Goal: Task Accomplishment & Management: Use online tool/utility

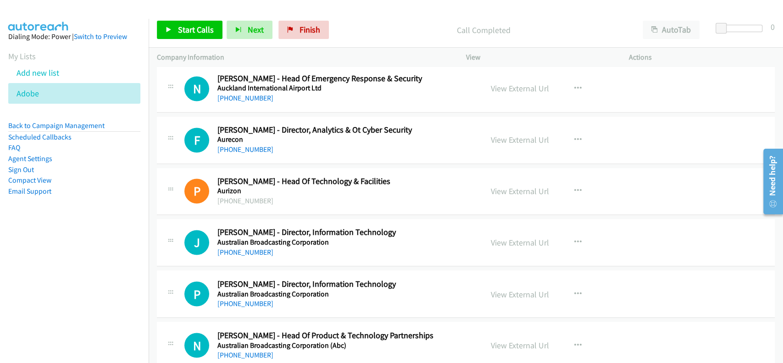
scroll to position [1040, 0]
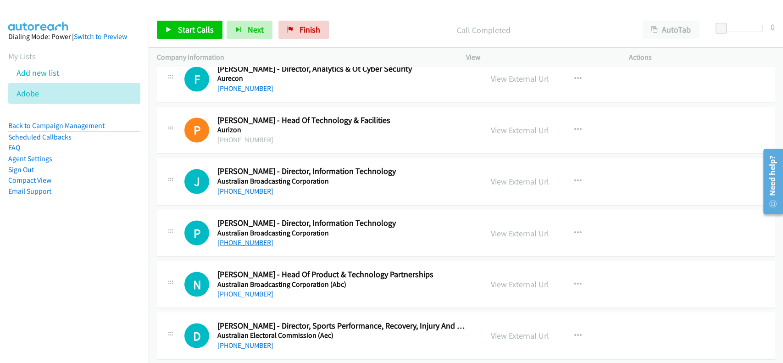
click at [251, 242] on link "+61 2 8333 1716" at bounding box center [246, 242] width 56 height 9
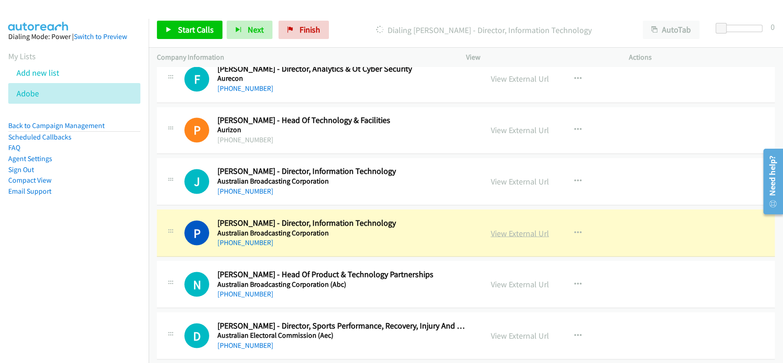
click at [521, 230] on link "View External Url" at bounding box center [520, 233] width 58 height 11
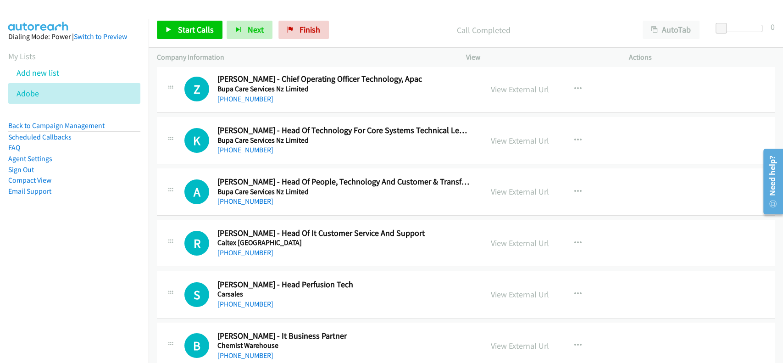
scroll to position [2264, 0]
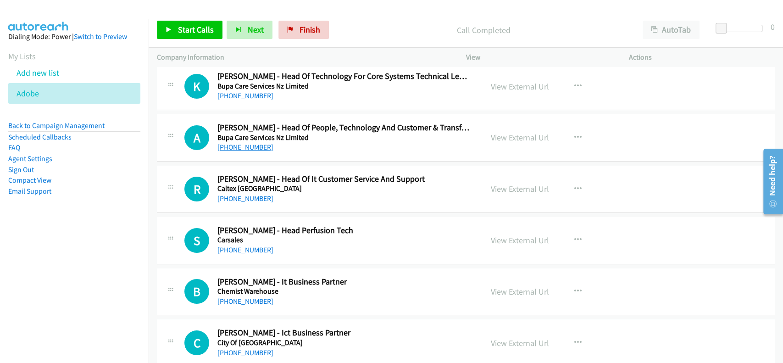
click at [233, 149] on link "+61 403 566 570" at bounding box center [246, 147] width 56 height 9
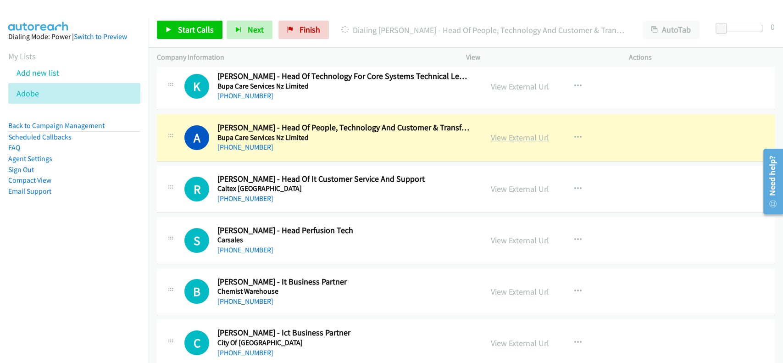
click at [515, 132] on link "View External Url" at bounding box center [520, 137] width 58 height 11
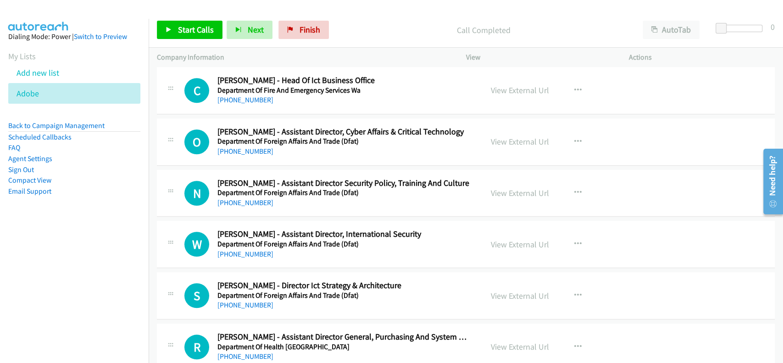
scroll to position [2937, 0]
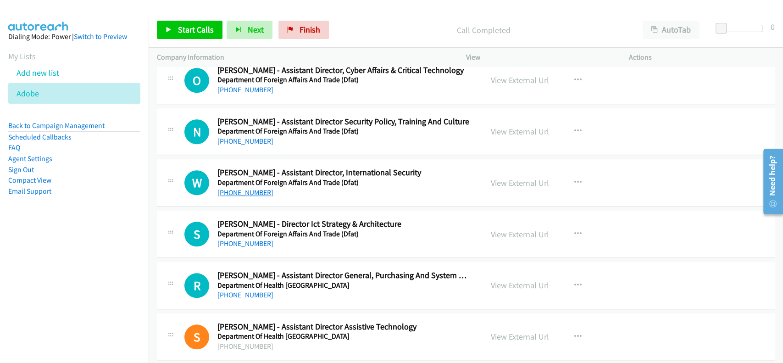
click at [248, 189] on link "+61 8 6488 2945" at bounding box center [246, 192] width 56 height 9
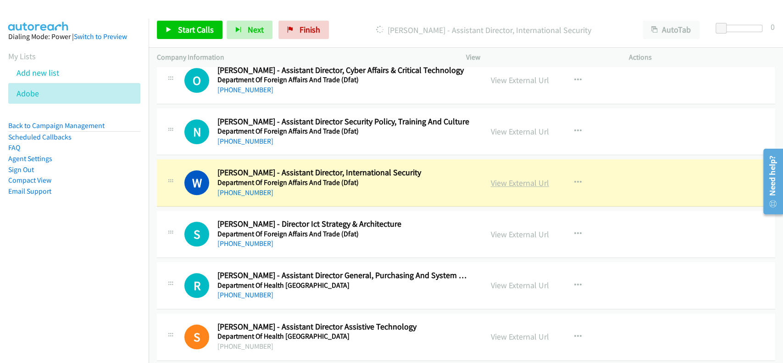
click at [523, 183] on link "View External Url" at bounding box center [520, 183] width 58 height 11
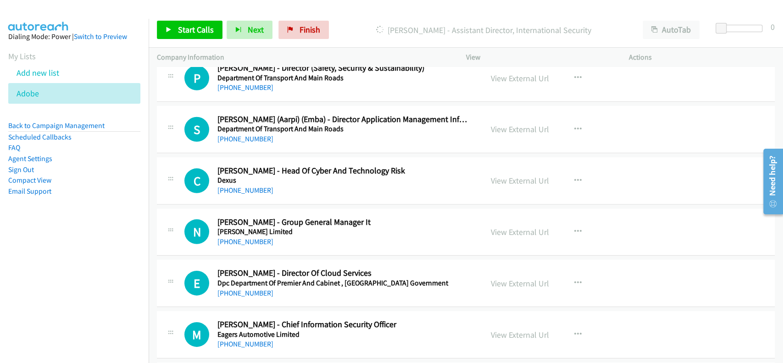
scroll to position [4283, 0]
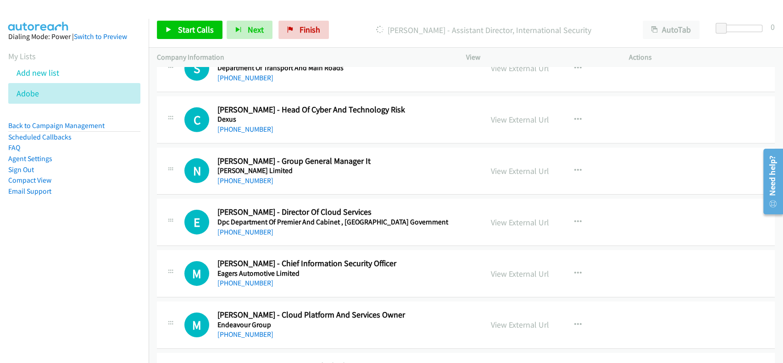
drag, startPoint x: 246, startPoint y: 126, endPoint x: 241, endPoint y: 94, distance: 32.4
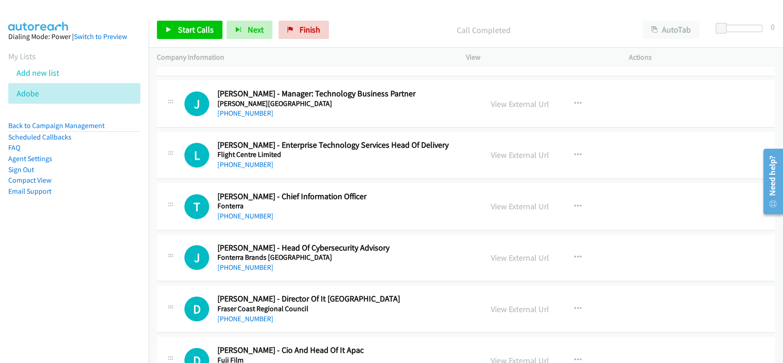
scroll to position [5078, 0]
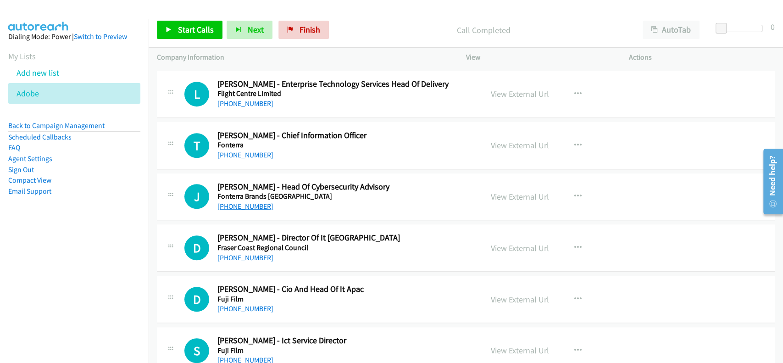
click at [245, 202] on link "+61 2 9200 3206" at bounding box center [246, 206] width 56 height 9
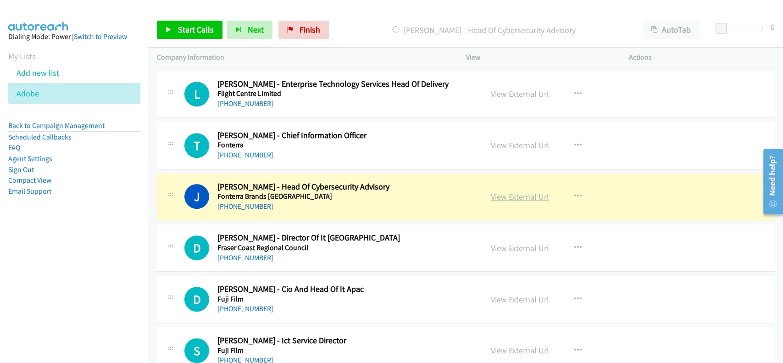
click at [503, 193] on link "View External Url" at bounding box center [520, 196] width 58 height 11
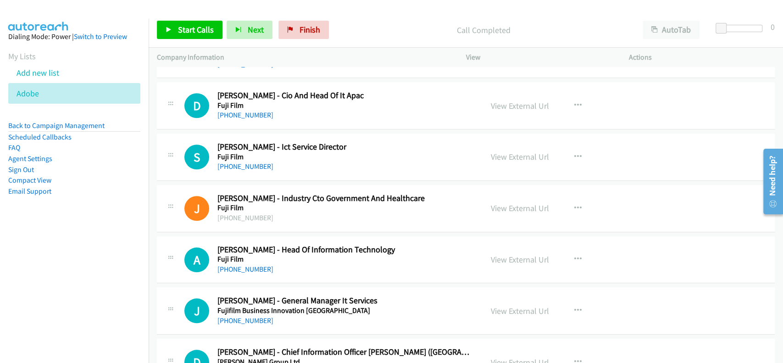
scroll to position [5298, 0]
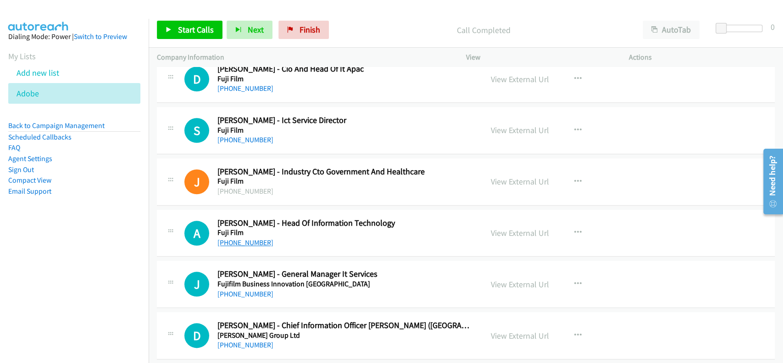
click at [237, 238] on link "+61 2 9466 2786" at bounding box center [246, 242] width 56 height 9
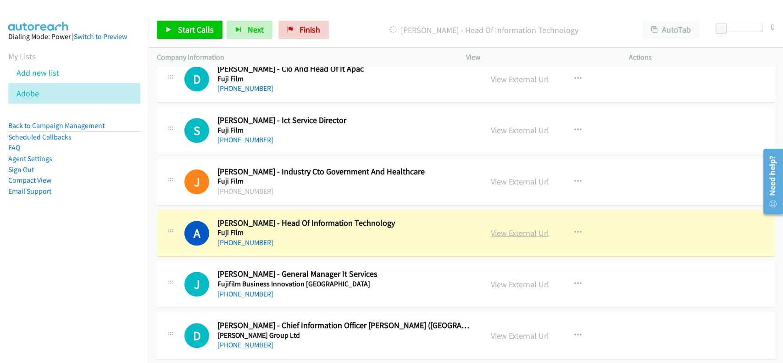
click at [514, 230] on link "View External Url" at bounding box center [520, 233] width 58 height 11
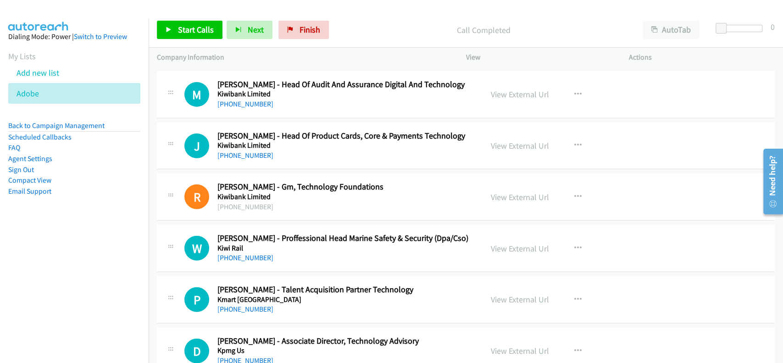
scroll to position [6278, 0]
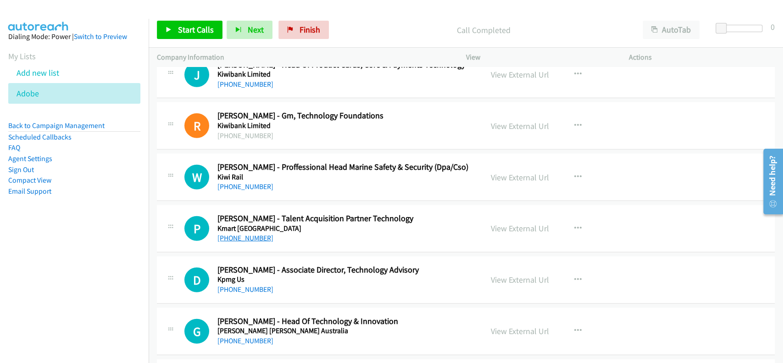
click at [239, 234] on link "+61 420 736 249" at bounding box center [246, 238] width 56 height 9
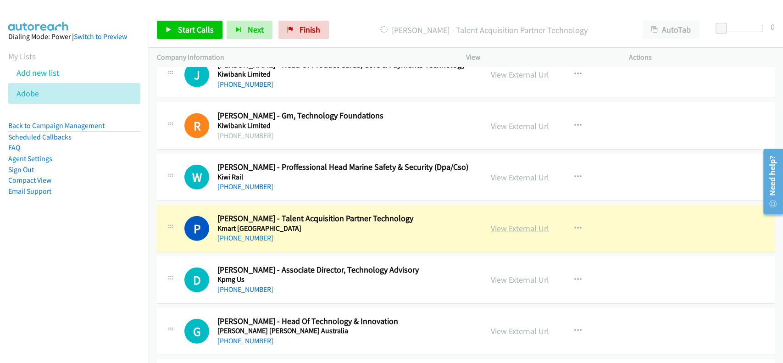
click at [510, 223] on link "View External Url" at bounding box center [520, 228] width 58 height 11
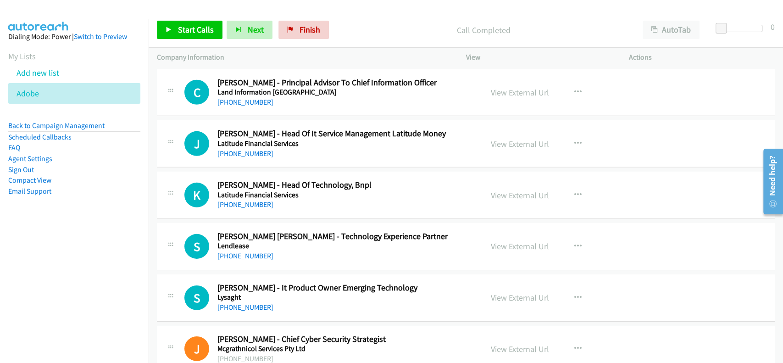
scroll to position [6583, 0]
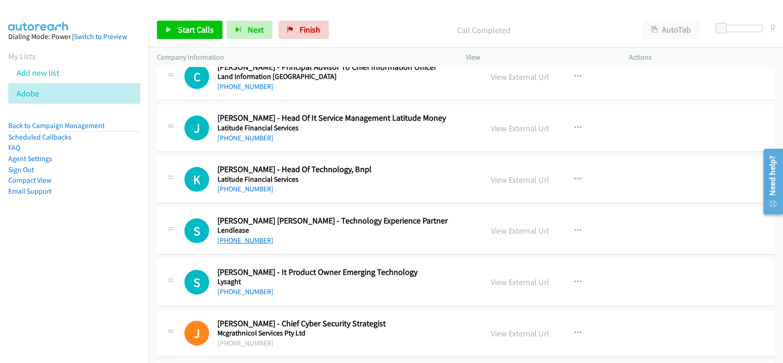
click at [235, 236] on link "+61 2 9236 6111" at bounding box center [246, 240] width 56 height 9
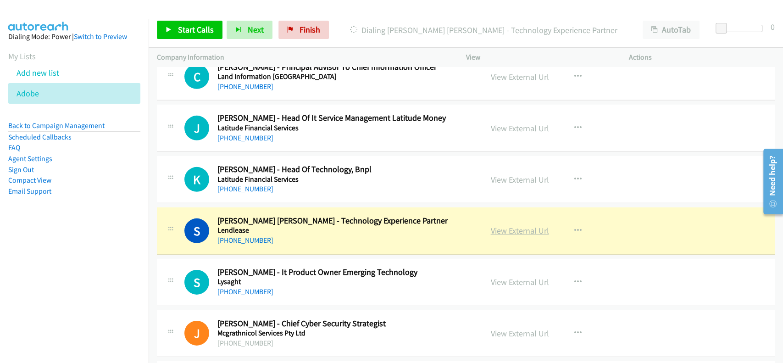
click at [495, 225] on link "View External Url" at bounding box center [520, 230] width 58 height 11
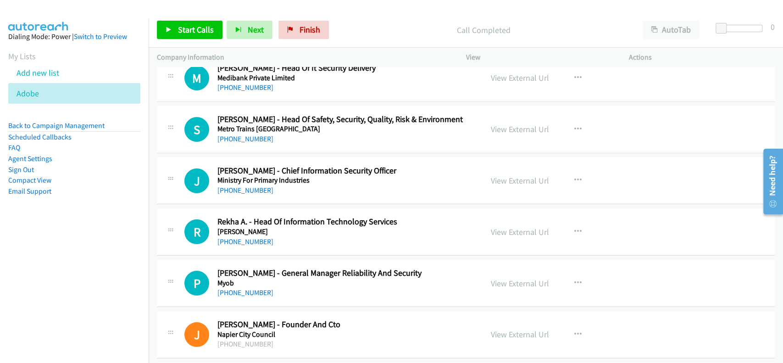
scroll to position [7012, 0]
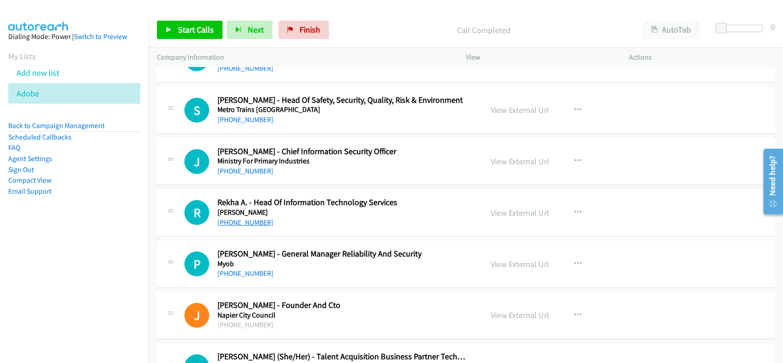
click at [234, 218] on link "+61 2 9921 8888" at bounding box center [246, 222] width 56 height 9
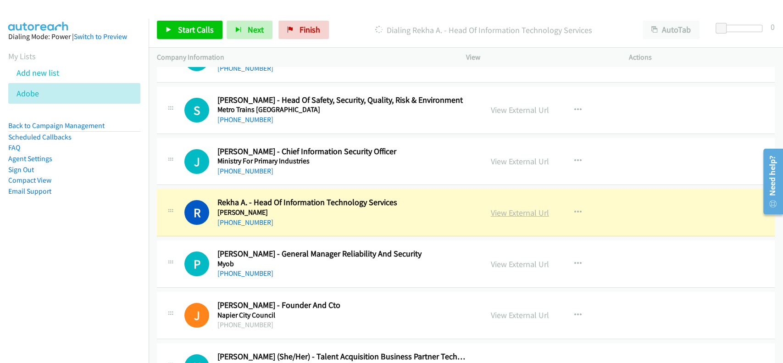
click at [517, 207] on link "View External Url" at bounding box center [520, 212] width 58 height 11
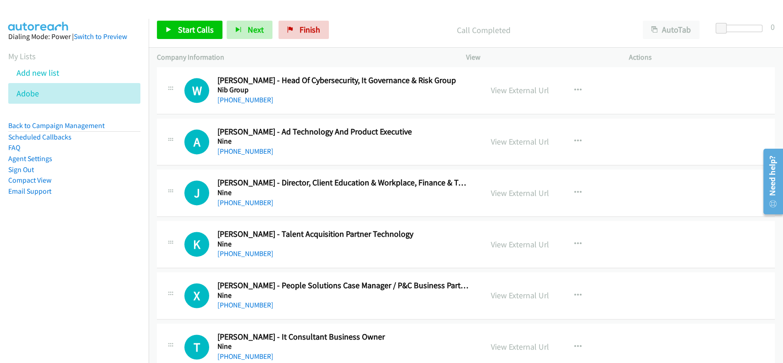
scroll to position [7868, 0]
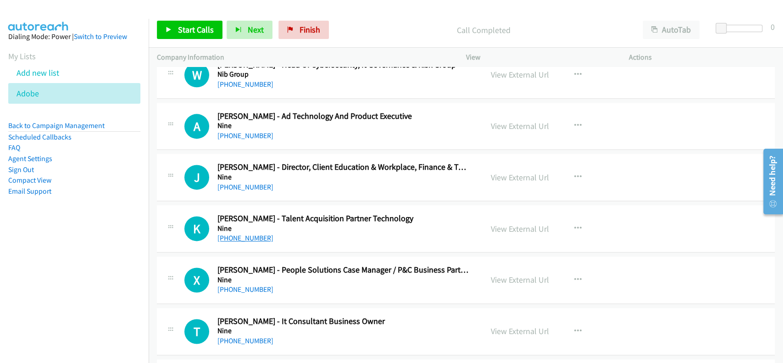
click at [232, 234] on link "+61 2 9906 9999" at bounding box center [246, 238] width 56 height 9
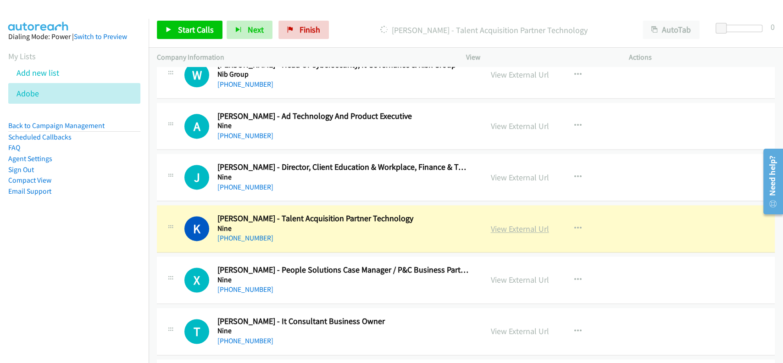
click at [511, 223] on link "View External Url" at bounding box center [520, 228] width 58 height 11
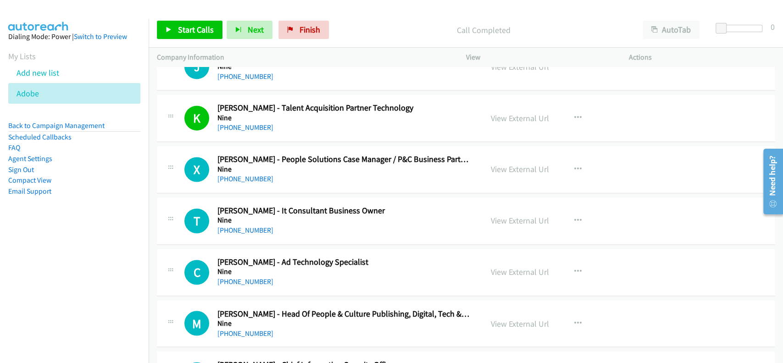
scroll to position [7991, 0]
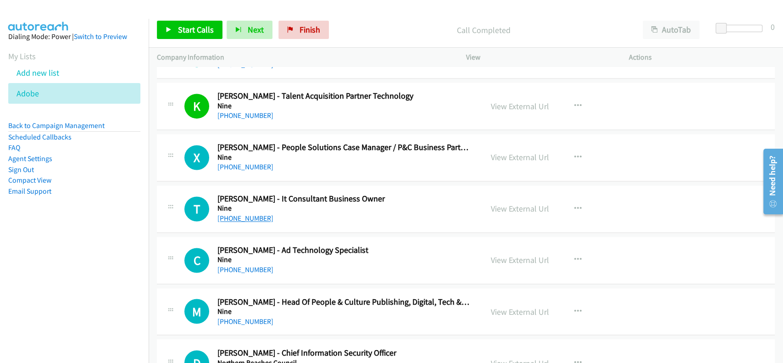
click at [249, 214] on link "+61 2 9680 1058" at bounding box center [246, 218] width 56 height 9
click at [523, 204] on link "View External Url" at bounding box center [520, 208] width 58 height 11
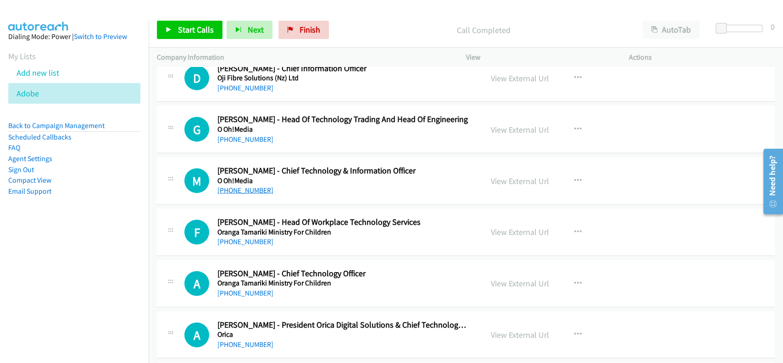
scroll to position [8541, 0]
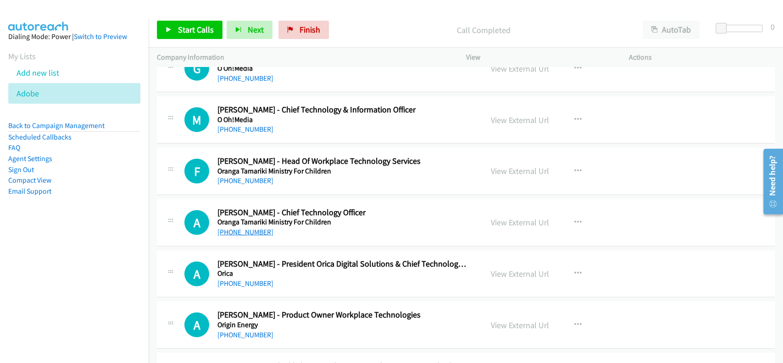
click at [251, 228] on link "+64 29 200 3779" at bounding box center [246, 232] width 56 height 9
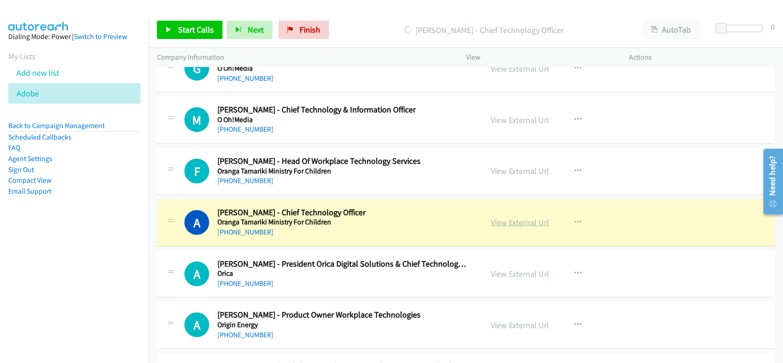
click at [507, 217] on link "View External Url" at bounding box center [520, 222] width 58 height 11
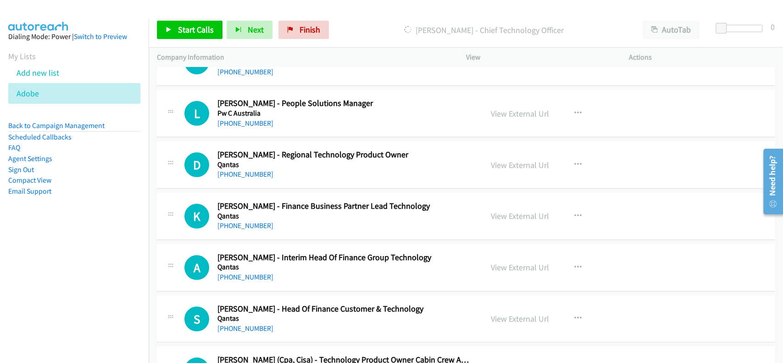
scroll to position [9337, 0]
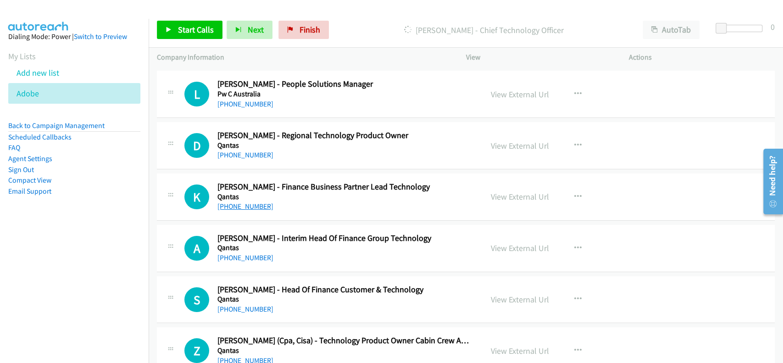
click at [235, 202] on link "+61 403 125 818" at bounding box center [246, 206] width 56 height 9
click at [234, 202] on link "+61 403 125 818" at bounding box center [246, 206] width 56 height 9
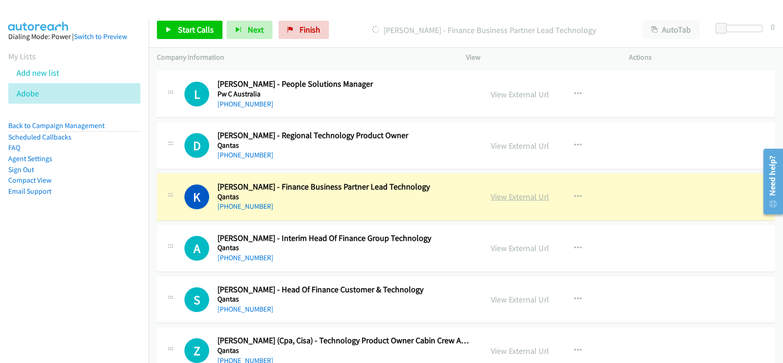
click at [523, 191] on link "View External Url" at bounding box center [520, 196] width 58 height 11
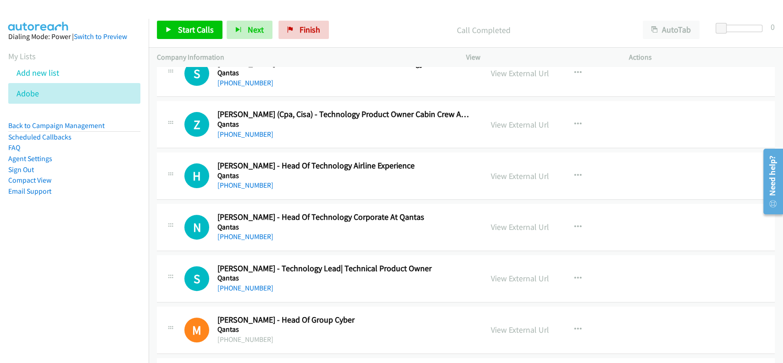
scroll to position [9582, 0]
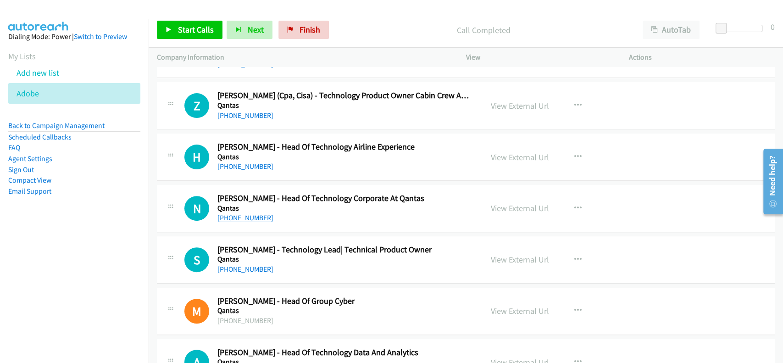
click at [247, 213] on link "+61 417 253 355" at bounding box center [246, 217] width 56 height 9
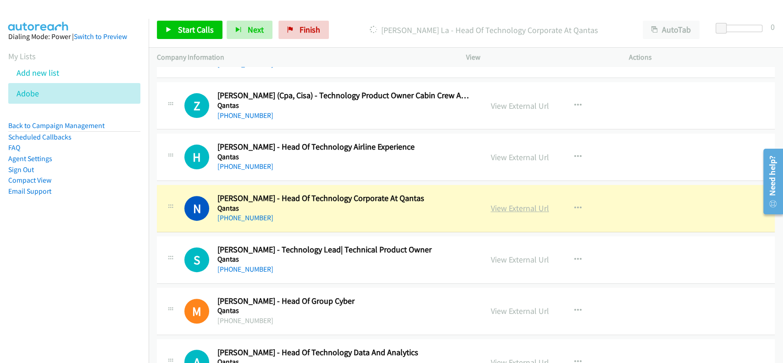
drag, startPoint x: 502, startPoint y: 189, endPoint x: 505, endPoint y: 199, distance: 10.0
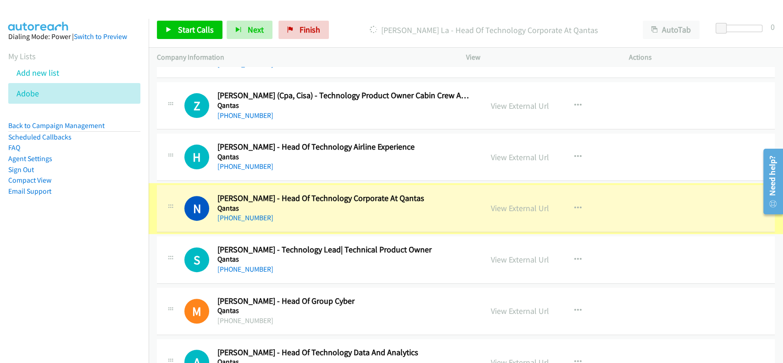
click at [505, 203] on link "View External Url" at bounding box center [520, 208] width 58 height 11
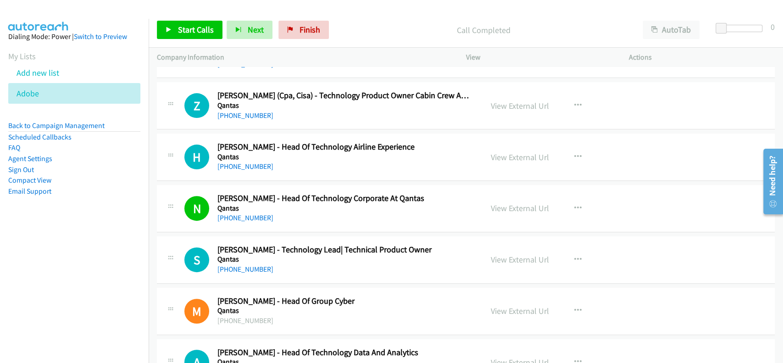
scroll to position [9643, 0]
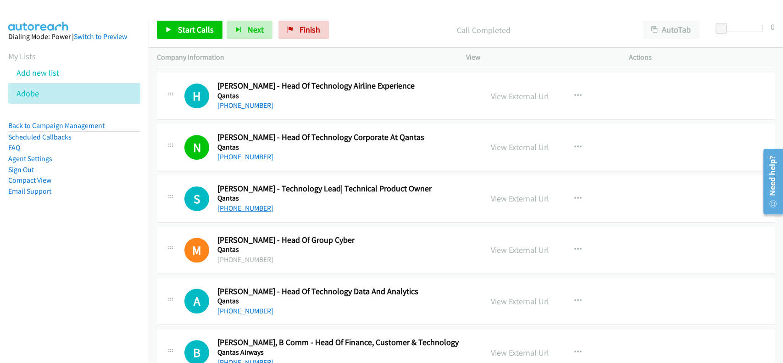
click at [250, 204] on link "+61 405 742 254" at bounding box center [246, 208] width 56 height 9
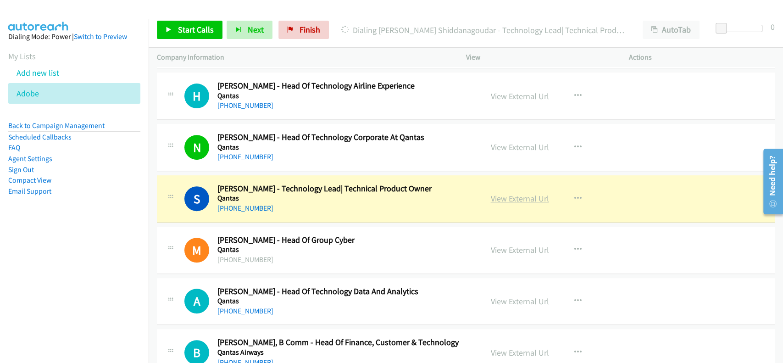
click at [514, 193] on link "View External Url" at bounding box center [520, 198] width 58 height 11
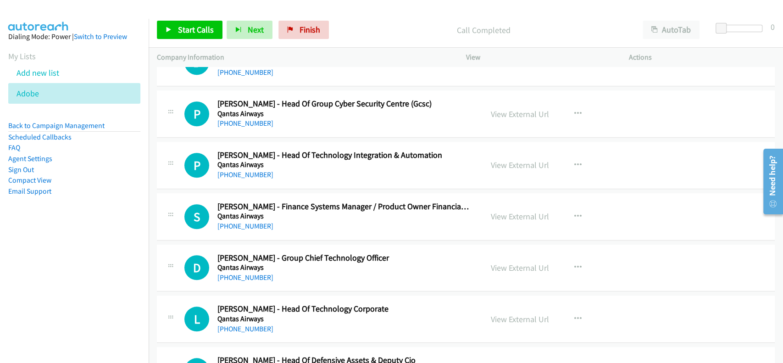
scroll to position [9949, 0]
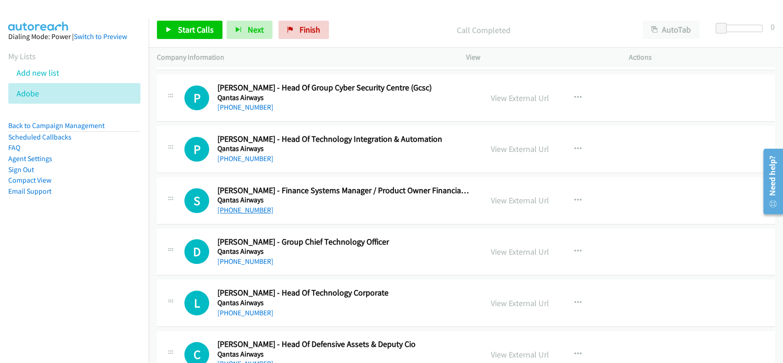
click at [242, 206] on link "+61 2 9691 9496" at bounding box center [246, 210] width 56 height 9
click at [518, 195] on link "View External Url" at bounding box center [520, 200] width 58 height 11
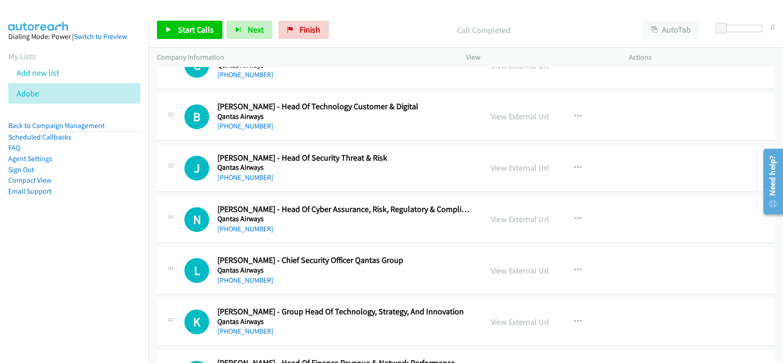
scroll to position [10254, 0]
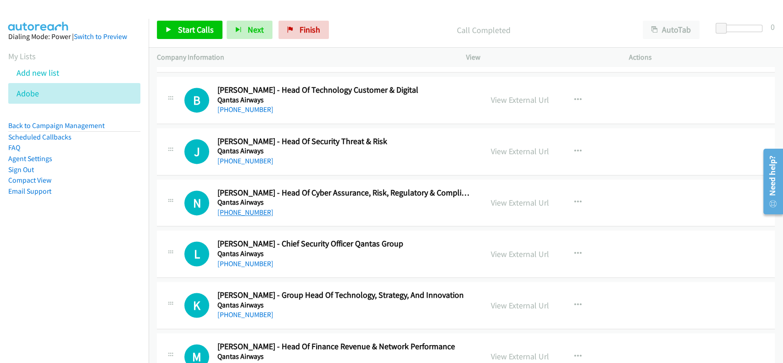
click at [240, 208] on link "+61 400 808 698" at bounding box center [246, 212] width 56 height 9
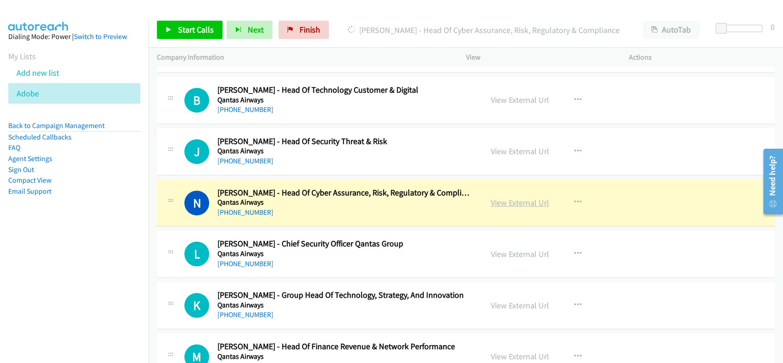
click at [505, 197] on link "View External Url" at bounding box center [520, 202] width 58 height 11
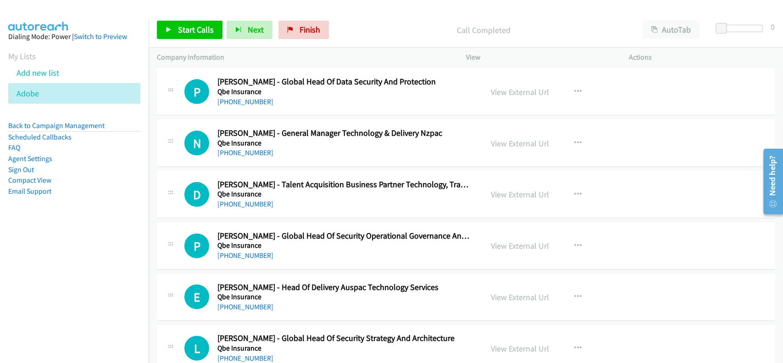
scroll to position [10744, 0]
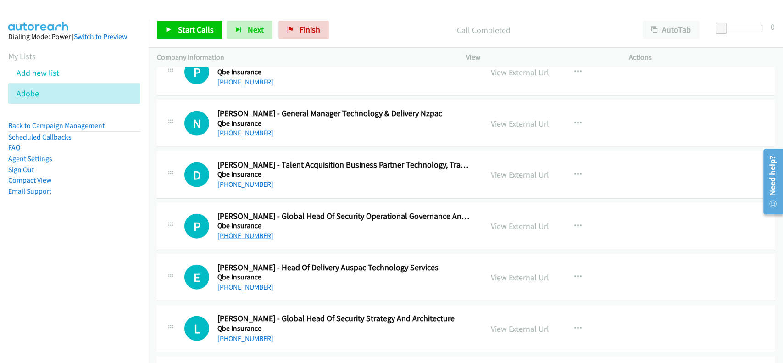
click at [236, 231] on link "+61 475 951 797" at bounding box center [246, 235] width 56 height 9
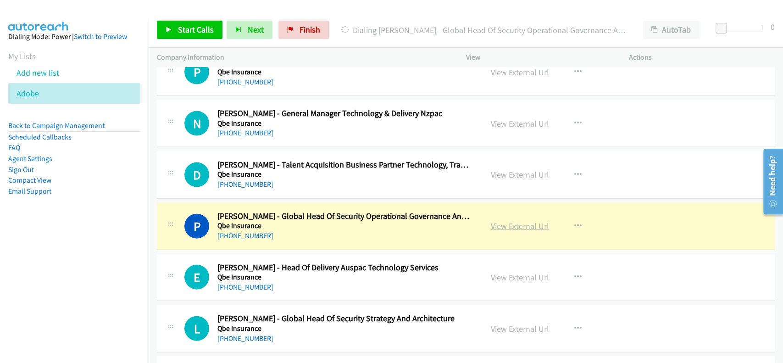
drag, startPoint x: 503, startPoint y: 213, endPoint x: 495, endPoint y: 213, distance: 8.7
click at [518, 221] on link "View External Url" at bounding box center [520, 226] width 58 height 11
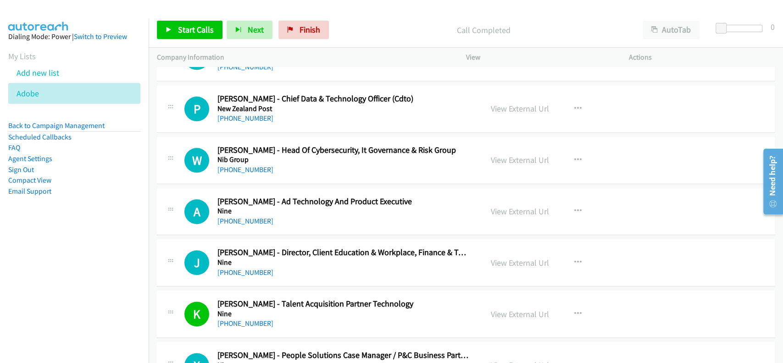
scroll to position [0, 0]
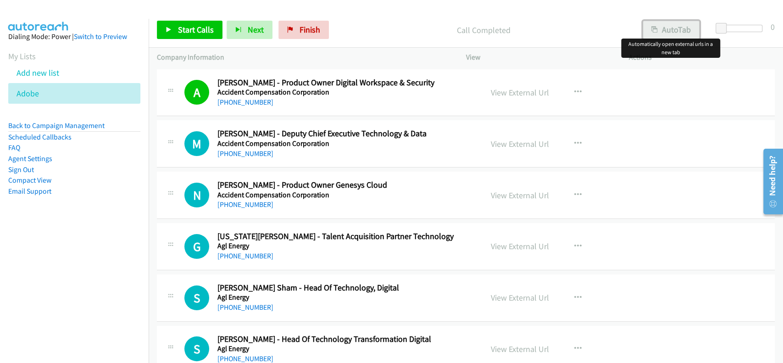
click at [666, 28] on button "AutoTab" at bounding box center [671, 30] width 57 height 18
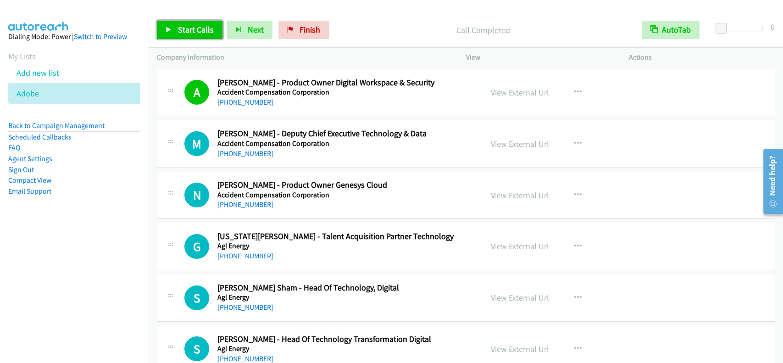
click at [194, 28] on span "Start Calls" at bounding box center [196, 29] width 36 height 11
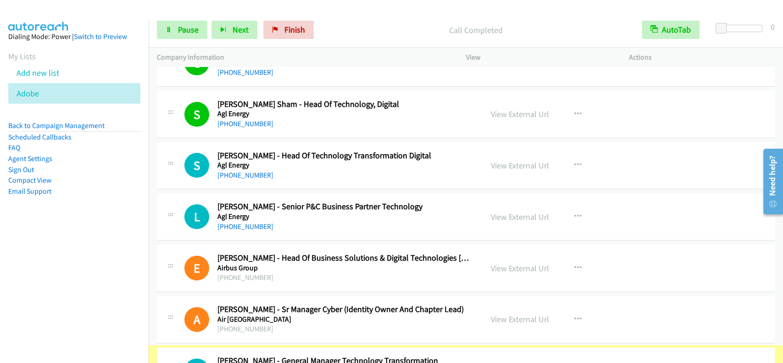
scroll to position [202, 0]
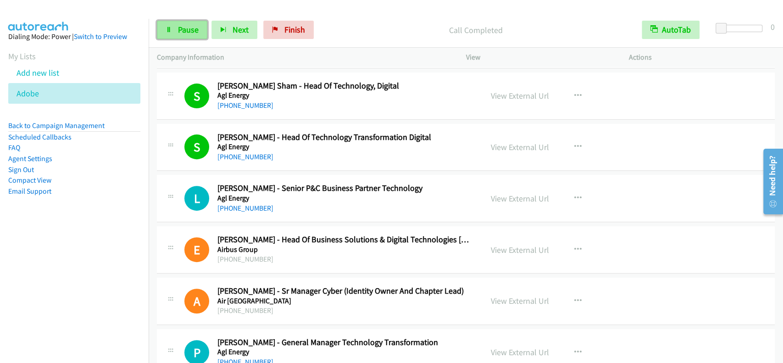
click at [180, 32] on span "Pause" at bounding box center [188, 29] width 21 height 11
click at [180, 32] on span "Start Calls" at bounding box center [196, 29] width 36 height 11
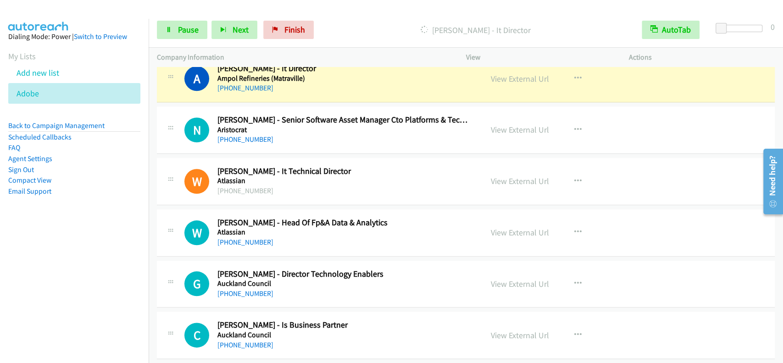
scroll to position [631, 0]
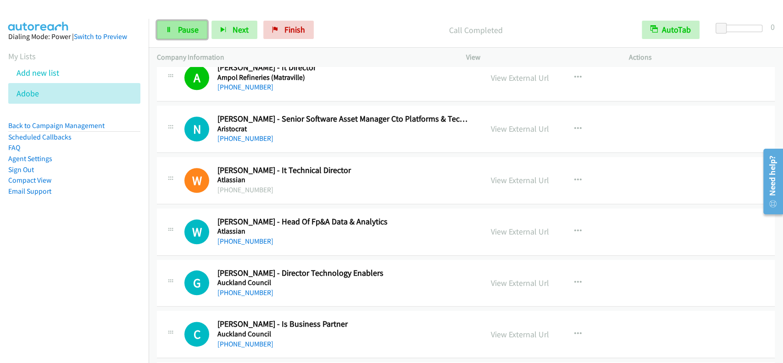
click at [198, 32] on link "Pause" at bounding box center [182, 30] width 50 height 18
click at [198, 32] on span "Start Calls" at bounding box center [196, 29] width 36 height 11
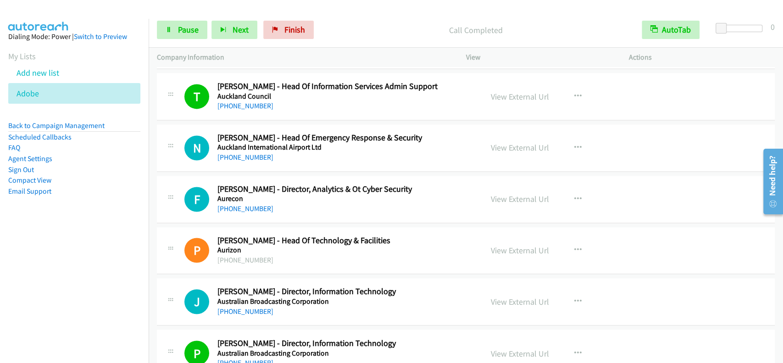
scroll to position [936, 0]
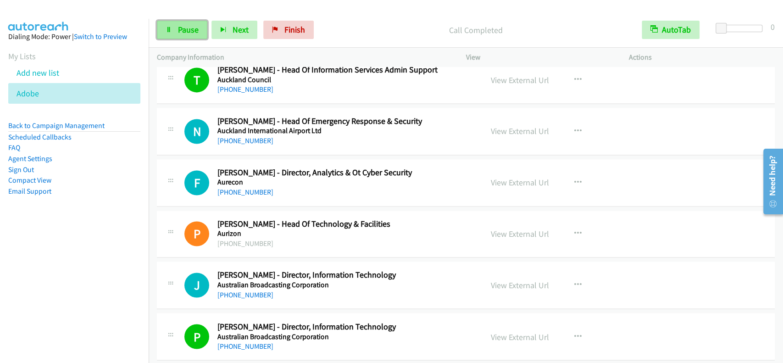
click at [185, 34] on span "Pause" at bounding box center [188, 29] width 21 height 11
click at [185, 34] on span "Start Calls" at bounding box center [196, 29] width 36 height 11
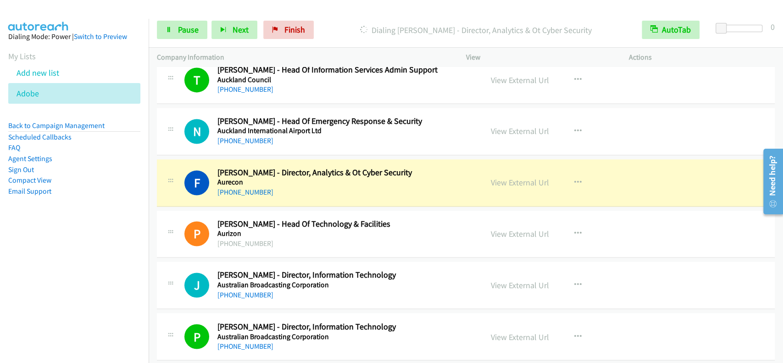
scroll to position [998, 0]
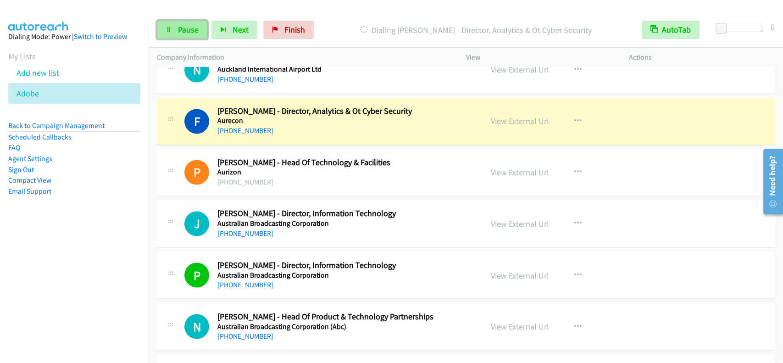
click at [179, 33] on span "Pause" at bounding box center [188, 29] width 21 height 11
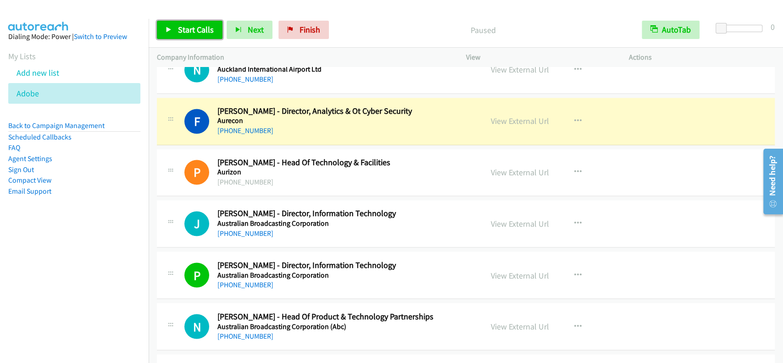
click at [208, 33] on span "Start Calls" at bounding box center [196, 29] width 36 height 11
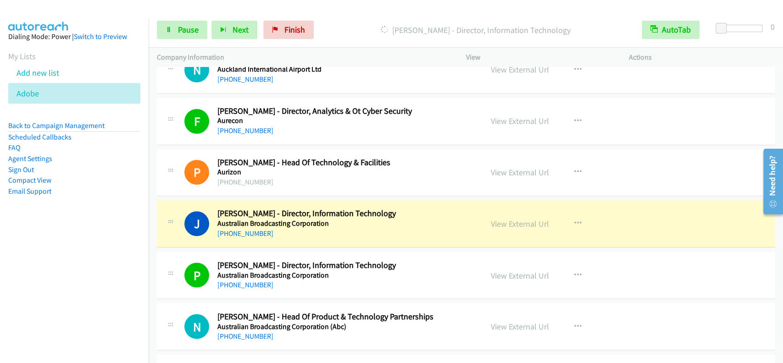
scroll to position [1059, 0]
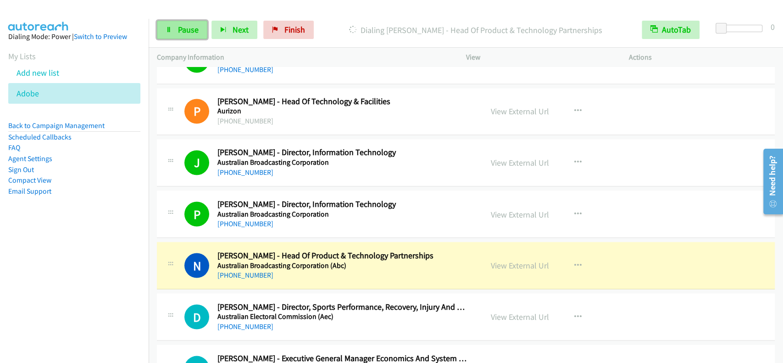
click at [178, 28] on span "Pause" at bounding box center [188, 29] width 21 height 11
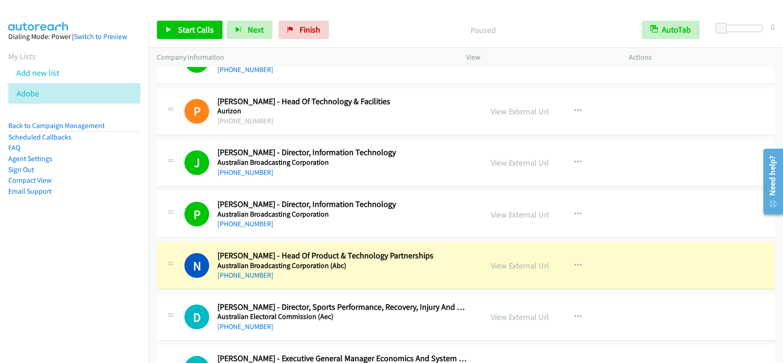
click at [510, 150] on div "View External Url View External Url Schedule/Manage Callback Start Calls Here R…" at bounding box center [568, 162] width 171 height 30
click at [510, 157] on link "View External Url" at bounding box center [520, 162] width 58 height 11
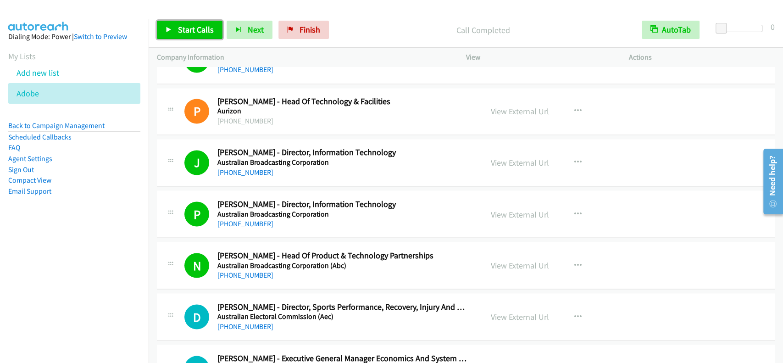
click at [197, 24] on span "Start Calls" at bounding box center [196, 29] width 36 height 11
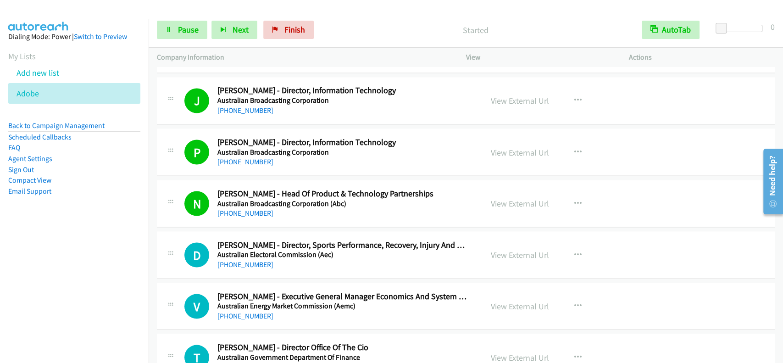
scroll to position [1303, 0]
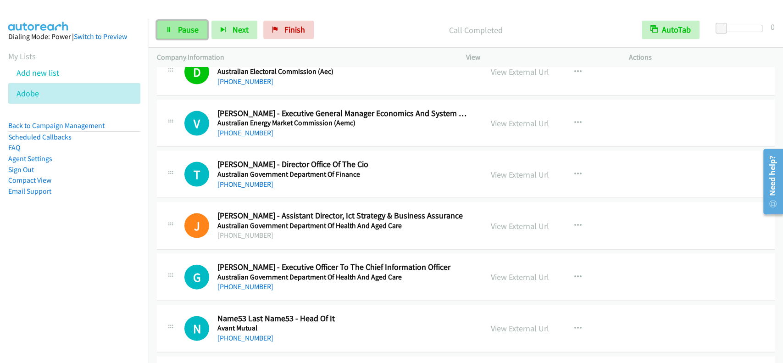
click at [194, 34] on span "Pause" at bounding box center [188, 29] width 21 height 11
click at [186, 39] on link "Start Calls" at bounding box center [190, 30] width 66 height 18
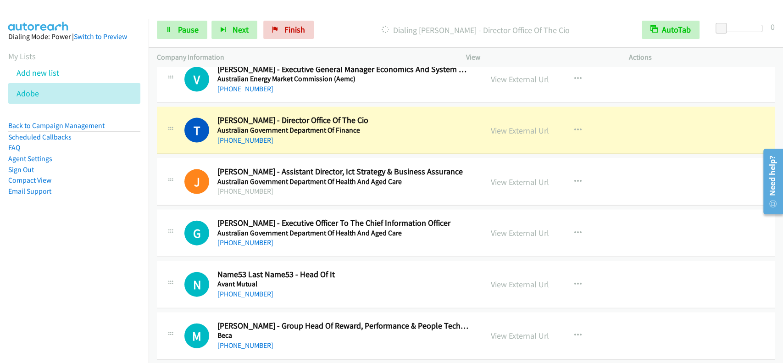
scroll to position [1365, 0]
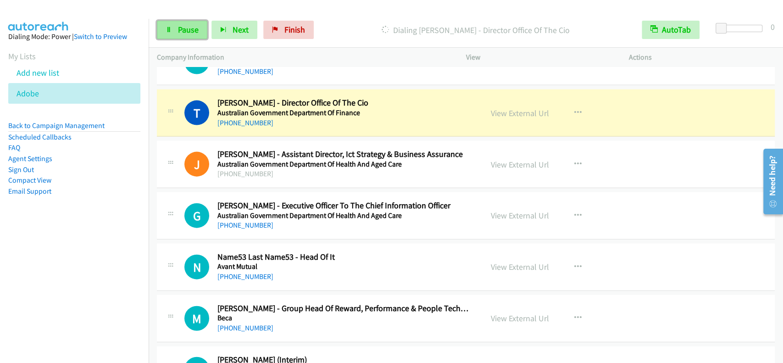
click at [182, 29] on span "Pause" at bounding box center [188, 29] width 21 height 11
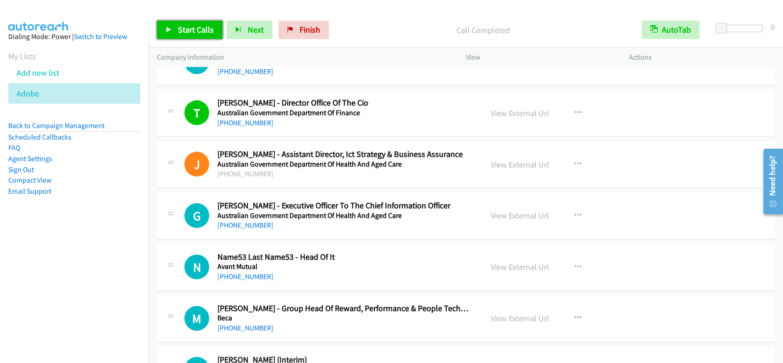
click at [207, 27] on span "Start Calls" at bounding box center [196, 29] width 36 height 11
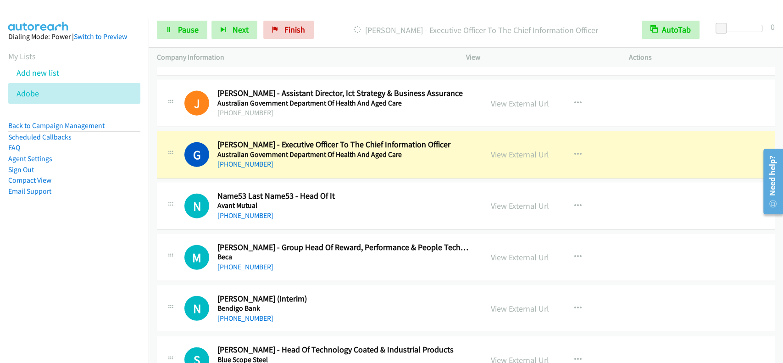
scroll to position [1487, 0]
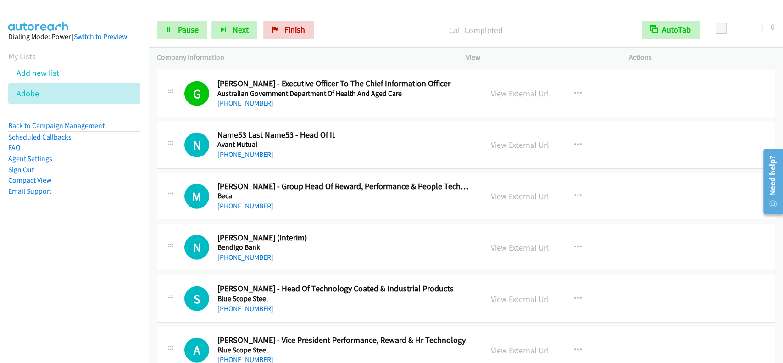
click at [186, 12] on div "Start Calls Pause Next Finish Call Completed AutoTab AutoTab 0" at bounding box center [466, 29] width 635 height 35
click at [186, 35] on link "Pause" at bounding box center [182, 30] width 50 height 18
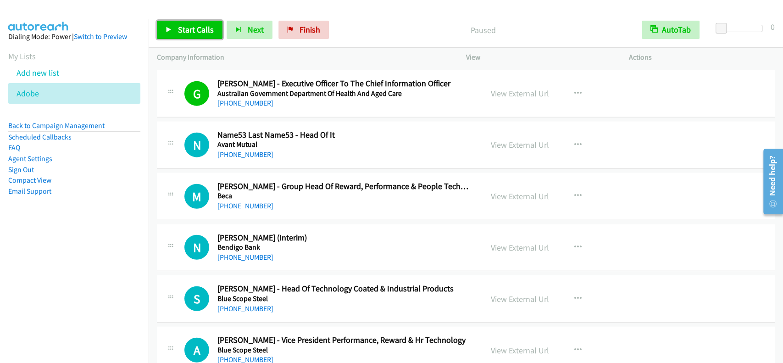
click at [188, 24] on span "Start Calls" at bounding box center [196, 29] width 36 height 11
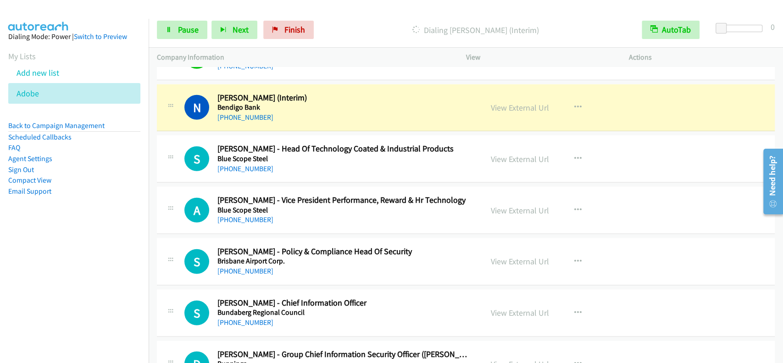
scroll to position [1646, 0]
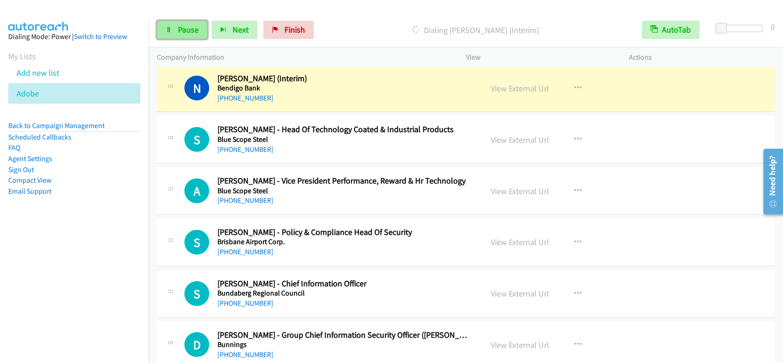
click at [192, 25] on span "Pause" at bounding box center [188, 29] width 21 height 11
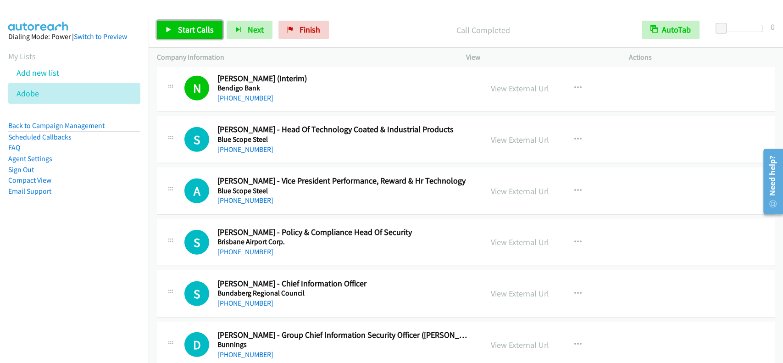
click at [201, 30] on span "Start Calls" at bounding box center [196, 29] width 36 height 11
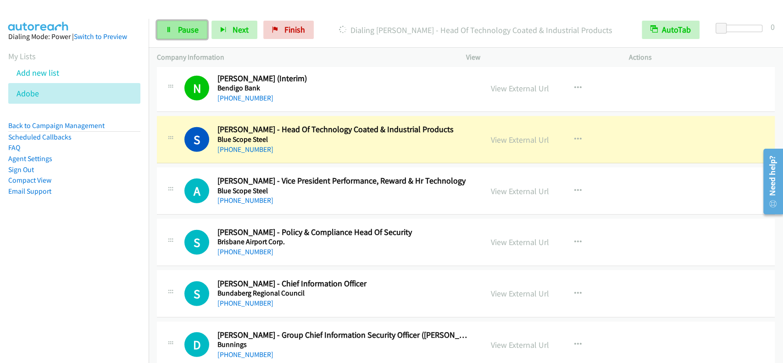
click at [193, 31] on span "Pause" at bounding box center [188, 29] width 21 height 11
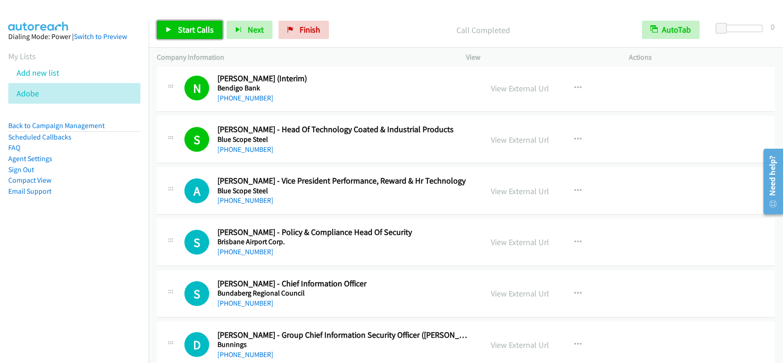
click at [198, 22] on link "Start Calls" at bounding box center [190, 30] width 66 height 18
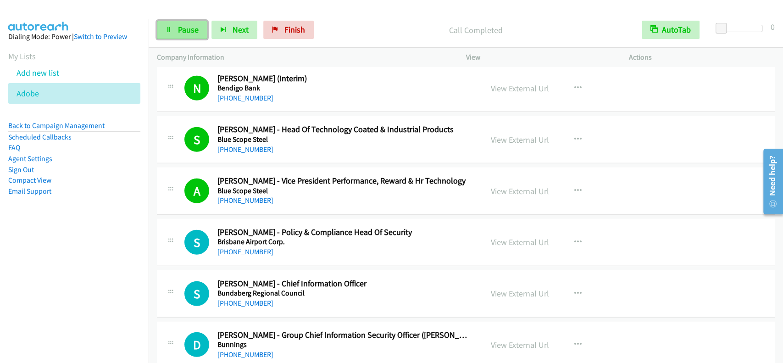
click at [179, 37] on link "Pause" at bounding box center [182, 30] width 50 height 18
click at [179, 37] on link "Start Calls" at bounding box center [190, 30] width 66 height 18
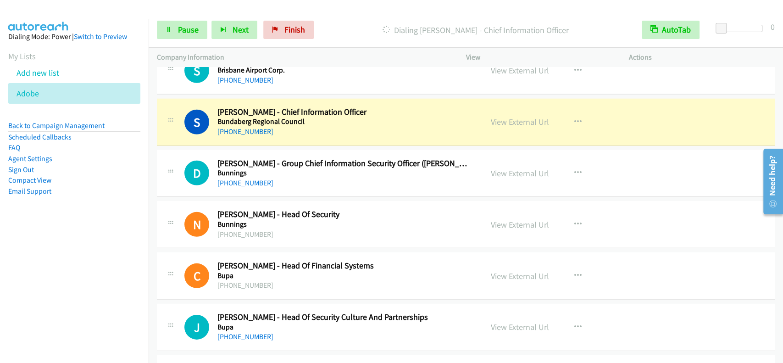
scroll to position [1830, 0]
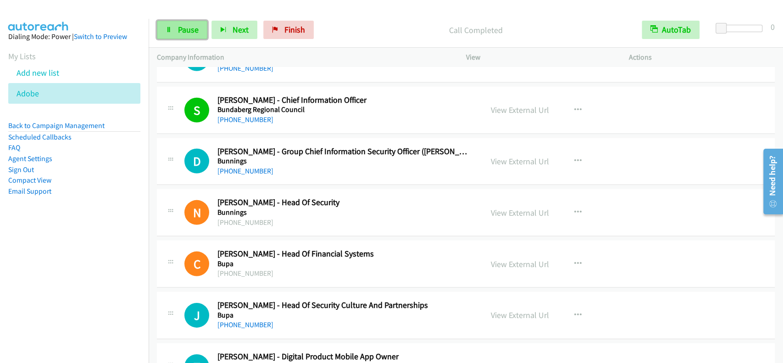
click at [196, 33] on span "Pause" at bounding box center [188, 29] width 21 height 11
click at [196, 33] on span "Start Calls" at bounding box center [196, 29] width 36 height 11
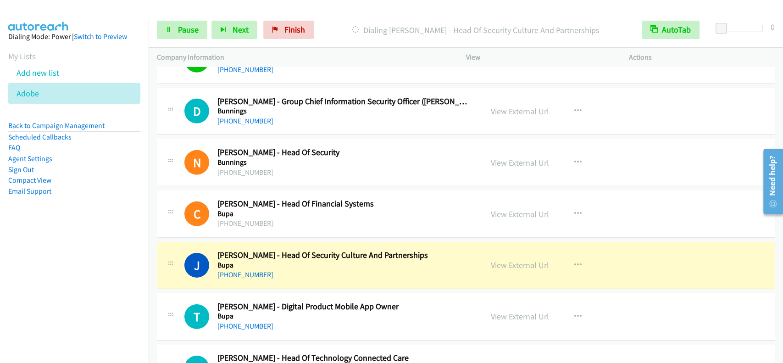
scroll to position [1891, 0]
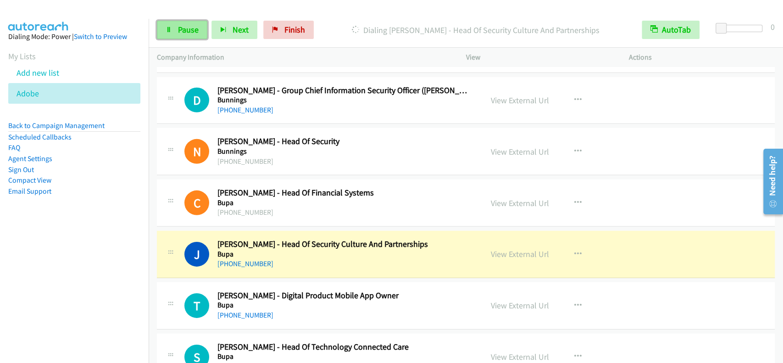
click at [198, 29] on span "Pause" at bounding box center [188, 29] width 21 height 11
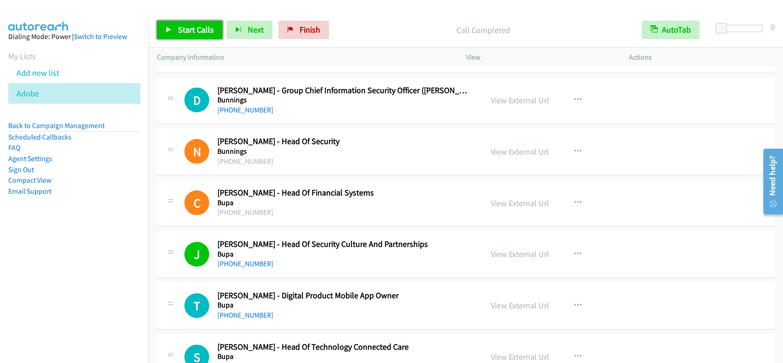
click at [195, 30] on span "Start Calls" at bounding box center [196, 29] width 36 height 11
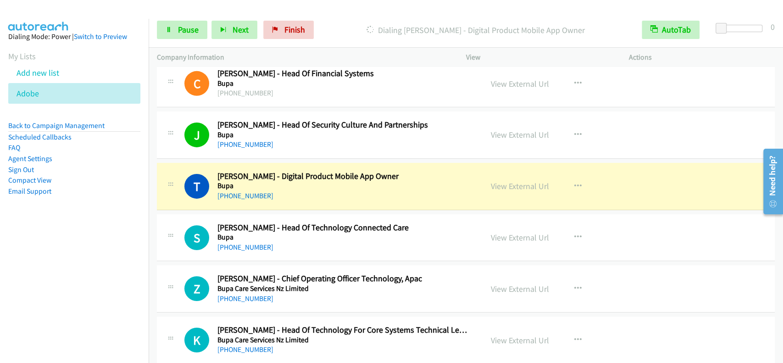
scroll to position [2074, 0]
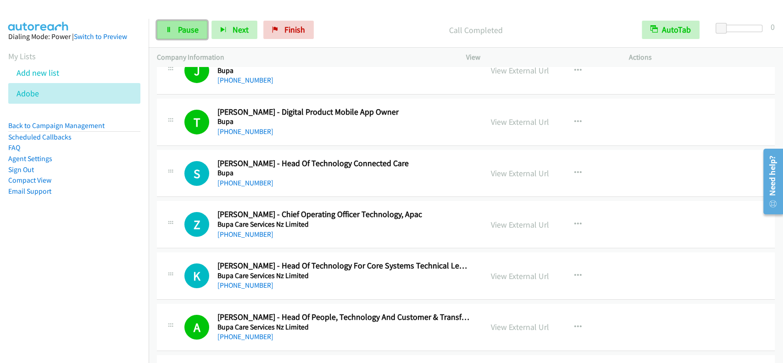
click at [193, 31] on span "Pause" at bounding box center [188, 29] width 21 height 11
click at [193, 30] on span "Start Calls" at bounding box center [196, 29] width 36 height 11
click at [185, 27] on span "Pause" at bounding box center [188, 29] width 21 height 11
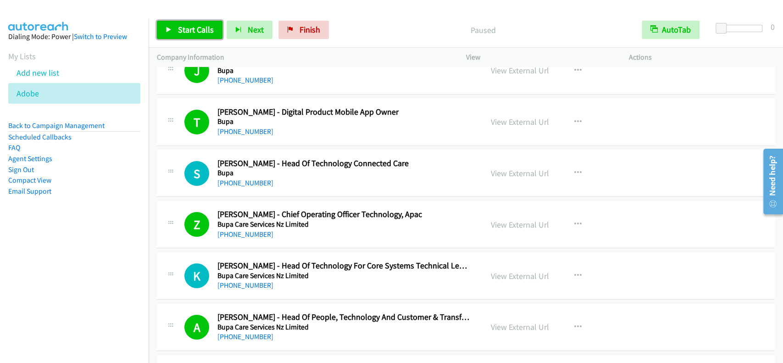
click at [191, 32] on span "Start Calls" at bounding box center [196, 29] width 36 height 11
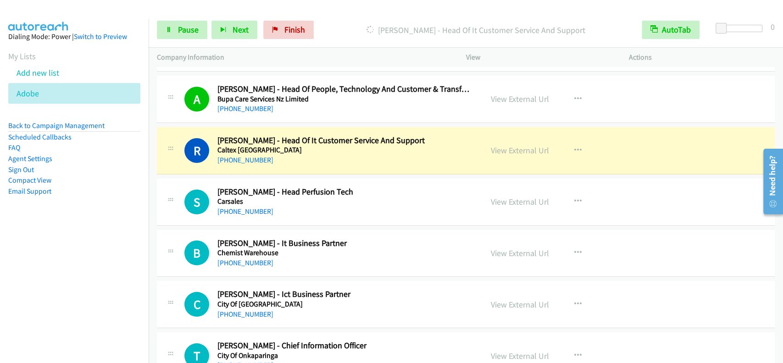
scroll to position [2319, 0]
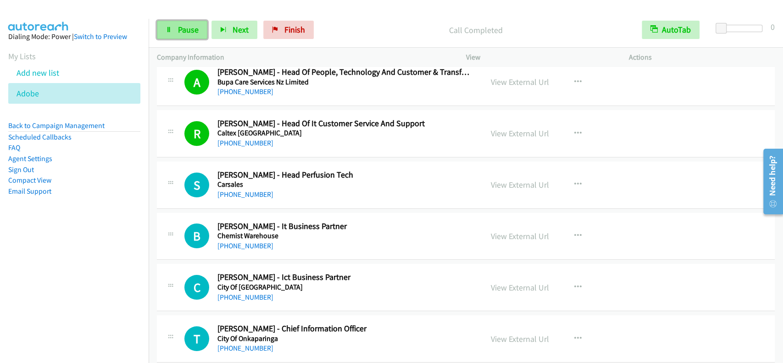
click at [201, 34] on link "Pause" at bounding box center [182, 30] width 50 height 18
click at [201, 33] on span "Start Calls" at bounding box center [196, 29] width 36 height 11
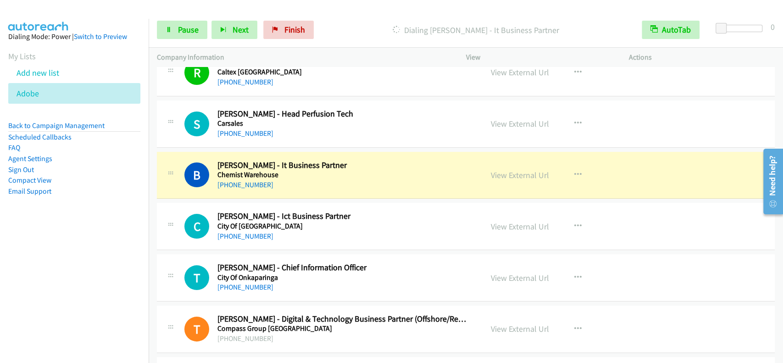
scroll to position [2441, 0]
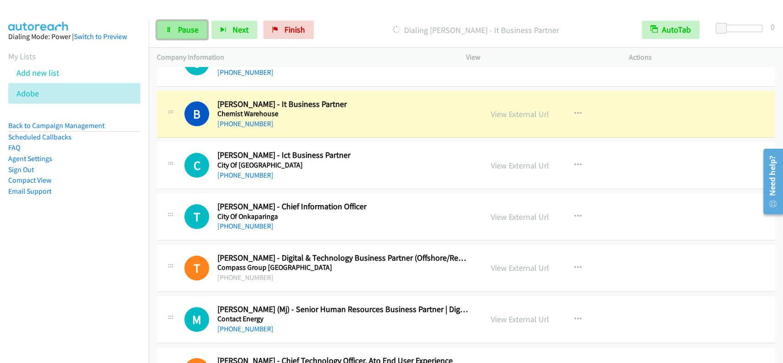
click at [185, 21] on link "Pause" at bounding box center [182, 30] width 50 height 18
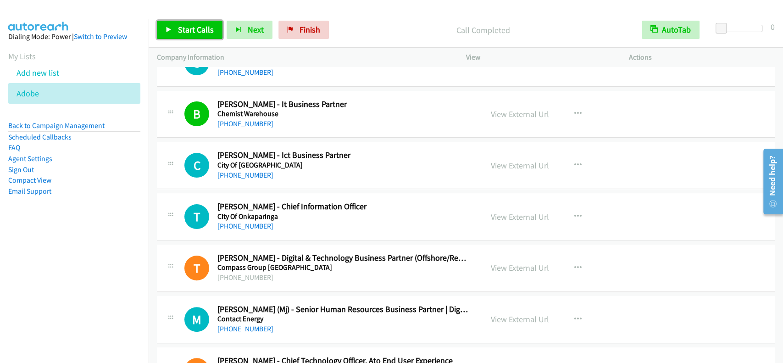
click at [188, 26] on span "Start Calls" at bounding box center [196, 29] width 36 height 11
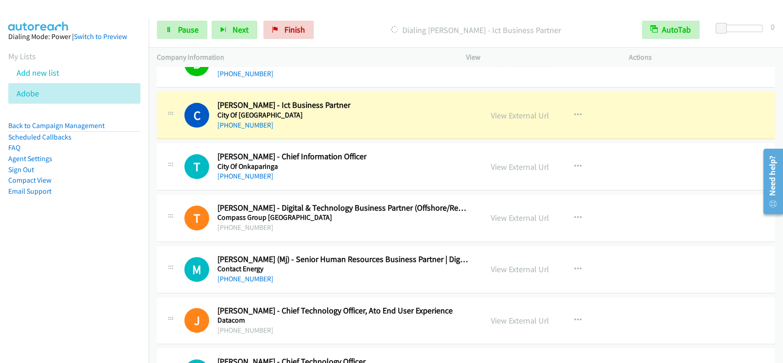
scroll to position [2503, 0]
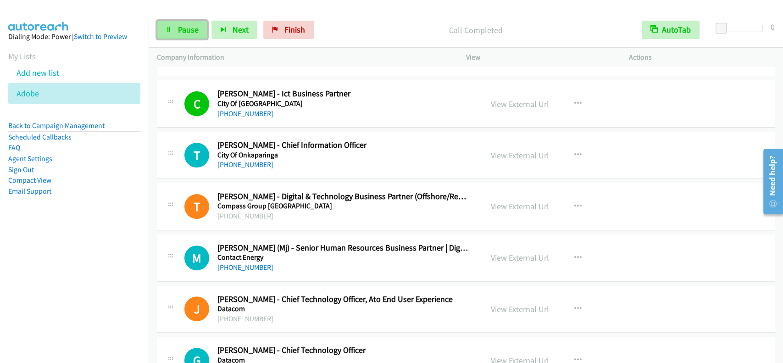
click at [187, 32] on span "Pause" at bounding box center [188, 29] width 21 height 11
click at [197, 31] on span "Start Calls" at bounding box center [196, 29] width 36 height 11
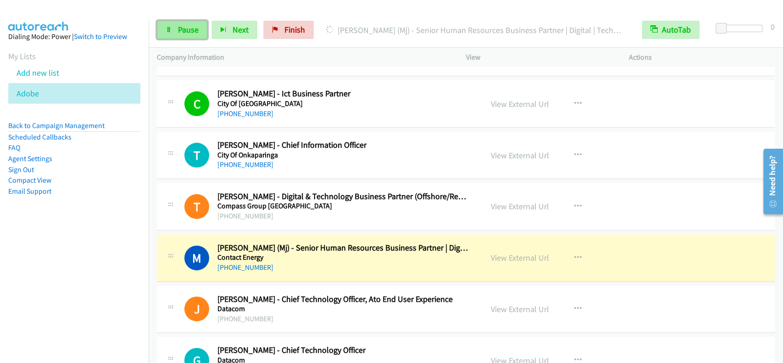
click at [181, 32] on span "Pause" at bounding box center [188, 29] width 21 height 11
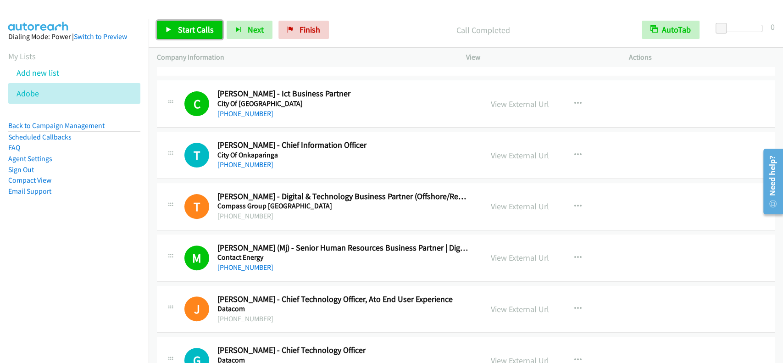
click at [208, 32] on span "Start Calls" at bounding box center [196, 29] width 36 height 11
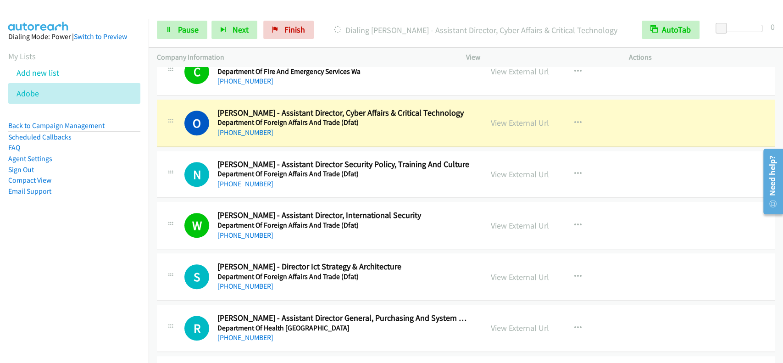
scroll to position [2919, 0]
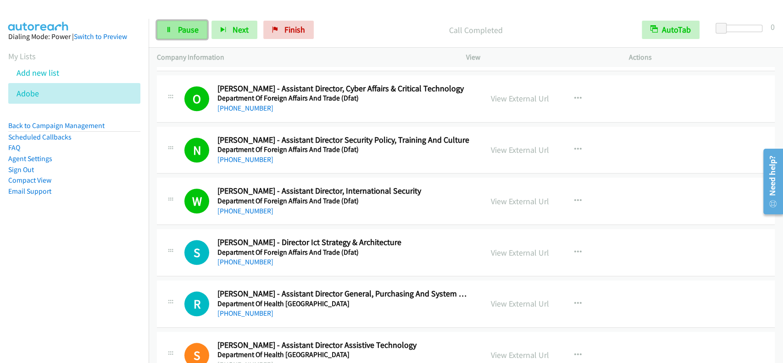
click at [161, 25] on link "Pause" at bounding box center [182, 30] width 50 height 18
click at [176, 24] on link "Start Calls" at bounding box center [190, 30] width 66 height 18
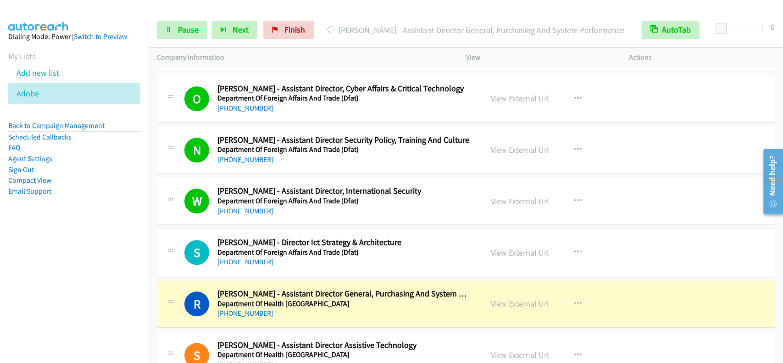
scroll to position [3102, 0]
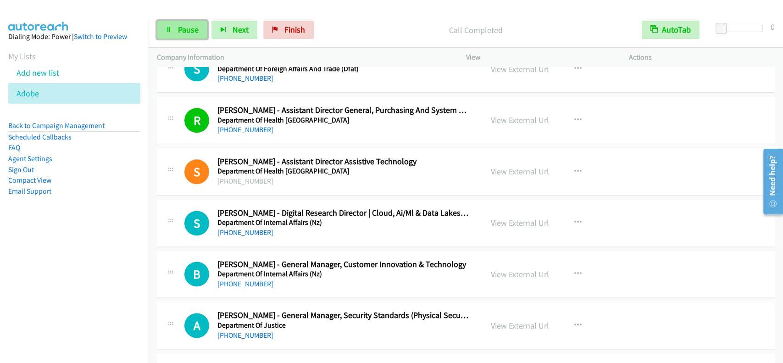
click at [198, 34] on link "Pause" at bounding box center [182, 30] width 50 height 18
click at [198, 34] on span "Start Calls" at bounding box center [196, 29] width 36 height 11
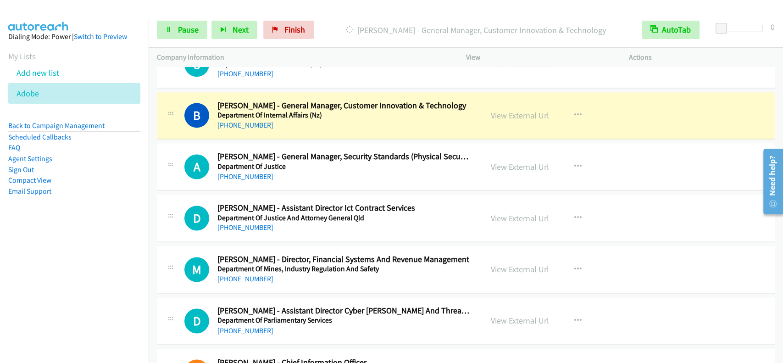
scroll to position [3286, 0]
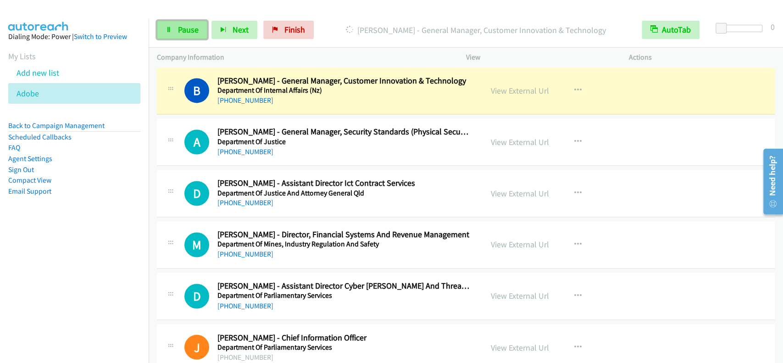
click at [195, 23] on link "Pause" at bounding box center [182, 30] width 50 height 18
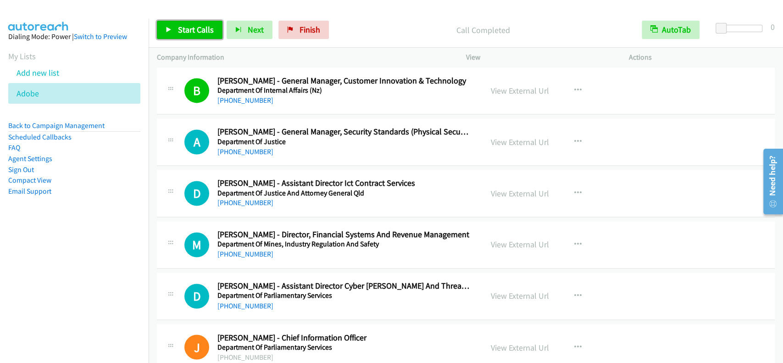
click at [181, 33] on span "Start Calls" at bounding box center [196, 29] width 36 height 11
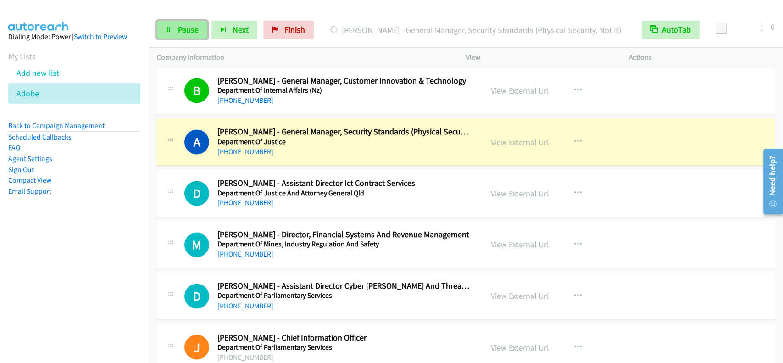
click at [185, 34] on span "Pause" at bounding box center [188, 29] width 21 height 11
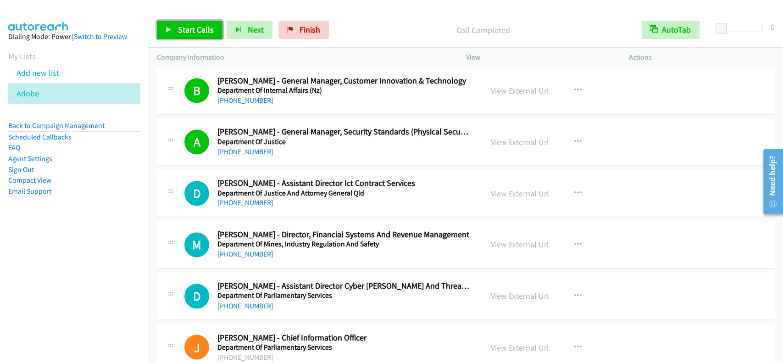
click at [186, 30] on span "Start Calls" at bounding box center [196, 29] width 36 height 11
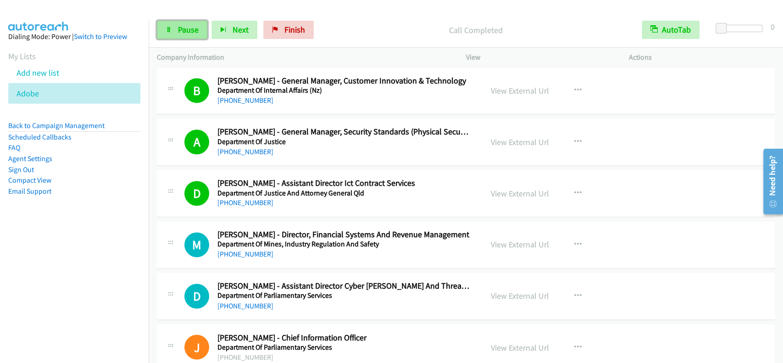
click at [157, 26] on link "Pause" at bounding box center [182, 30] width 50 height 18
click at [176, 28] on link "Start Calls" at bounding box center [190, 30] width 66 height 18
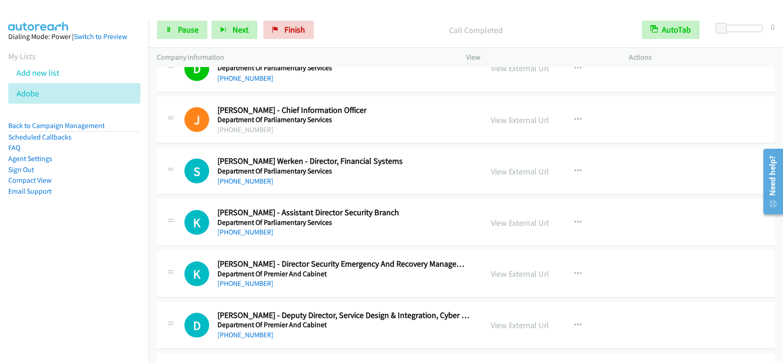
scroll to position [3531, 0]
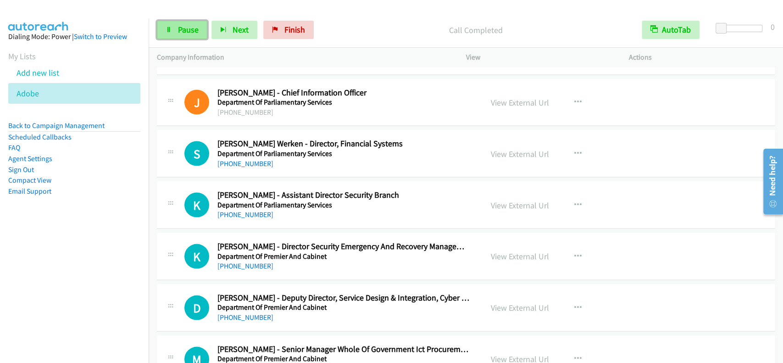
click at [200, 32] on link "Pause" at bounding box center [182, 30] width 50 height 18
click at [198, 32] on span "Start Calls" at bounding box center [196, 29] width 36 height 11
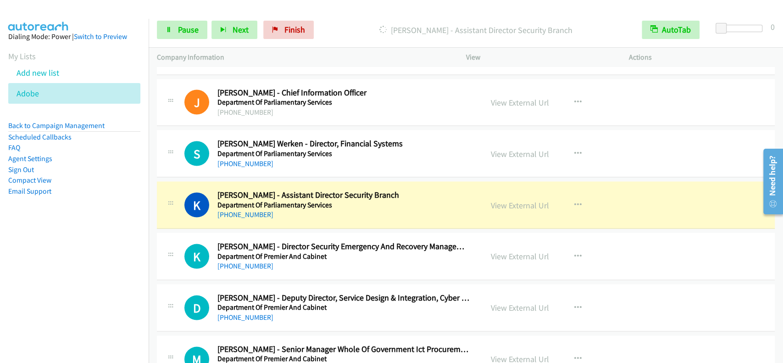
scroll to position [3592, 0]
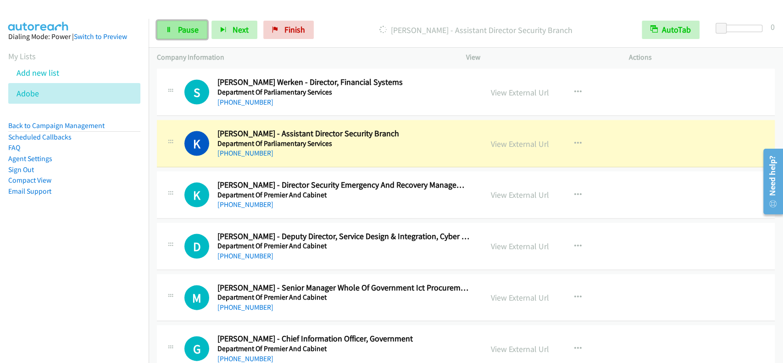
click at [163, 30] on link "Pause" at bounding box center [182, 30] width 50 height 18
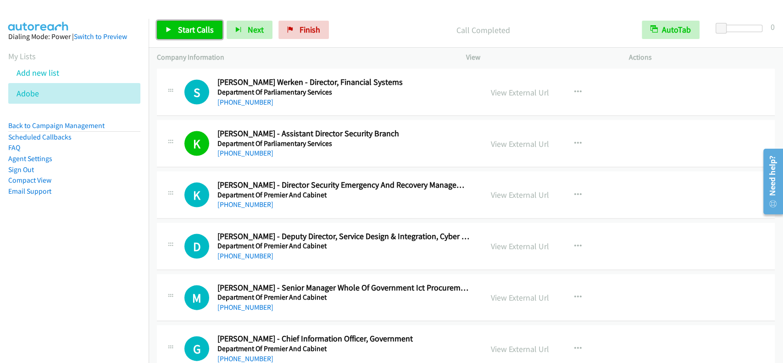
click at [186, 28] on span "Start Calls" at bounding box center [196, 29] width 36 height 11
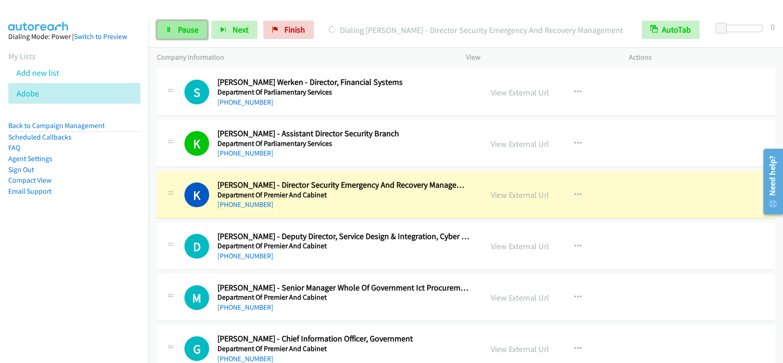
click at [190, 25] on span "Pause" at bounding box center [188, 29] width 21 height 11
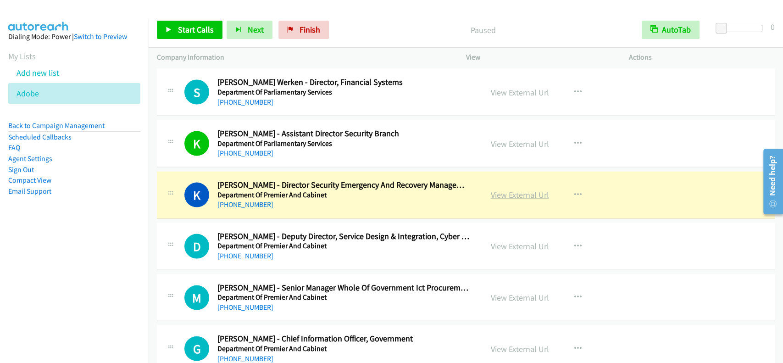
click at [522, 193] on link "View External Url" at bounding box center [520, 195] width 58 height 11
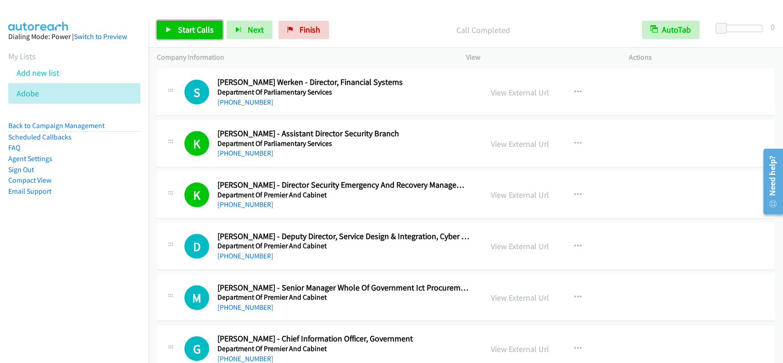
click at [188, 25] on span "Start Calls" at bounding box center [196, 29] width 36 height 11
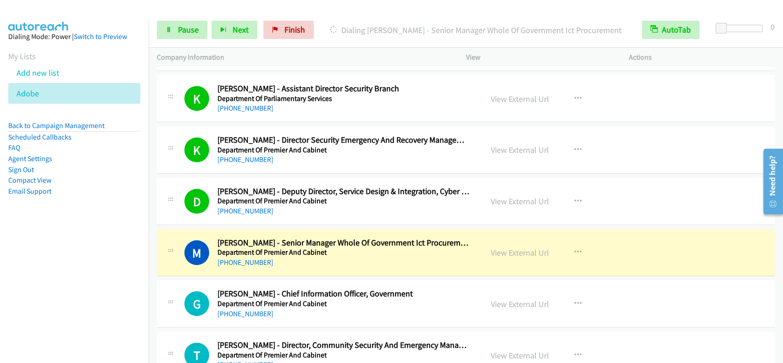
scroll to position [3653, 0]
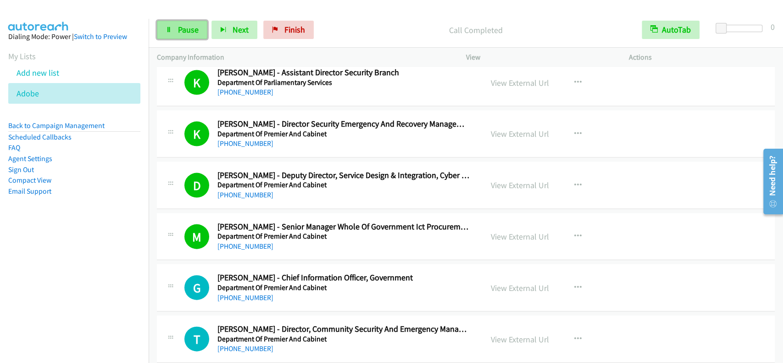
click at [180, 24] on span "Pause" at bounding box center [188, 29] width 21 height 11
click at [180, 24] on span "Start Calls" at bounding box center [196, 29] width 36 height 11
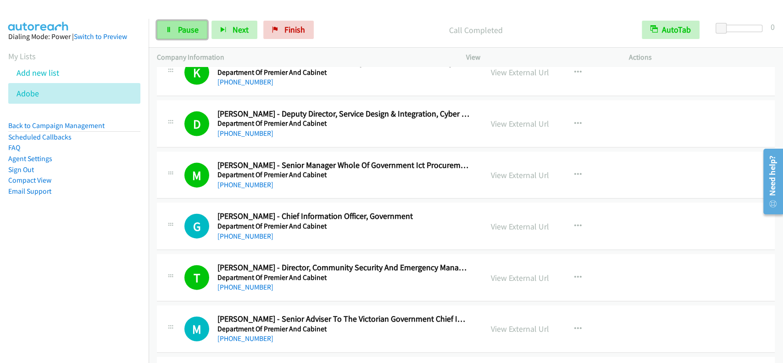
click at [179, 27] on span "Pause" at bounding box center [188, 29] width 21 height 11
click at [179, 27] on span "Start Calls" at bounding box center [196, 29] width 36 height 11
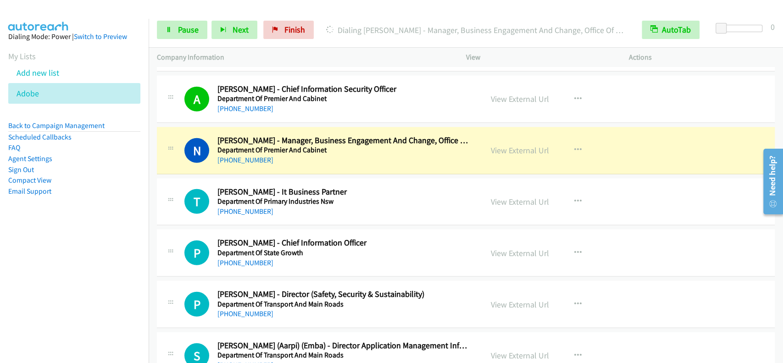
scroll to position [4057, 0]
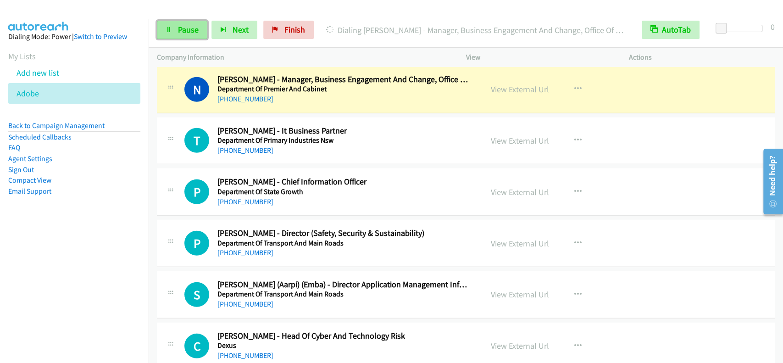
click at [173, 24] on link "Pause" at bounding box center [182, 30] width 50 height 18
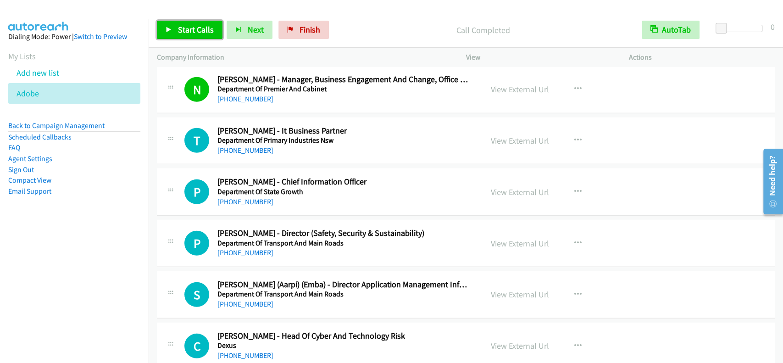
click at [200, 39] on link "Start Calls" at bounding box center [190, 30] width 66 height 18
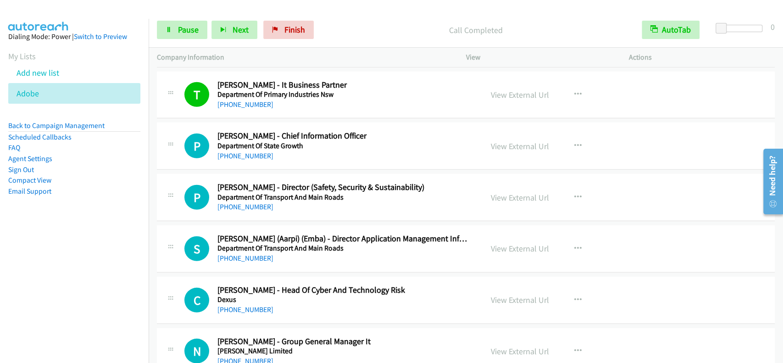
scroll to position [4118, 0]
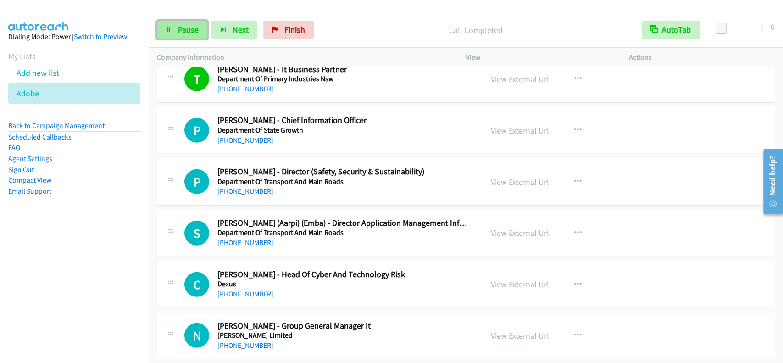
click at [190, 28] on span "Pause" at bounding box center [188, 29] width 21 height 11
click at [190, 28] on span "Start Calls" at bounding box center [196, 29] width 36 height 11
click at [199, 33] on link "Pause" at bounding box center [182, 30] width 50 height 18
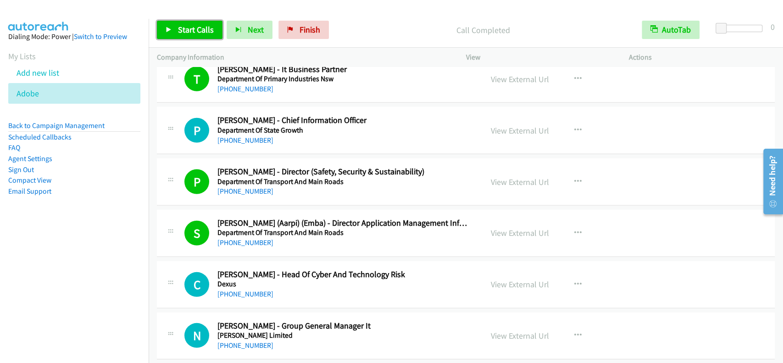
click at [206, 24] on link "Start Calls" at bounding box center [190, 30] width 66 height 18
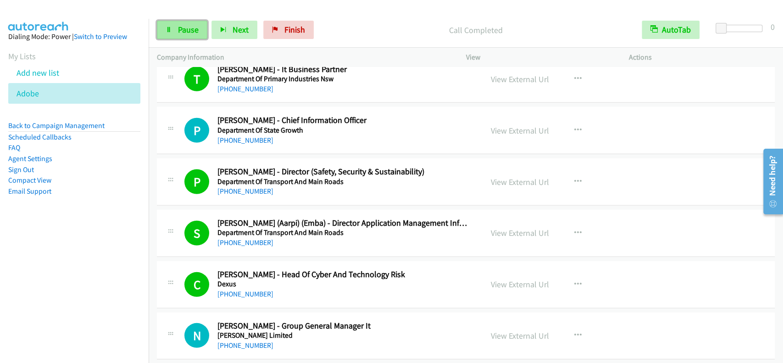
click at [187, 28] on span "Pause" at bounding box center [188, 29] width 21 height 11
click at [187, 28] on span "Start Calls" at bounding box center [196, 29] width 36 height 11
click at [189, 29] on span "Pause" at bounding box center [188, 29] width 21 height 11
click at [188, 29] on span "Start Calls" at bounding box center [196, 29] width 36 height 11
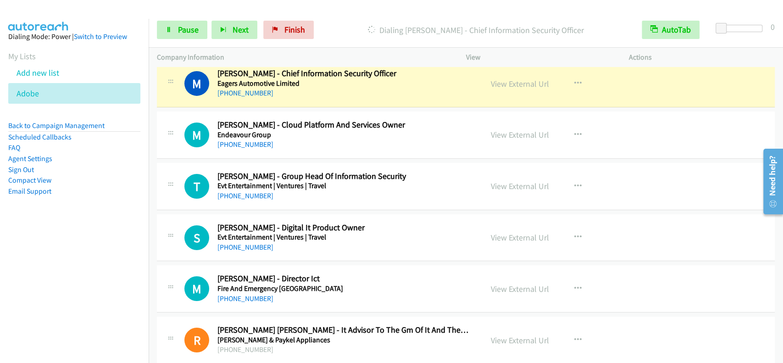
scroll to position [4449, 0]
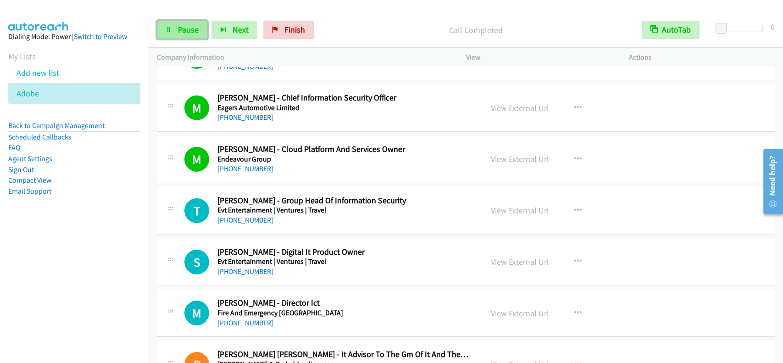
click at [202, 24] on link "Pause" at bounding box center [182, 30] width 50 height 18
click at [202, 24] on span "Start Calls" at bounding box center [196, 29] width 36 height 11
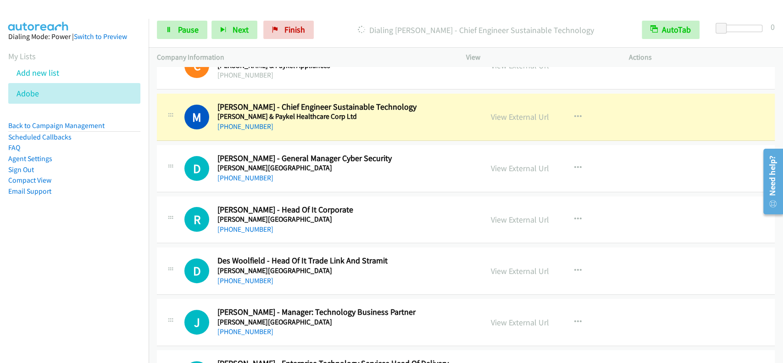
scroll to position [4816, 0]
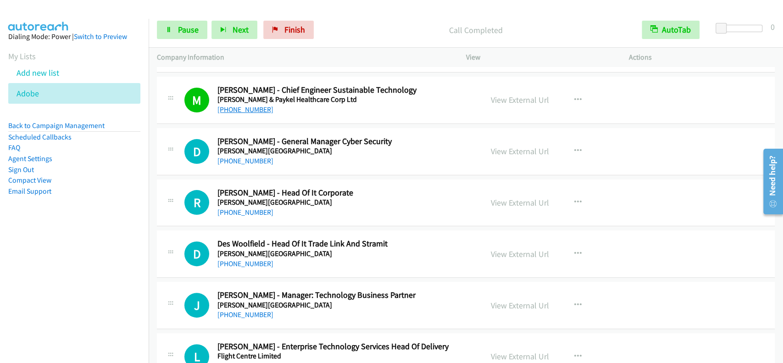
click at [226, 105] on link "+64 800 372 273" at bounding box center [246, 109] width 56 height 9
click at [171, 25] on link "Pause" at bounding box center [182, 30] width 50 height 18
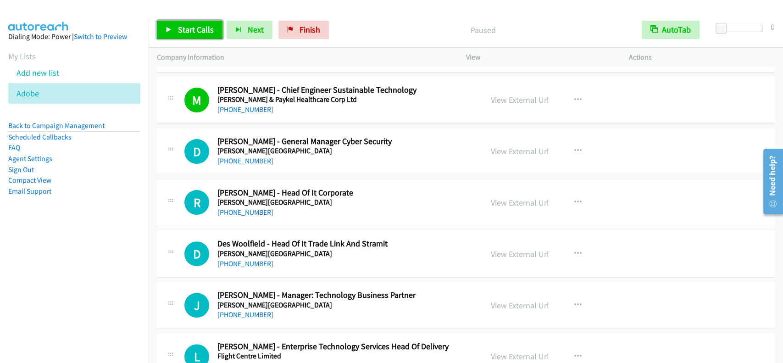
click at [194, 33] on span "Start Calls" at bounding box center [196, 29] width 36 height 11
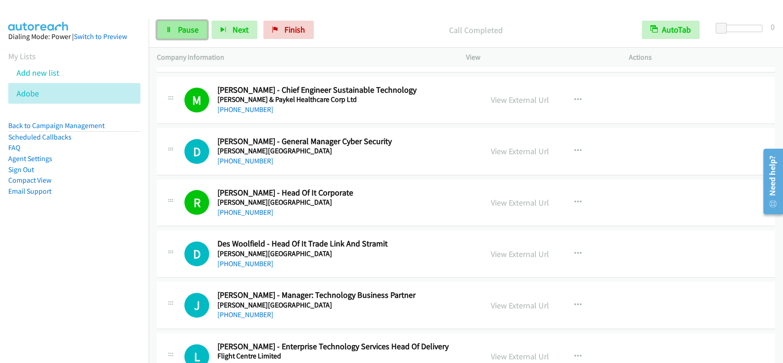
click at [185, 33] on span "Pause" at bounding box center [188, 29] width 21 height 11
click at [187, 32] on span "Start Calls" at bounding box center [196, 29] width 36 height 11
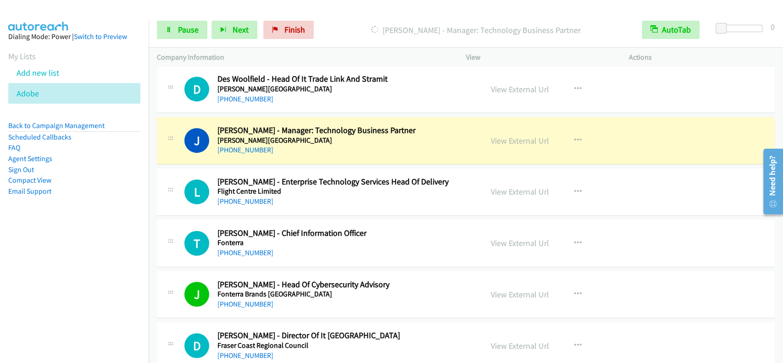
scroll to position [4999, 0]
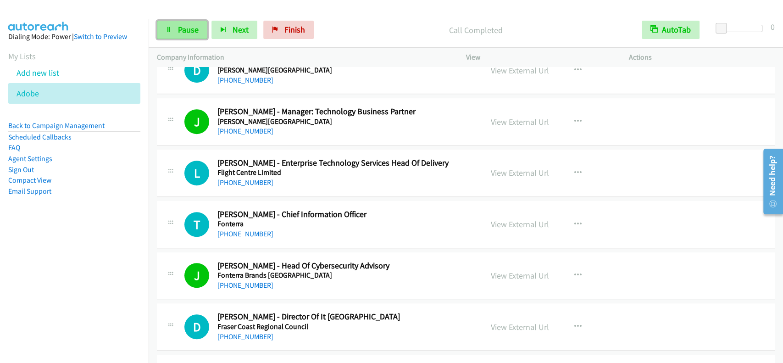
click at [187, 35] on link "Pause" at bounding box center [182, 30] width 50 height 18
click at [187, 35] on link "Start Calls" at bounding box center [190, 30] width 66 height 18
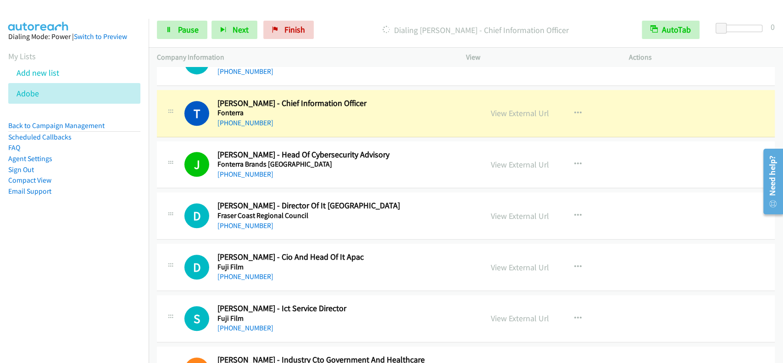
scroll to position [5121, 0]
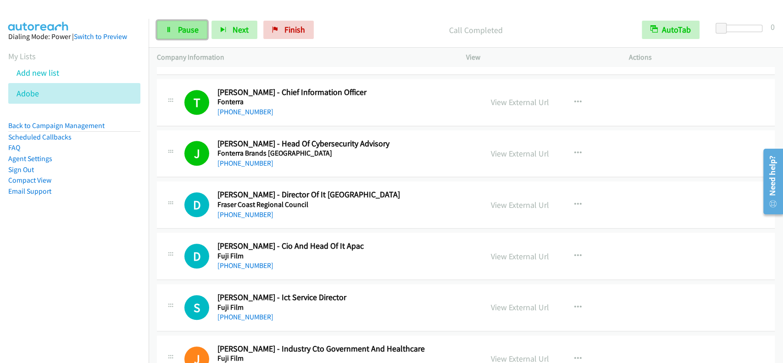
click at [189, 32] on span "Pause" at bounding box center [188, 29] width 21 height 11
click at [189, 32] on span "Start Calls" at bounding box center [196, 29] width 36 height 11
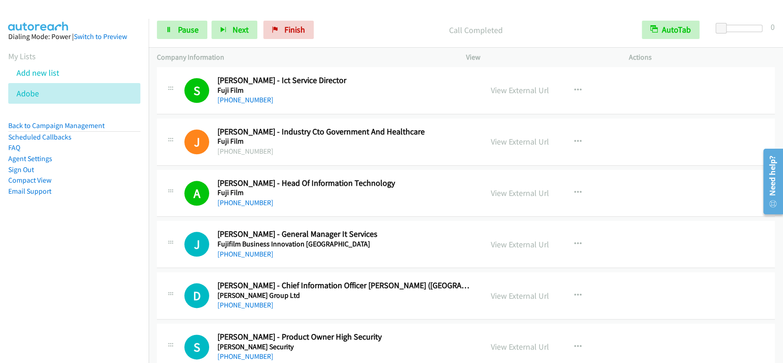
scroll to position [5366, 0]
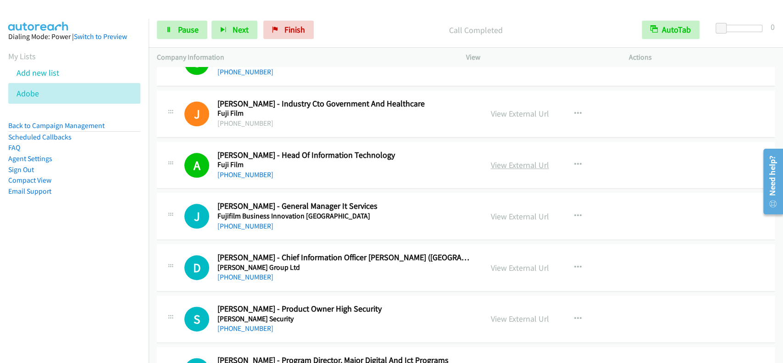
click at [522, 160] on link "View External Url" at bounding box center [520, 165] width 58 height 11
click at [190, 30] on span "Pause" at bounding box center [188, 29] width 21 height 11
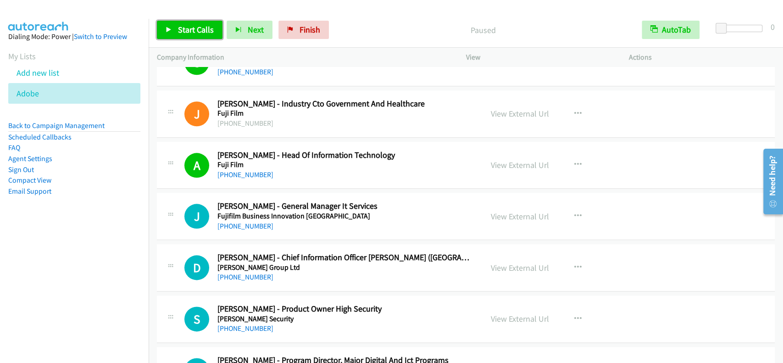
drag, startPoint x: 190, startPoint y: 31, endPoint x: 184, endPoint y: 10, distance: 22.1
click at [189, 31] on span "Start Calls" at bounding box center [196, 29] width 36 height 11
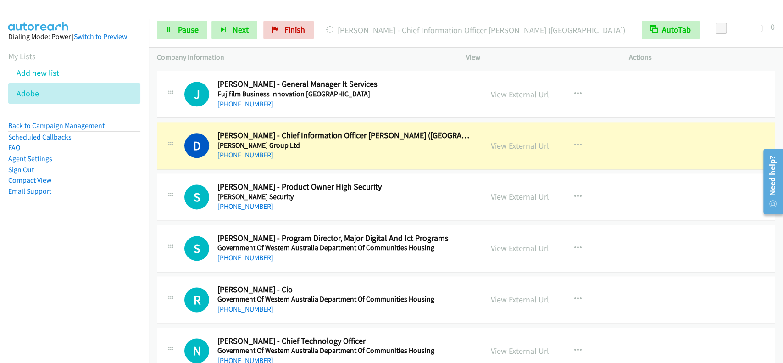
scroll to position [5427, 0]
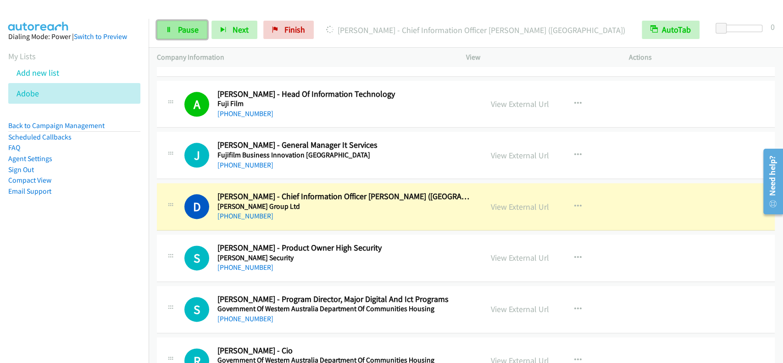
click at [185, 29] on span "Pause" at bounding box center [188, 29] width 21 height 11
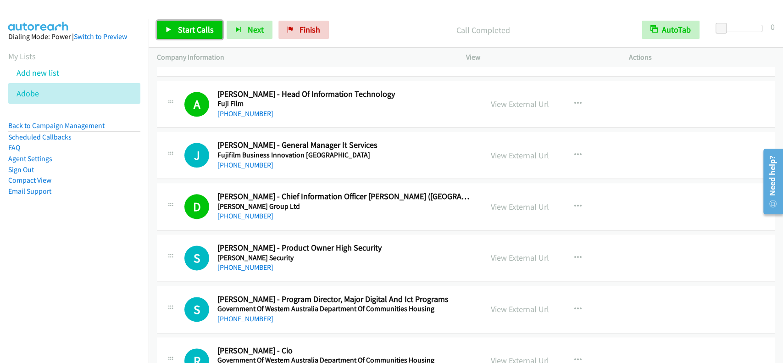
click at [195, 34] on span "Start Calls" at bounding box center [196, 29] width 36 height 11
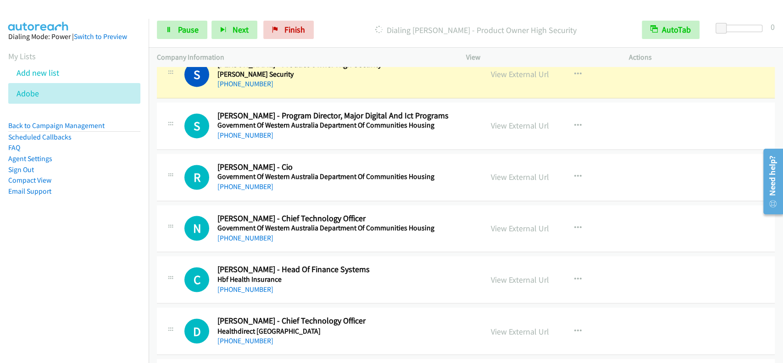
scroll to position [5587, 0]
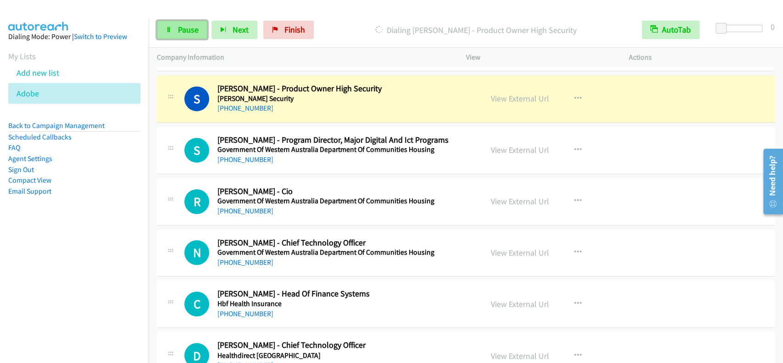
click at [180, 29] on span "Pause" at bounding box center [188, 29] width 21 height 11
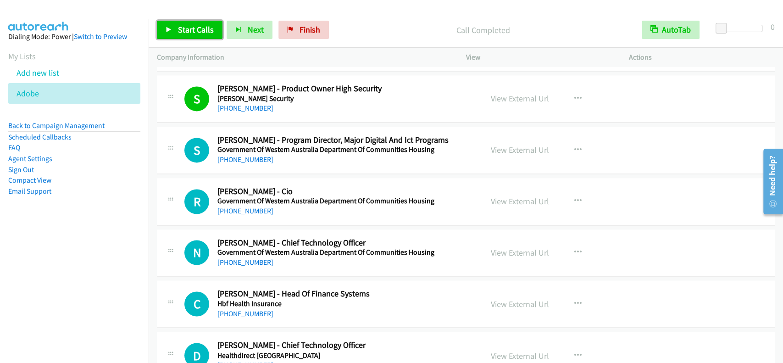
click at [198, 26] on span "Start Calls" at bounding box center [196, 29] width 36 height 11
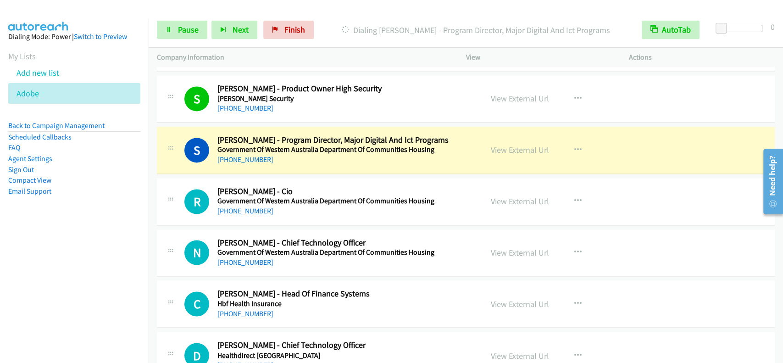
click at [208, 28] on div "Start Calls Pause Next Finish" at bounding box center [237, 30] width 161 height 18
click at [195, 31] on span "Pause" at bounding box center [188, 29] width 21 height 11
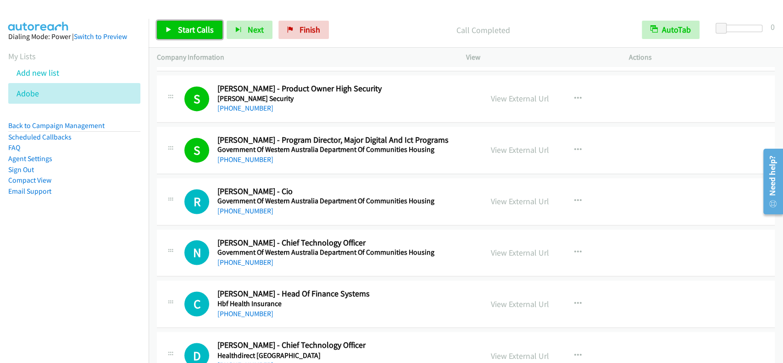
click at [183, 27] on span "Start Calls" at bounding box center [196, 29] width 36 height 11
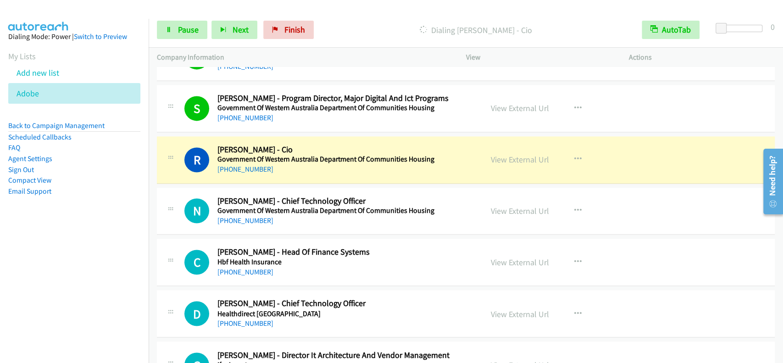
scroll to position [5648, 0]
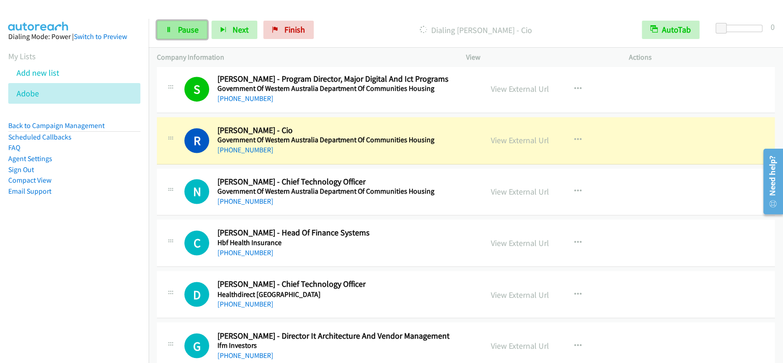
click at [182, 33] on span "Pause" at bounding box center [188, 29] width 21 height 11
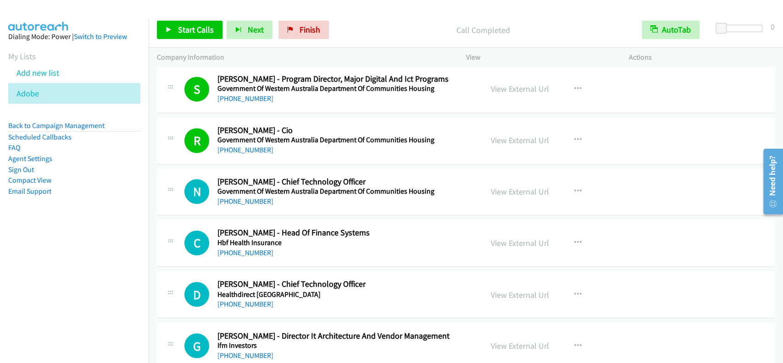
click at [176, 39] on div "Start Calls Pause Next Finish Call Completed AutoTab AutoTab 0" at bounding box center [466, 29] width 635 height 35
click at [179, 33] on span "Start Calls" at bounding box center [196, 29] width 36 height 11
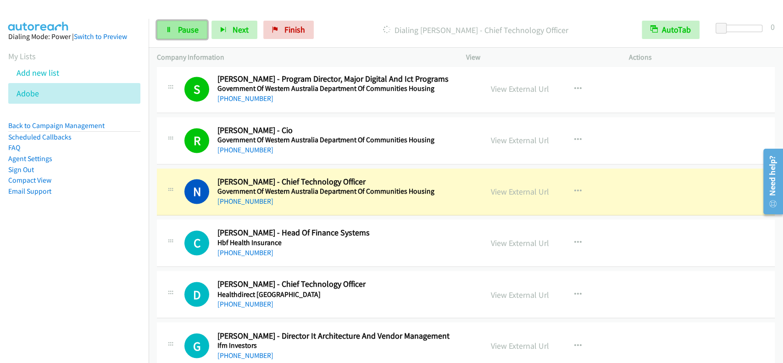
click at [204, 36] on link "Pause" at bounding box center [182, 30] width 50 height 18
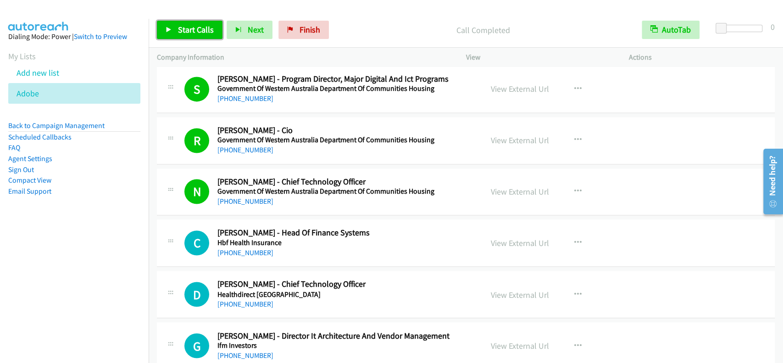
click at [179, 25] on span "Start Calls" at bounding box center [196, 29] width 36 height 11
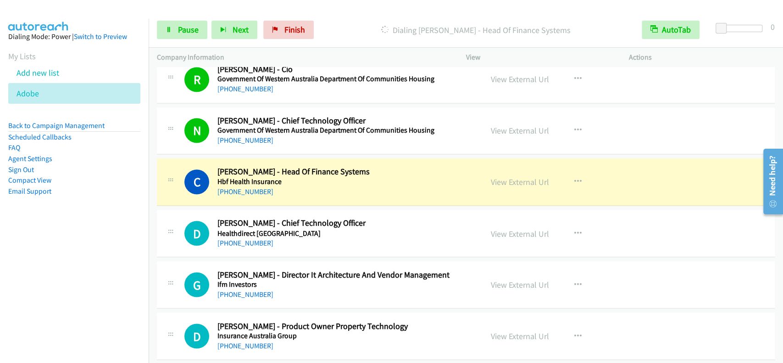
scroll to position [5770, 0]
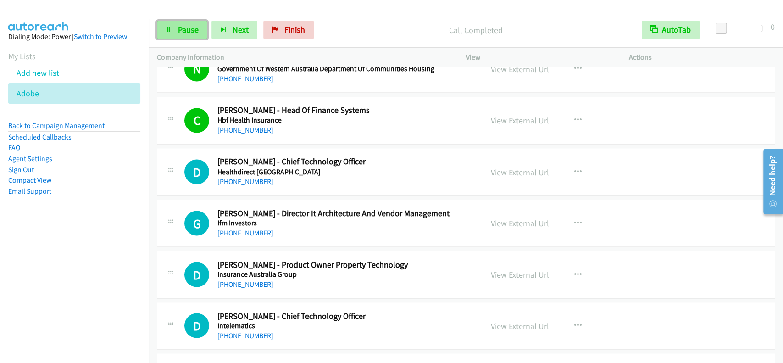
click at [198, 30] on link "Pause" at bounding box center [182, 30] width 50 height 18
click at [190, 24] on link "Start Calls" at bounding box center [190, 30] width 66 height 18
click at [195, 28] on span "Pause" at bounding box center [188, 29] width 21 height 11
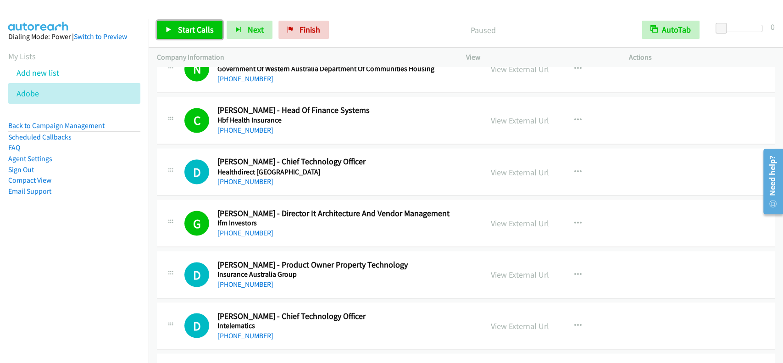
click at [195, 28] on span "Start Calls" at bounding box center [196, 29] width 36 height 11
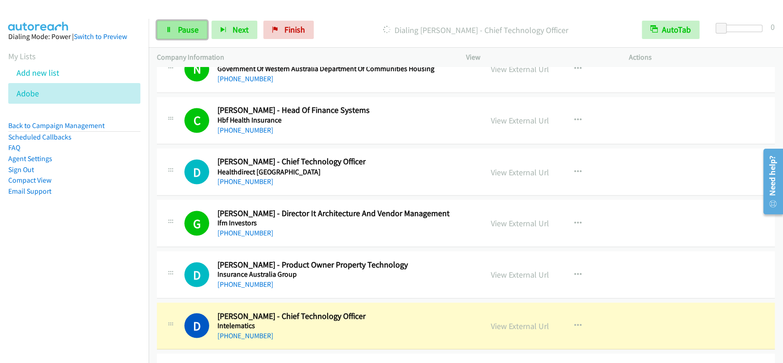
click at [179, 35] on span "Pause" at bounding box center [188, 29] width 21 height 11
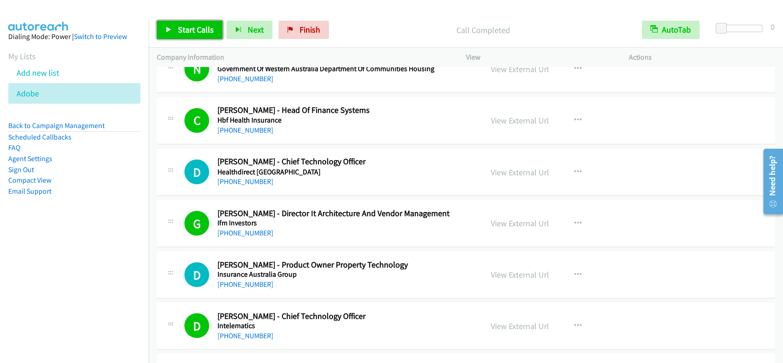
click at [190, 26] on span "Start Calls" at bounding box center [196, 29] width 36 height 11
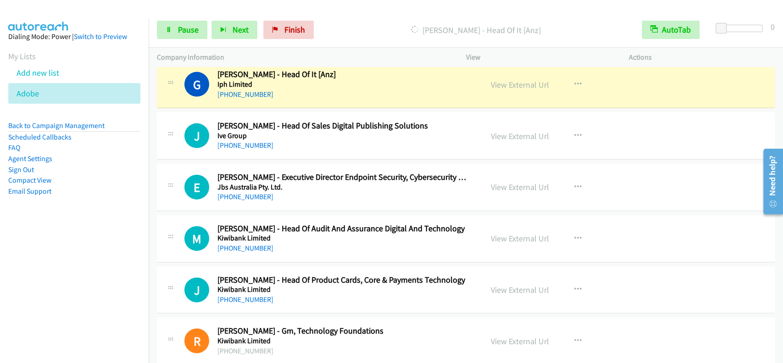
scroll to position [6051, 0]
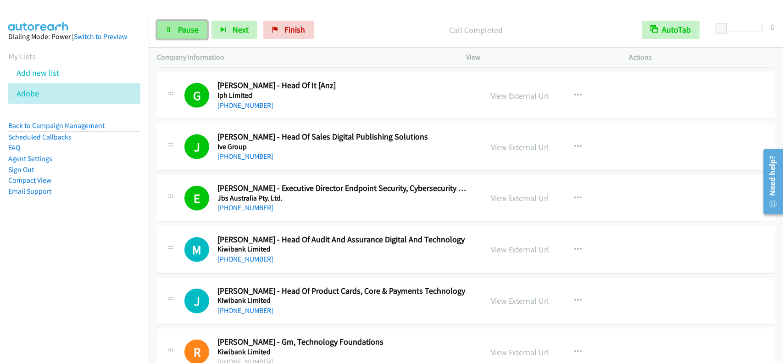
click at [188, 30] on span "Pause" at bounding box center [188, 29] width 21 height 11
click at [188, 30] on span "Start Calls" at bounding box center [196, 29] width 36 height 11
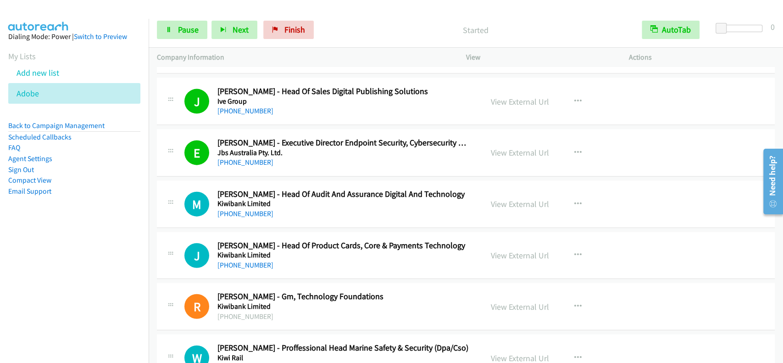
scroll to position [6112, 0]
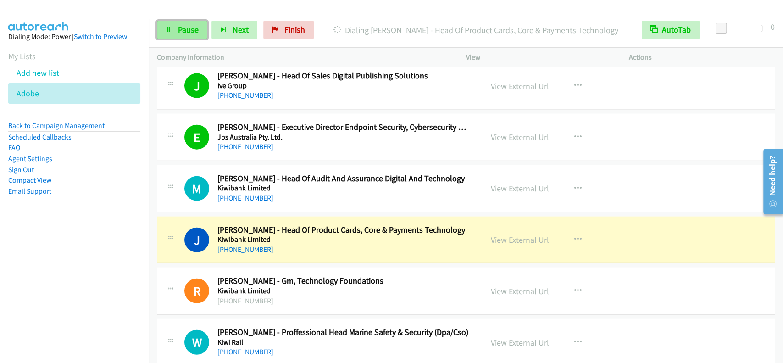
click at [181, 28] on span "Pause" at bounding box center [188, 29] width 21 height 11
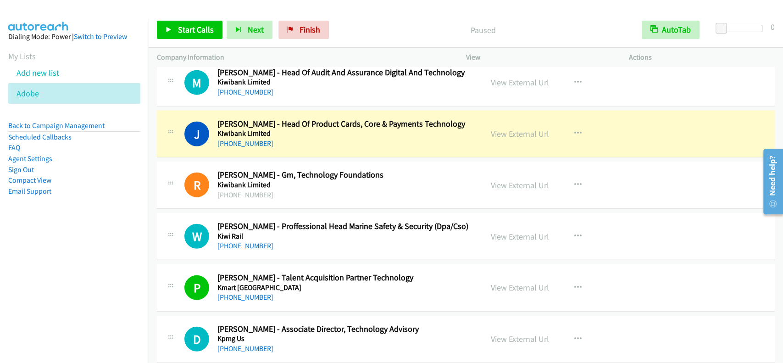
scroll to position [6235, 0]
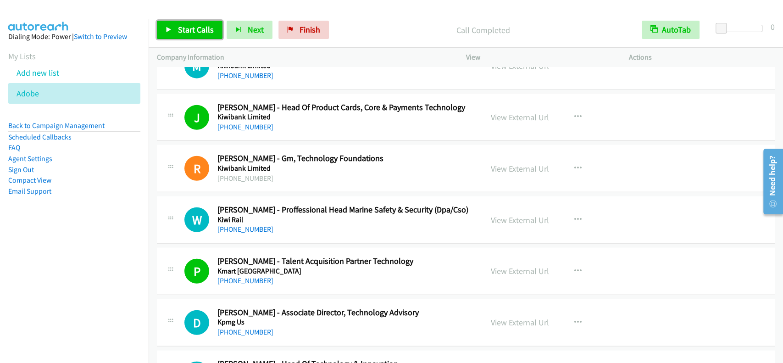
click at [199, 30] on span "Start Calls" at bounding box center [196, 29] width 36 height 11
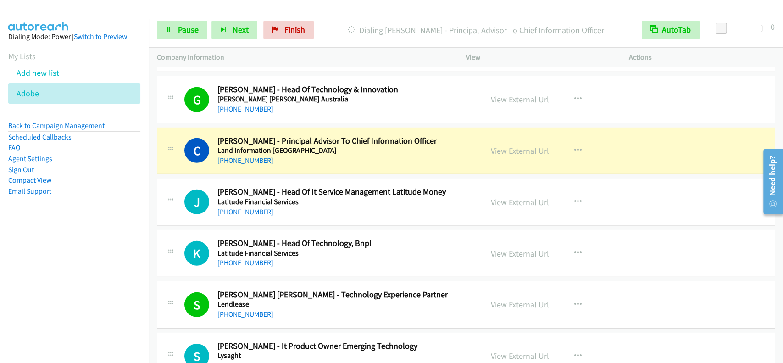
scroll to position [6529, 0]
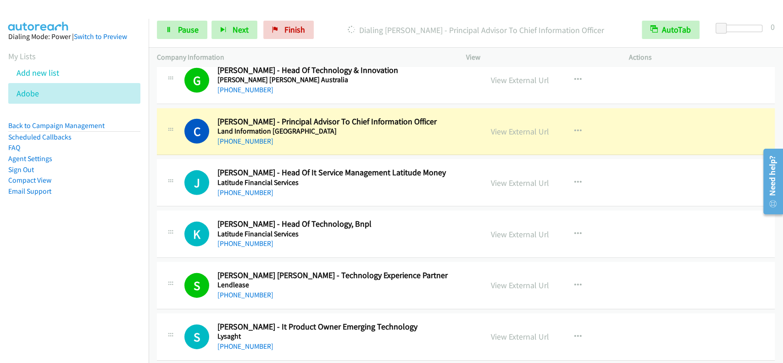
click at [782, 346] on div "+1 415-964-1034 Call failed - Please reload the list and try again The Callbar …" at bounding box center [466, 215] width 635 height 296
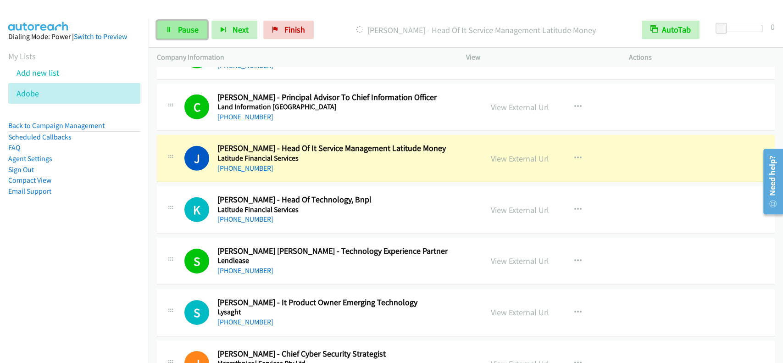
click at [176, 33] on link "Pause" at bounding box center [182, 30] width 50 height 18
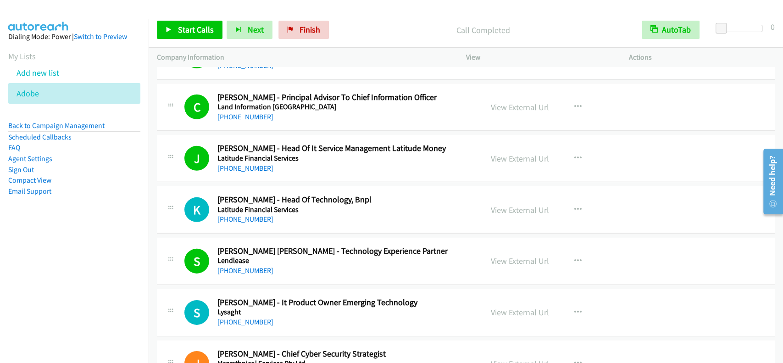
drag, startPoint x: 193, startPoint y: 18, endPoint x: 195, endPoint y: 31, distance: 13.4
click at [193, 18] on div "Start Calls Pause Next Finish Call Completed AutoTab AutoTab 0" at bounding box center [466, 29] width 635 height 35
click at [194, 33] on span "Start Calls" at bounding box center [196, 29] width 36 height 11
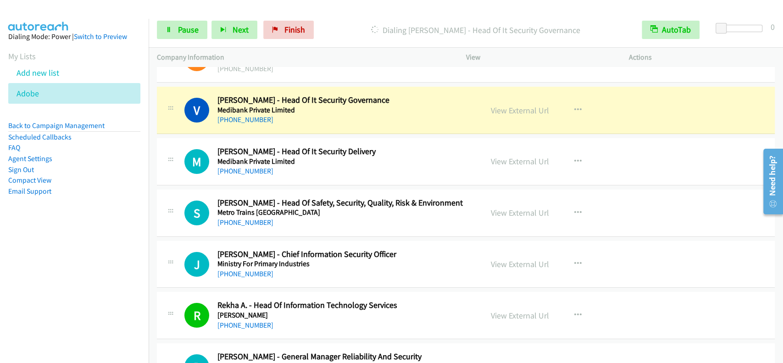
scroll to position [6920, 0]
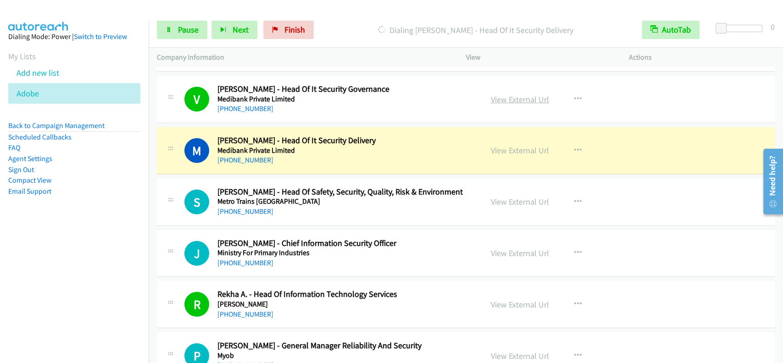
click at [510, 94] on link "View External Url" at bounding box center [520, 99] width 58 height 11
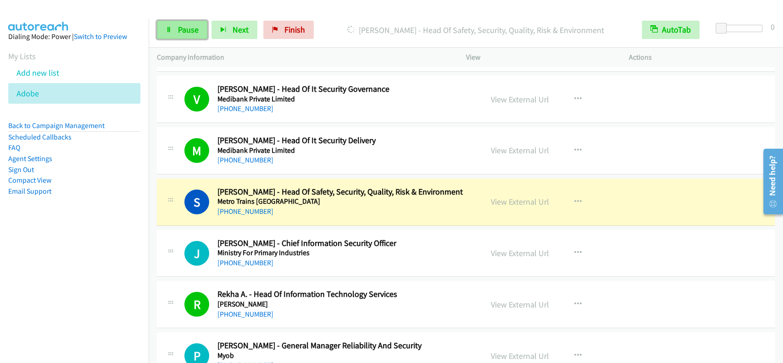
click at [180, 24] on span "Pause" at bounding box center [188, 29] width 21 height 11
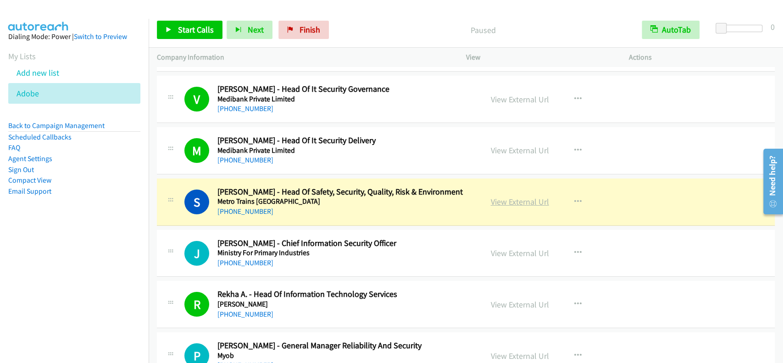
click at [520, 196] on link "View External Url" at bounding box center [520, 201] width 58 height 11
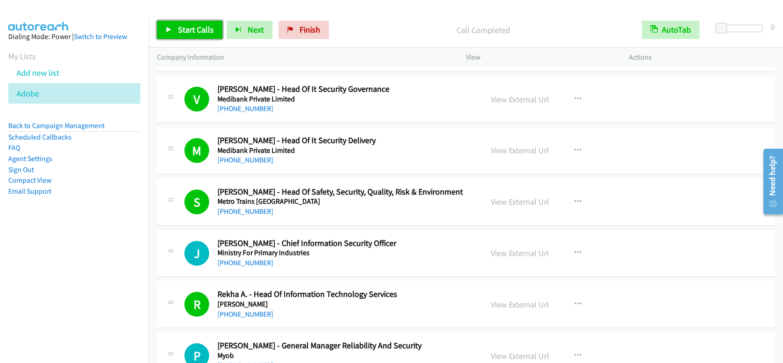
click at [193, 28] on span "Start Calls" at bounding box center [196, 29] width 36 height 11
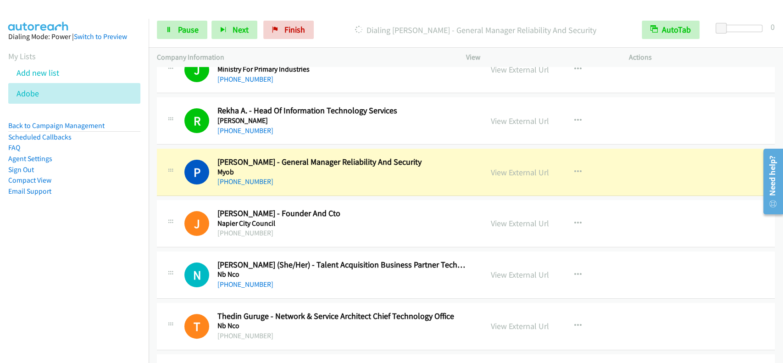
scroll to position [7165, 0]
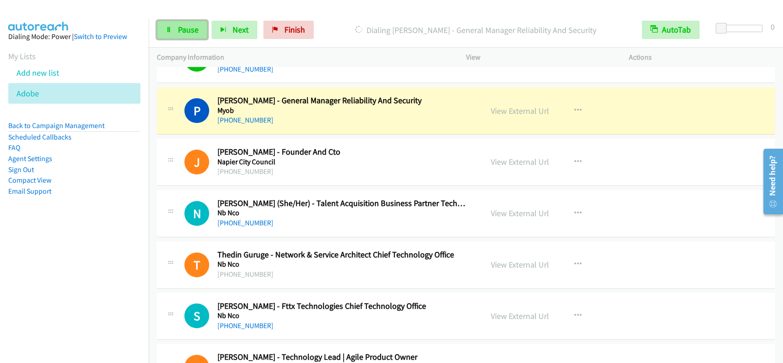
click at [191, 32] on span "Pause" at bounding box center [188, 29] width 21 height 11
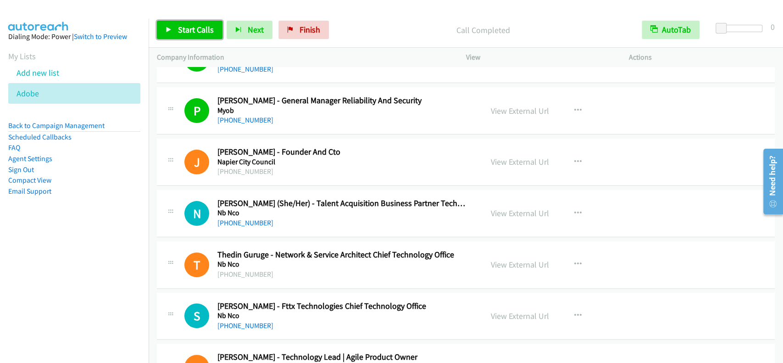
click at [200, 35] on span "Start Calls" at bounding box center [196, 29] width 36 height 11
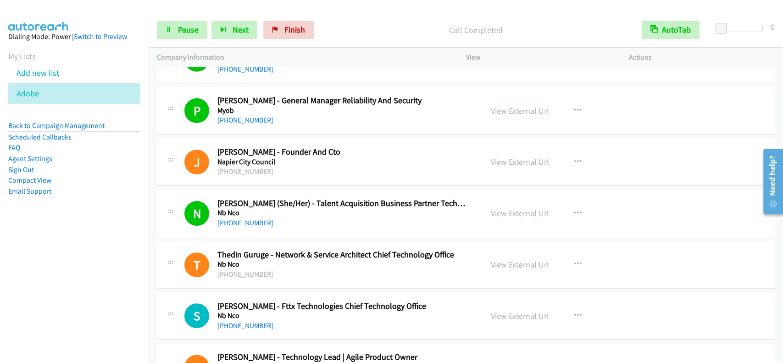
scroll to position [7226, 0]
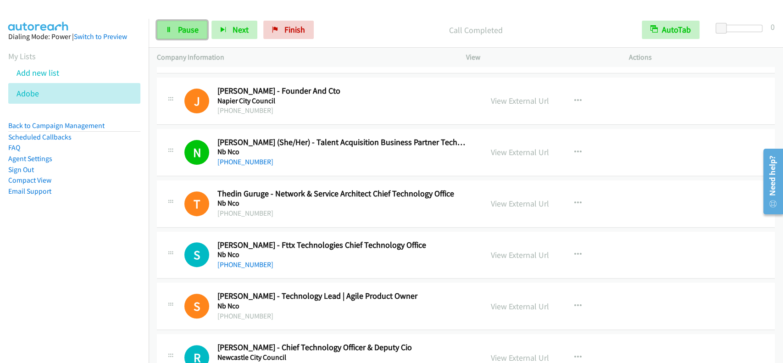
click at [193, 33] on span "Pause" at bounding box center [188, 29] width 21 height 11
click at [193, 33] on span "Start Calls" at bounding box center [196, 29] width 36 height 11
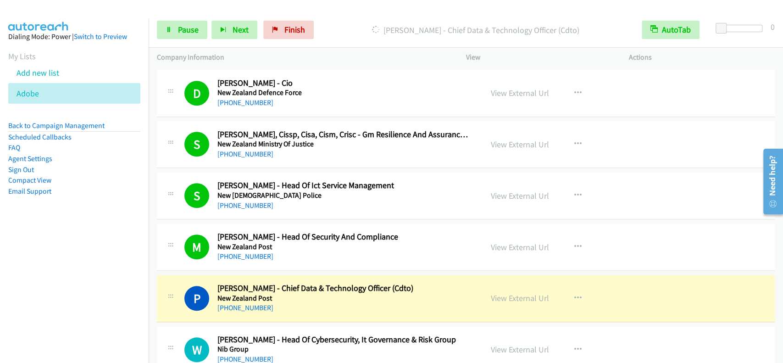
scroll to position [7777, 0]
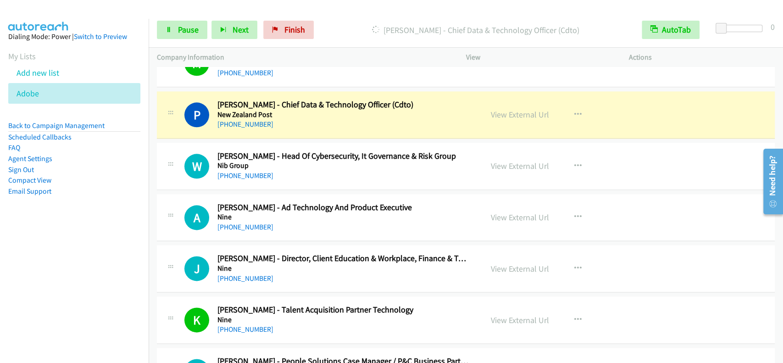
click at [186, 43] on div "Start Calls Pause Next Finish Dialing Peter Kennedy - Chief Data & Technology O…" at bounding box center [466, 29] width 635 height 35
click at [186, 37] on link "Pause" at bounding box center [182, 30] width 50 height 18
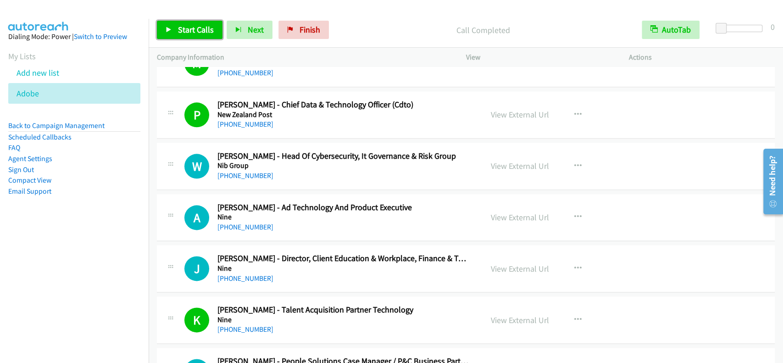
click at [196, 22] on link "Start Calls" at bounding box center [190, 30] width 66 height 18
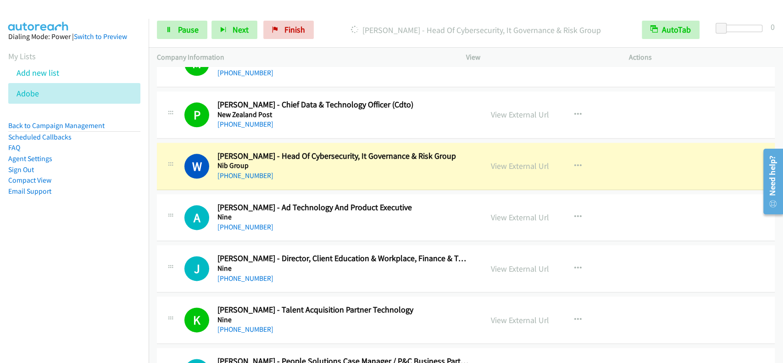
scroll to position [7838, 0]
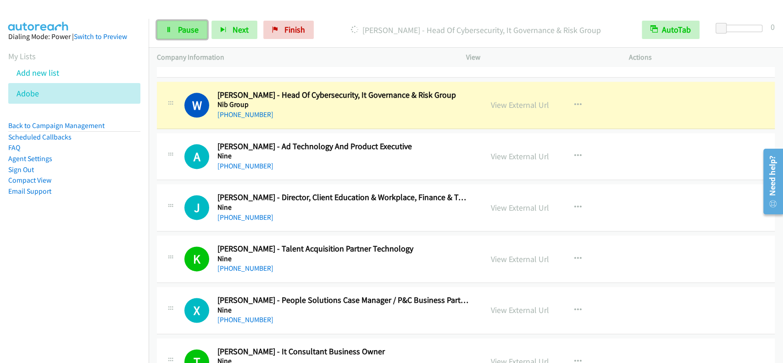
click at [196, 33] on span "Pause" at bounding box center [188, 29] width 21 height 11
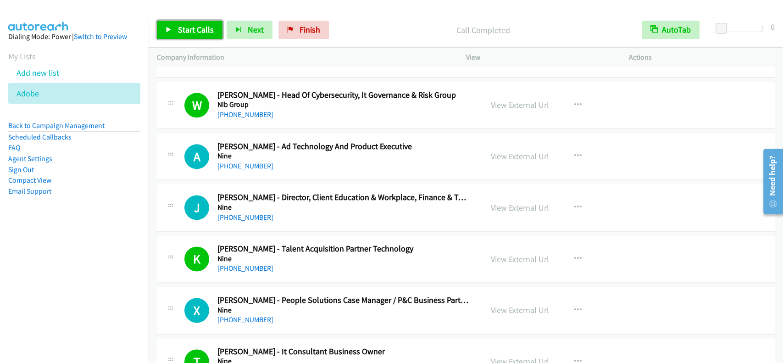
click at [198, 32] on span "Start Calls" at bounding box center [196, 29] width 36 height 11
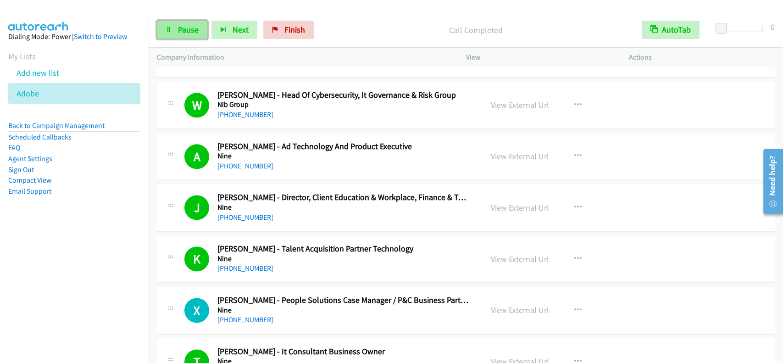
click at [184, 24] on span "Pause" at bounding box center [188, 29] width 21 height 11
click at [187, 27] on span "Start Calls" at bounding box center [196, 29] width 36 height 11
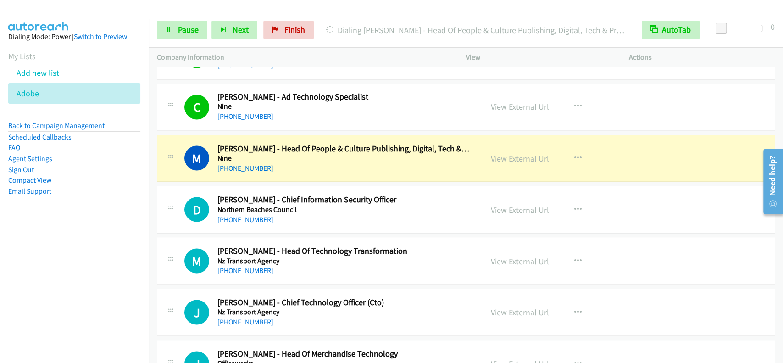
scroll to position [8205, 0]
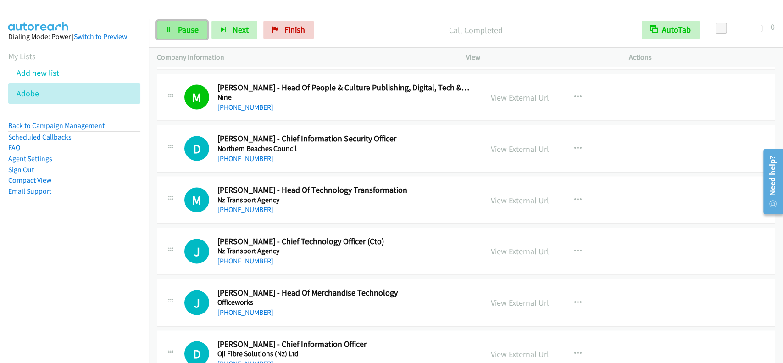
click at [195, 25] on span "Pause" at bounding box center [188, 29] width 21 height 11
click at [195, 25] on span "Start Calls" at bounding box center [196, 29] width 36 height 11
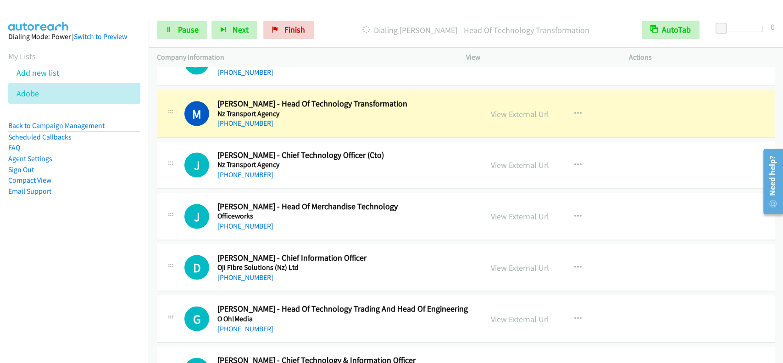
scroll to position [8315, 0]
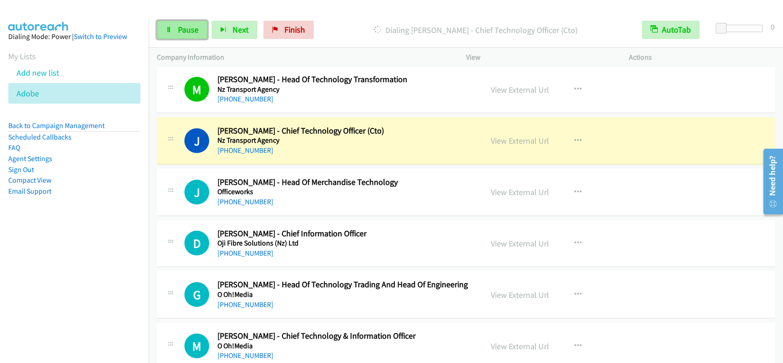
click at [188, 28] on span "Pause" at bounding box center [188, 29] width 21 height 11
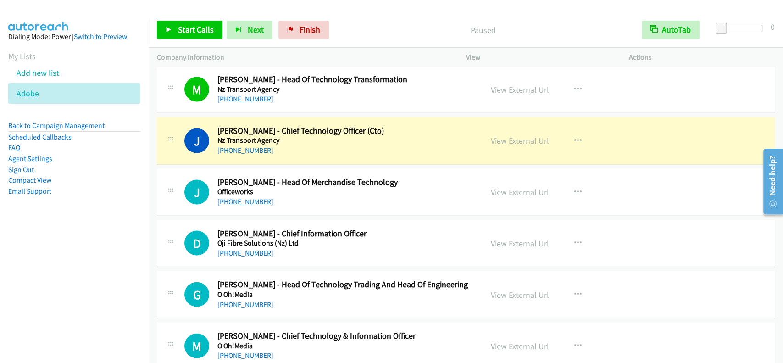
scroll to position [8377, 0]
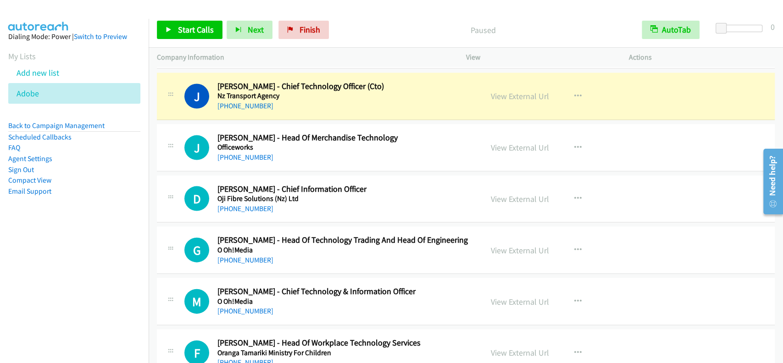
click at [782, 74] on div "+1 415-964-1034 Call failed - Please reload the list and try again The Callbar …" at bounding box center [466, 215] width 635 height 296
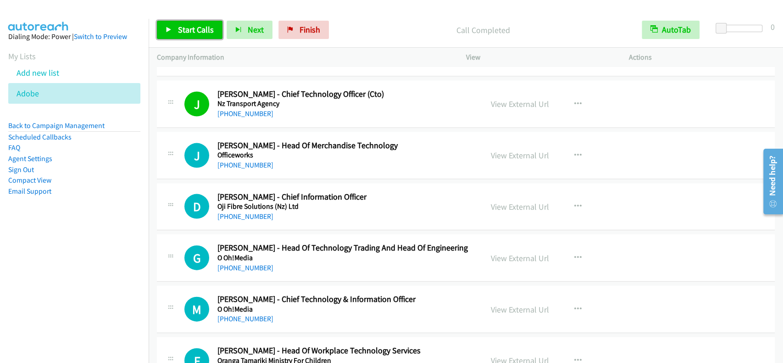
click at [192, 24] on span "Start Calls" at bounding box center [196, 29] width 36 height 11
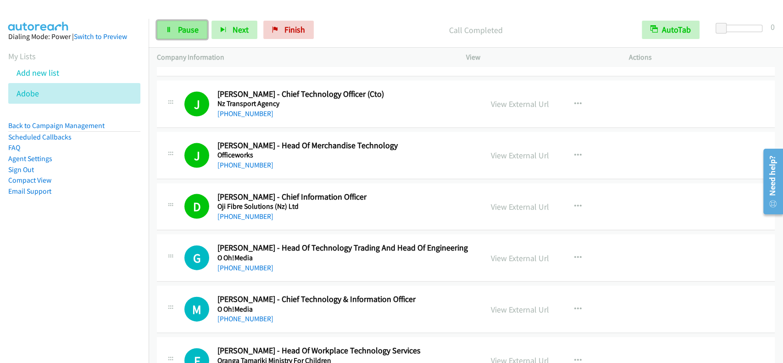
click at [184, 28] on span "Pause" at bounding box center [188, 29] width 21 height 11
click at [184, 28] on span "Start Calls" at bounding box center [196, 29] width 36 height 11
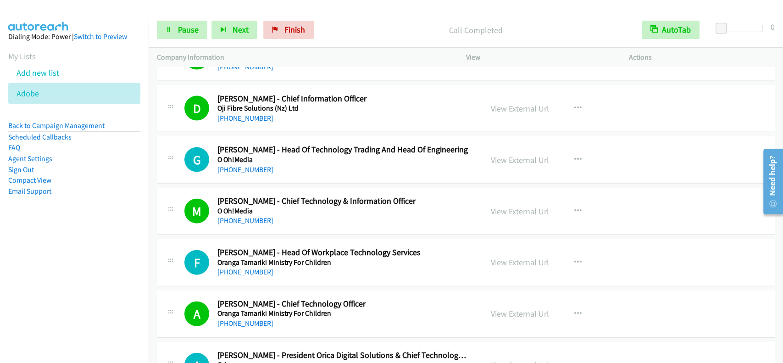
scroll to position [8474, 0]
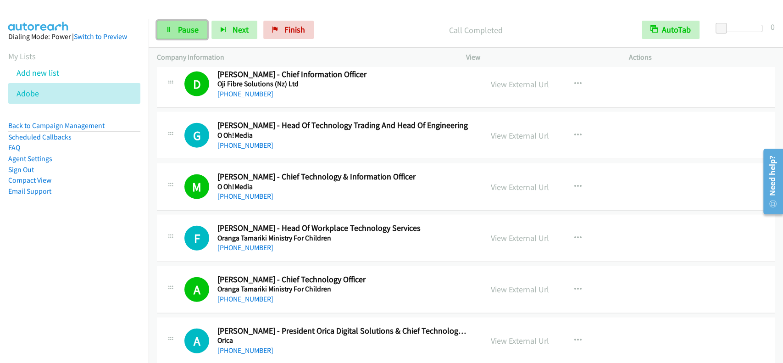
click at [199, 39] on link "Pause" at bounding box center [182, 30] width 50 height 18
click at [193, 34] on span "Start Calls" at bounding box center [196, 29] width 36 height 11
click at [189, 25] on span "Pause" at bounding box center [188, 29] width 21 height 11
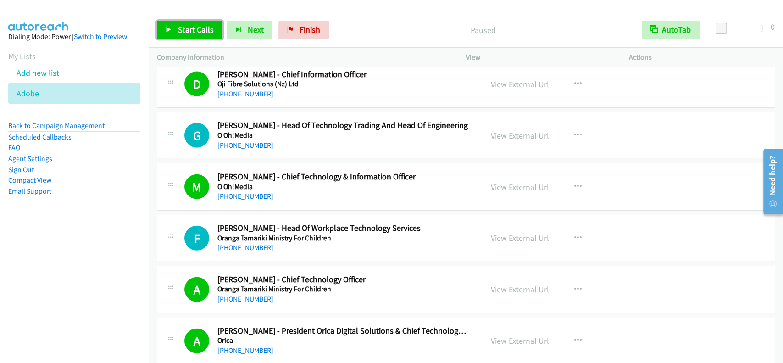
click at [188, 25] on span "Start Calls" at bounding box center [196, 29] width 36 height 11
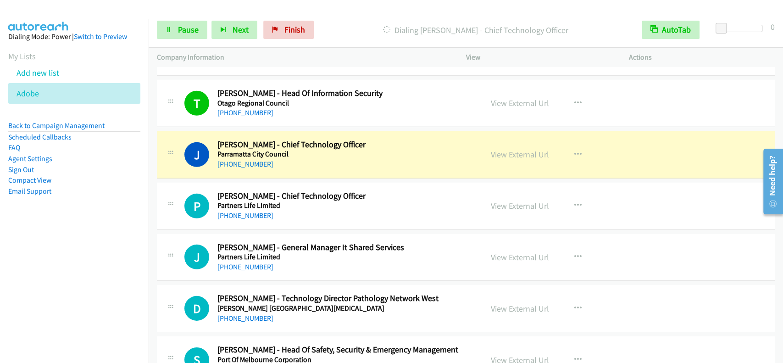
scroll to position [8927, 0]
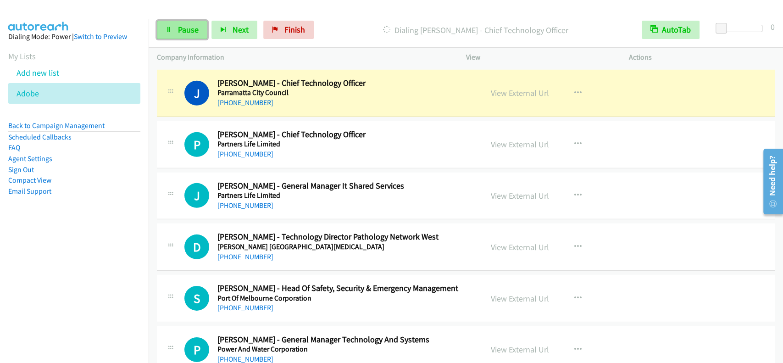
click at [182, 35] on span "Pause" at bounding box center [188, 29] width 21 height 11
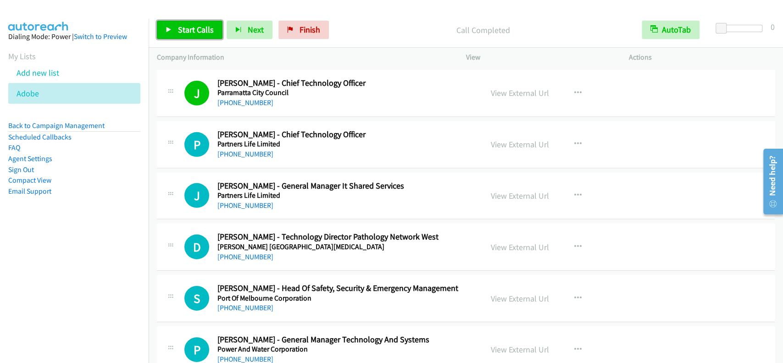
click at [206, 28] on span "Start Calls" at bounding box center [196, 29] width 36 height 11
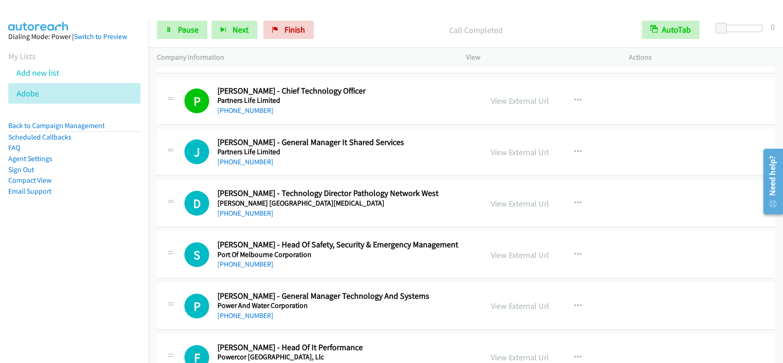
scroll to position [8988, 0]
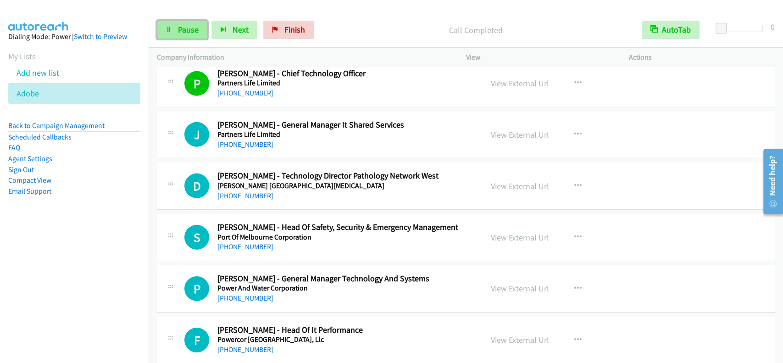
click at [188, 35] on span "Pause" at bounding box center [188, 29] width 21 height 11
click at [188, 35] on span "Start Calls" at bounding box center [196, 29] width 36 height 11
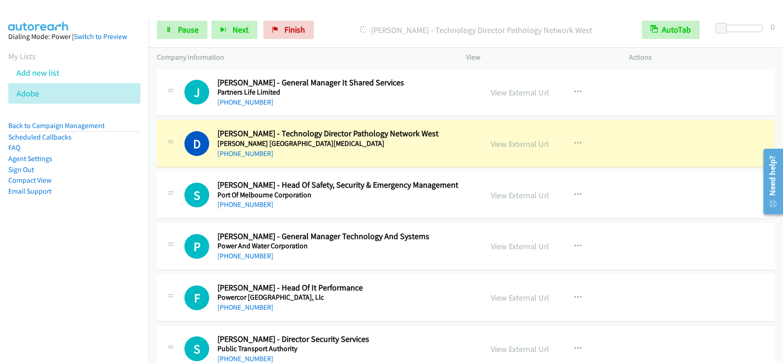
scroll to position [9049, 0]
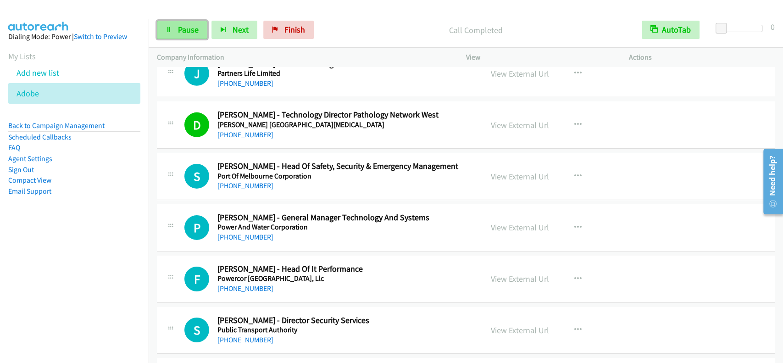
click at [184, 26] on span "Pause" at bounding box center [188, 29] width 21 height 11
click at [184, 26] on span "Start Calls" at bounding box center [196, 29] width 36 height 11
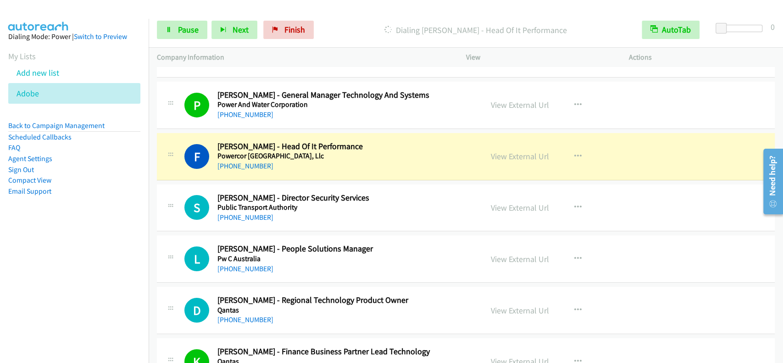
scroll to position [9233, 0]
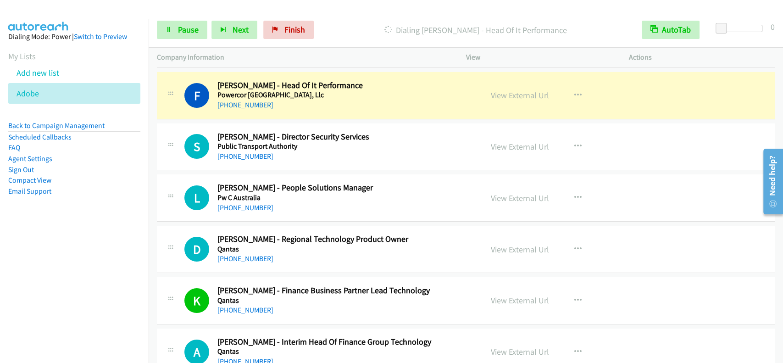
drag, startPoint x: 381, startPoint y: 28, endPoint x: 567, endPoint y: 31, distance: 186.3
click at [567, 31] on p "Dialing Fiona Truelove - Head Of It Performance" at bounding box center [475, 30] width 299 height 12
click at [554, 10] on div at bounding box center [387, 17] width 775 height 35
drag, startPoint x: 3, startPoint y: 35, endPoint x: 70, endPoint y: 33, distance: 67.0
click at [70, 33] on aside "Dialing Mode: Power | Switch to Preview My Lists Add new list Adobe Back to Cam…" at bounding box center [74, 128] width 149 height 219
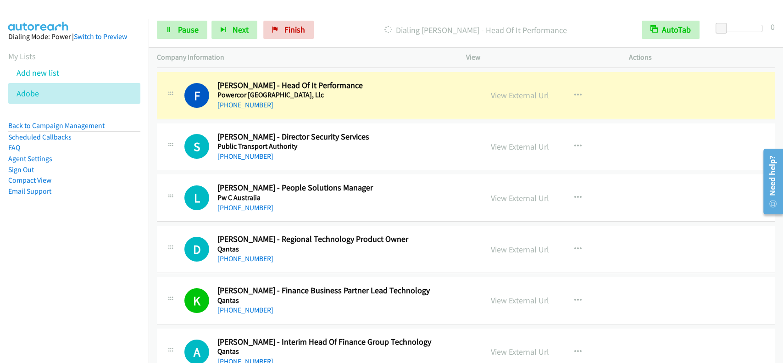
click at [80, 14] on div at bounding box center [387, 17] width 775 height 35
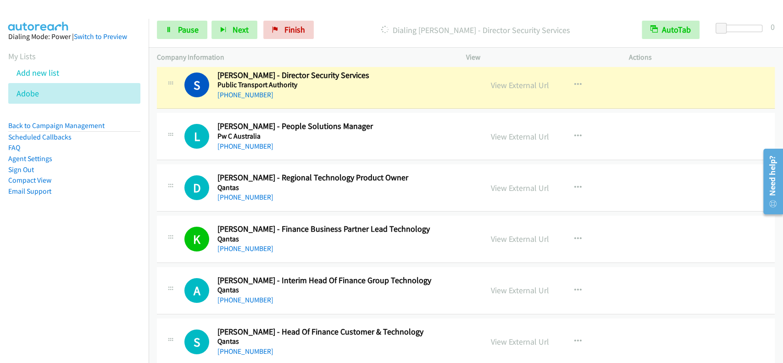
scroll to position [9270, 0]
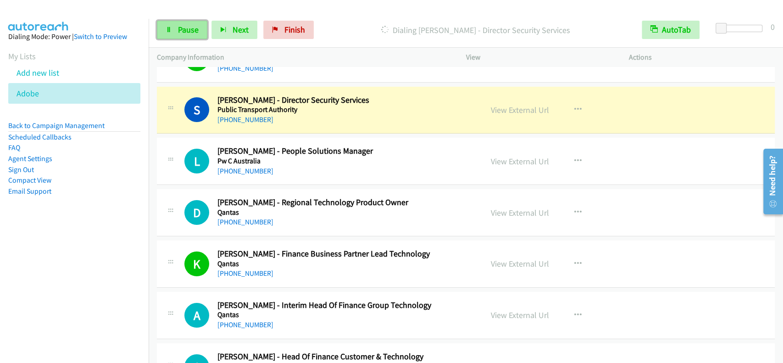
click at [166, 24] on link "Pause" at bounding box center [182, 30] width 50 height 18
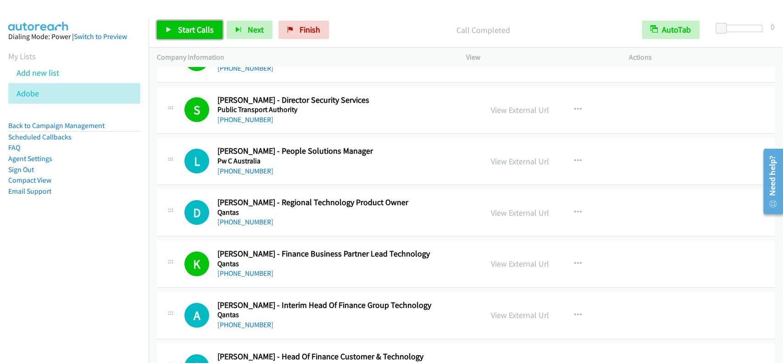
click at [176, 31] on link "Start Calls" at bounding box center [190, 30] width 66 height 18
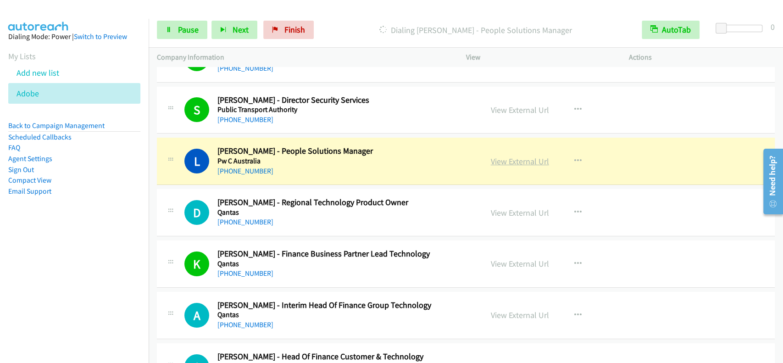
click at [503, 156] on link "View External Url" at bounding box center [520, 161] width 58 height 11
click at [173, 31] on link "Pause" at bounding box center [182, 30] width 50 height 18
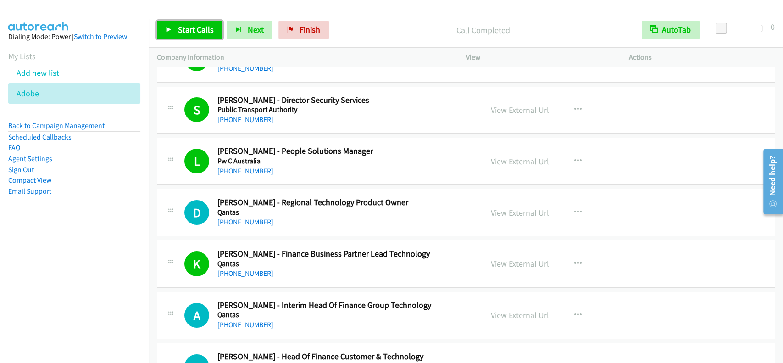
click at [176, 27] on link "Start Calls" at bounding box center [190, 30] width 66 height 18
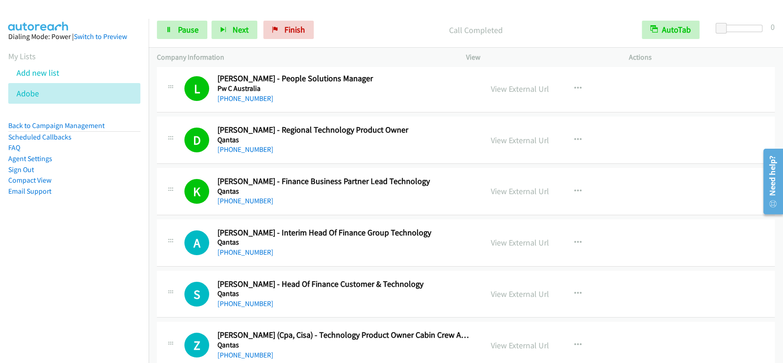
scroll to position [9403, 0]
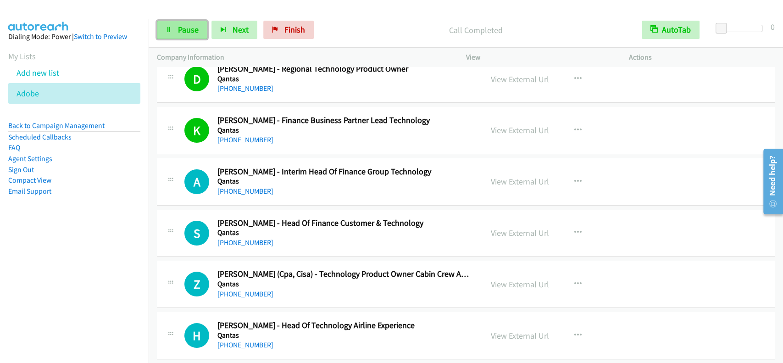
click at [195, 37] on link "Pause" at bounding box center [182, 30] width 50 height 18
click at [195, 37] on link "Start Calls" at bounding box center [190, 30] width 66 height 18
click at [178, 24] on link "Pause" at bounding box center [182, 30] width 50 height 18
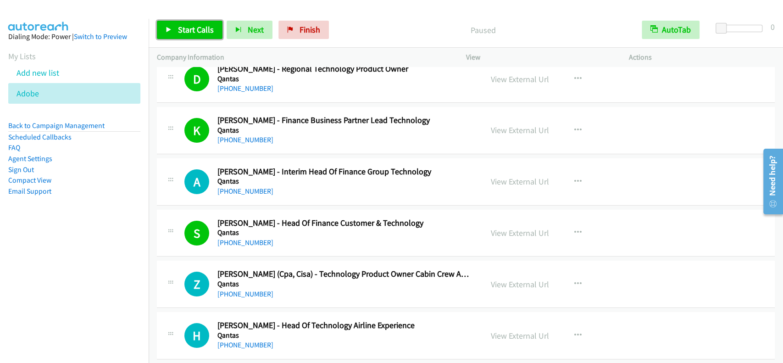
click at [178, 24] on link "Start Calls" at bounding box center [190, 30] width 66 height 18
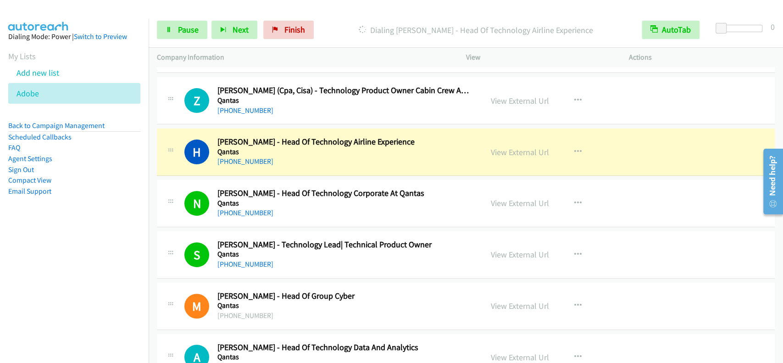
scroll to position [9648, 0]
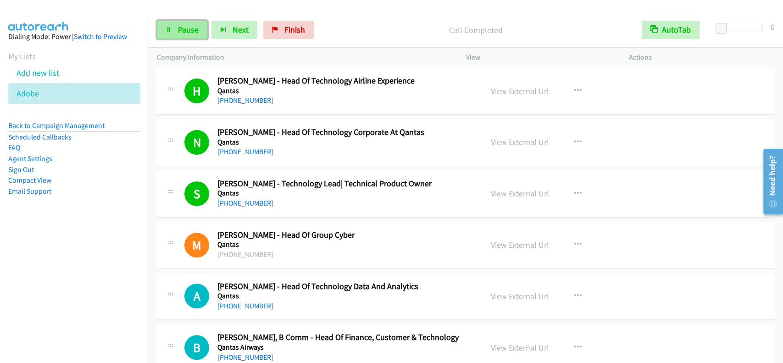
click at [173, 30] on link "Pause" at bounding box center [182, 30] width 50 height 18
click at [173, 30] on link "Start Calls" at bounding box center [190, 30] width 66 height 18
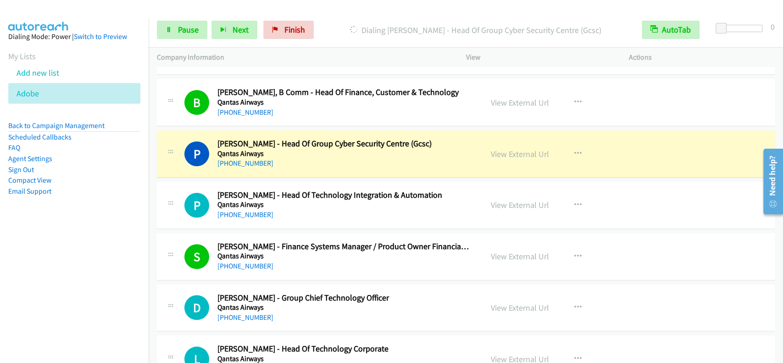
scroll to position [9954, 0]
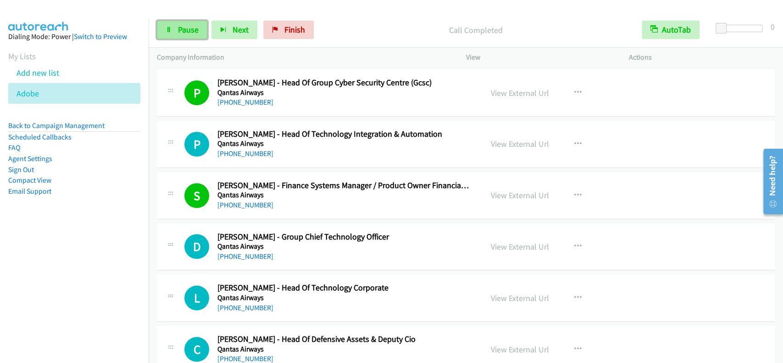
click at [198, 32] on span "Pause" at bounding box center [188, 29] width 21 height 11
click at [198, 32] on span "Start Calls" at bounding box center [196, 29] width 36 height 11
click at [178, 23] on link "Pause" at bounding box center [182, 30] width 50 height 18
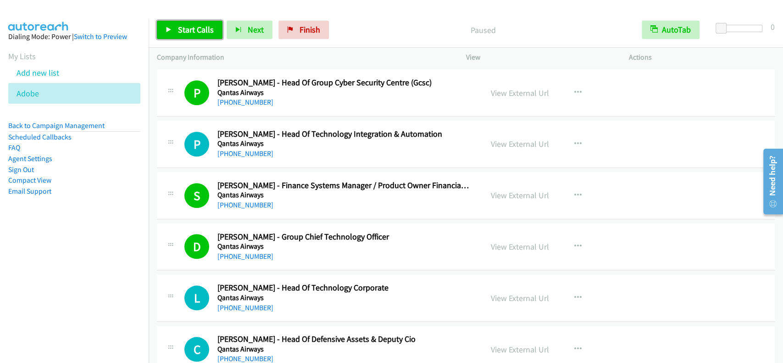
click at [183, 31] on span "Start Calls" at bounding box center [196, 29] width 36 height 11
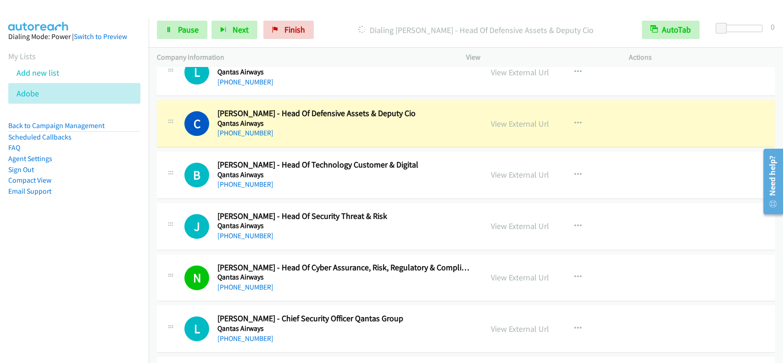
scroll to position [10198, 0]
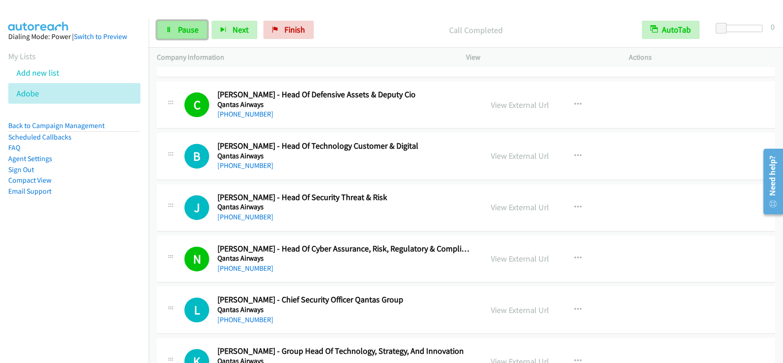
click at [184, 36] on link "Pause" at bounding box center [182, 30] width 50 height 18
click at [184, 36] on link "Start Calls" at bounding box center [190, 30] width 66 height 18
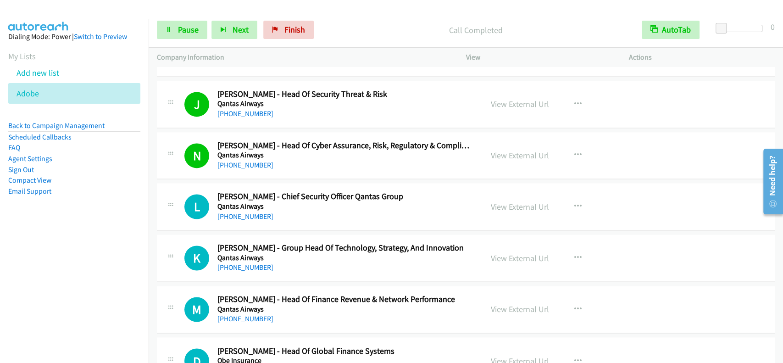
scroll to position [10321, 0]
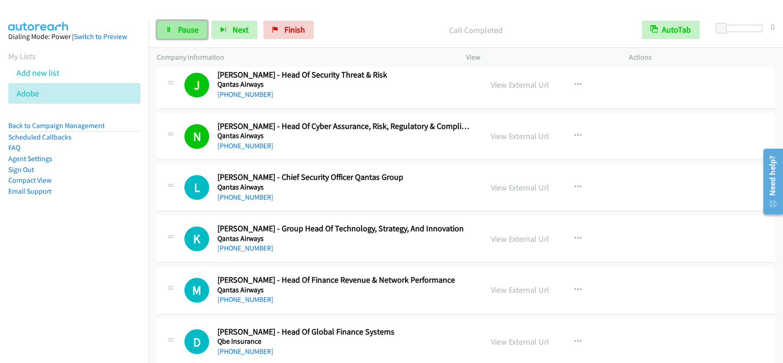
click at [188, 29] on span "Pause" at bounding box center [188, 29] width 21 height 11
click at [188, 29] on span "Start Calls" at bounding box center [196, 29] width 36 height 11
click at [189, 32] on span "Pause" at bounding box center [188, 29] width 21 height 11
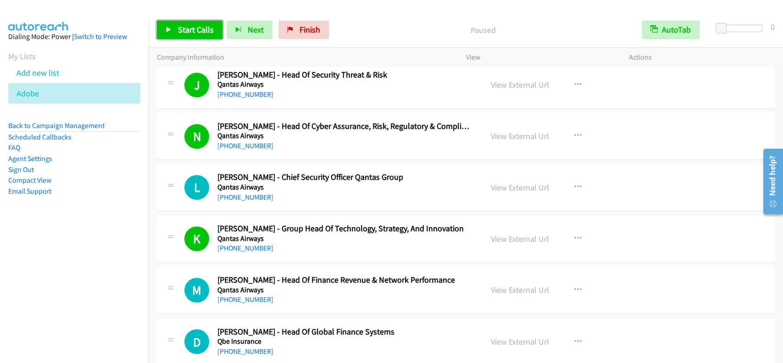
click at [189, 32] on span "Start Calls" at bounding box center [196, 29] width 36 height 11
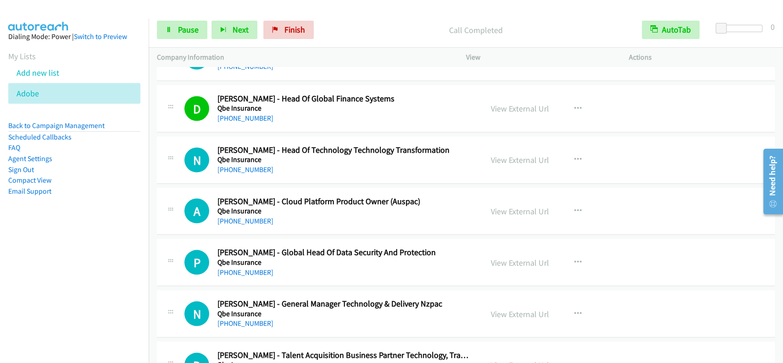
scroll to position [10566, 0]
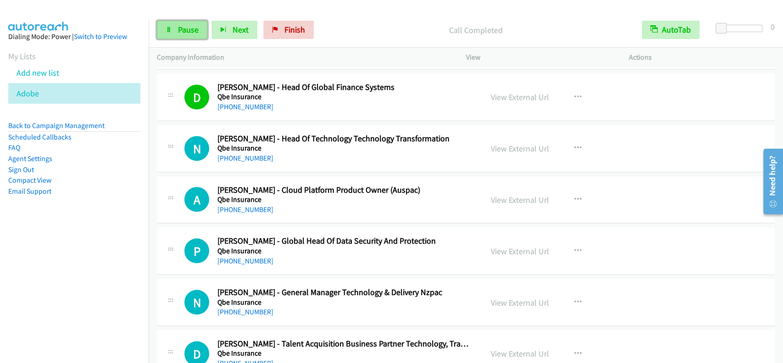
click at [178, 27] on span "Pause" at bounding box center [188, 29] width 21 height 11
click at [179, 27] on span "Start Calls" at bounding box center [196, 29] width 36 height 11
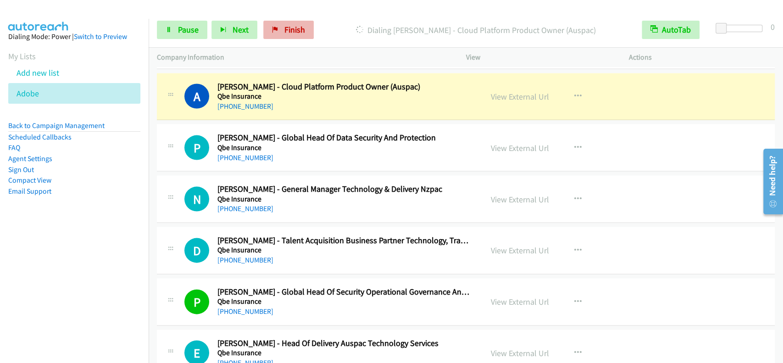
scroll to position [10688, 0]
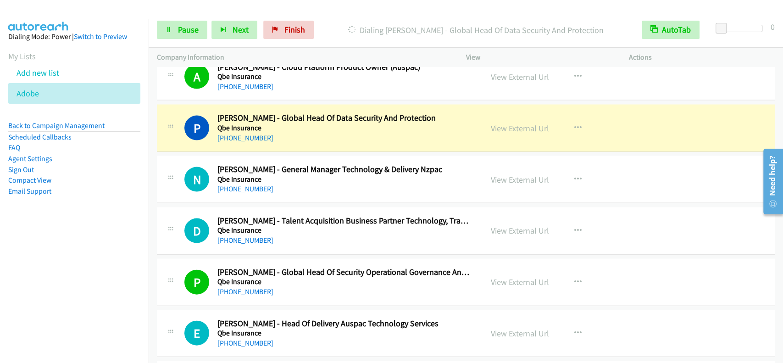
click at [519, 122] on div "View External Url" at bounding box center [520, 128] width 58 height 12
click at [519, 123] on link "View External Url" at bounding box center [520, 128] width 58 height 11
click at [186, 24] on span "Pause" at bounding box center [188, 29] width 21 height 11
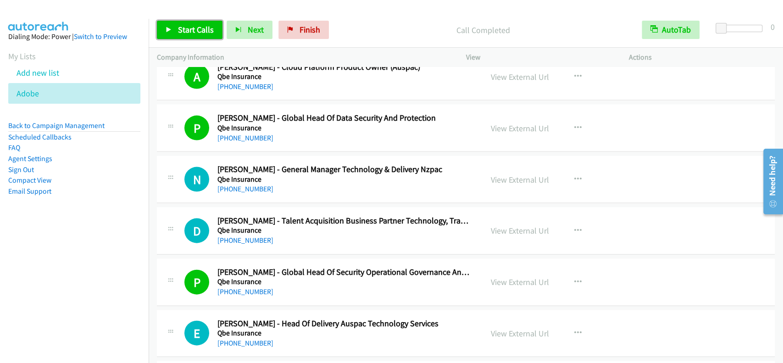
click at [192, 29] on span "Start Calls" at bounding box center [196, 29] width 36 height 11
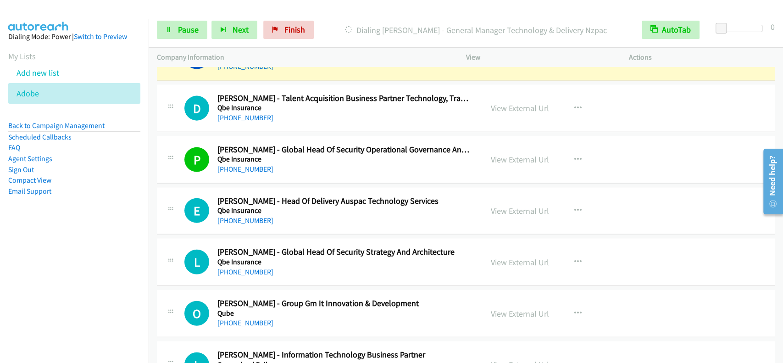
scroll to position [10749, 0]
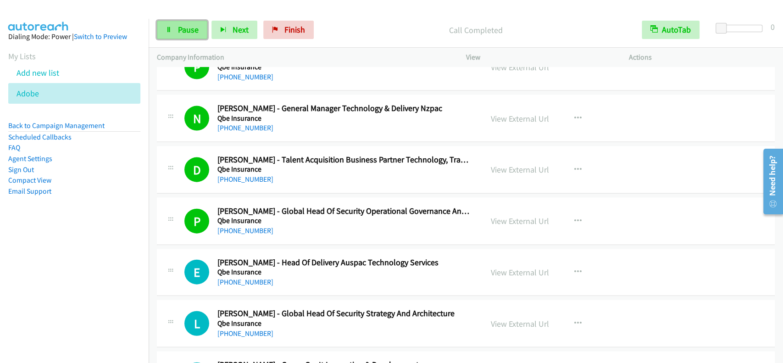
click at [188, 22] on link "Pause" at bounding box center [182, 30] width 50 height 18
click at [188, 26] on span "Start Calls" at bounding box center [196, 29] width 36 height 11
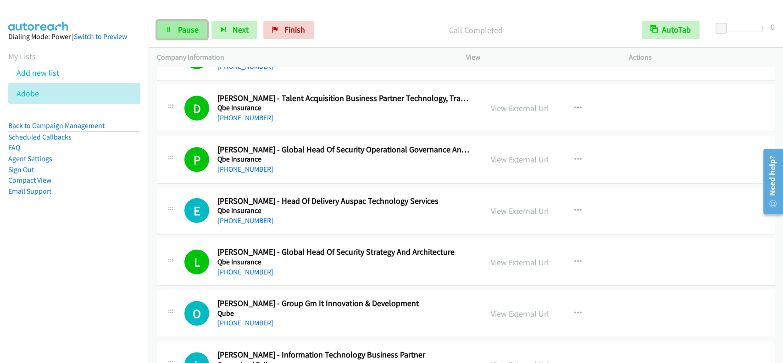
click at [182, 31] on span "Pause" at bounding box center [188, 29] width 21 height 11
click at [182, 31] on span "Start Calls" at bounding box center [196, 29] width 36 height 11
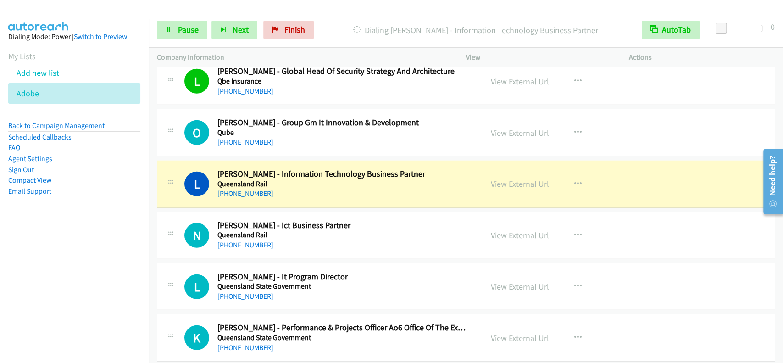
scroll to position [10994, 0]
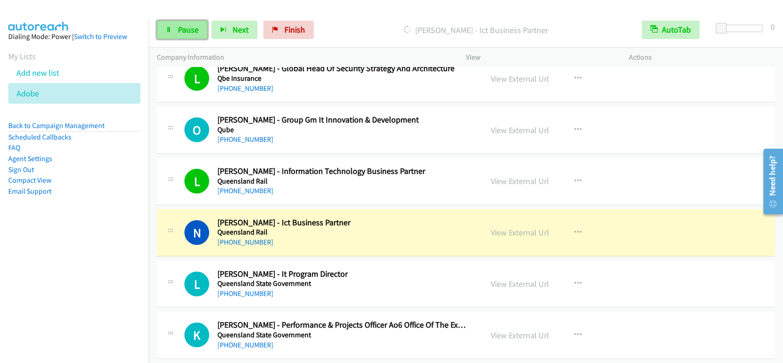
click at [189, 23] on link "Pause" at bounding box center [182, 30] width 50 height 18
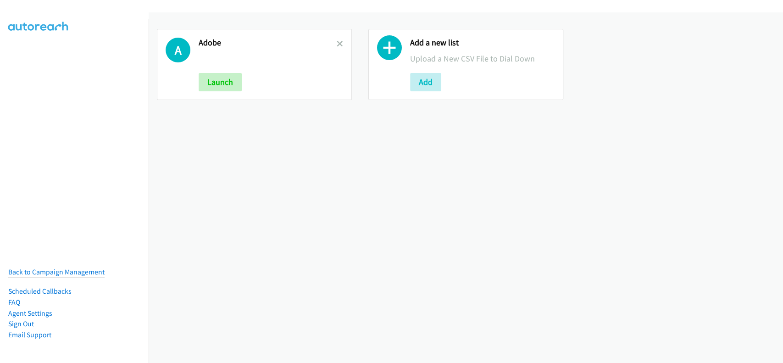
click at [341, 41] on div "A Adobe Launch" at bounding box center [254, 64] width 195 height 71
click at [338, 44] on icon at bounding box center [340, 44] width 6 height 6
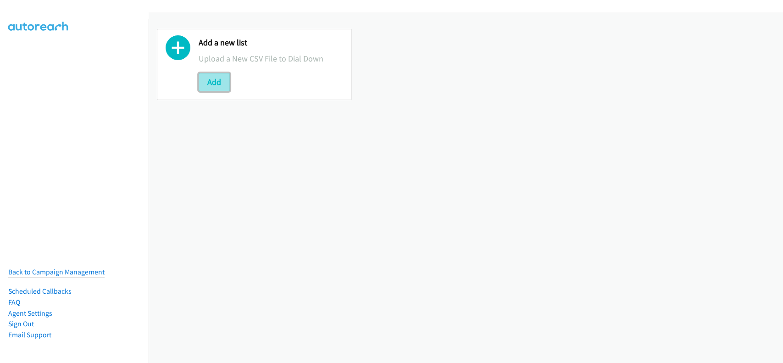
click at [213, 79] on button "Add" at bounding box center [214, 82] width 31 height 18
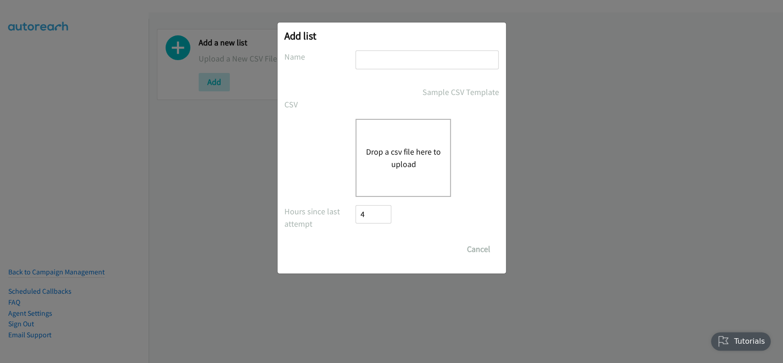
drag, startPoint x: 408, startPoint y: 57, endPoint x: 425, endPoint y: 68, distance: 19.6
click at [409, 57] on input "text" at bounding box center [427, 59] width 143 height 19
type input "adobe"
click at [378, 152] on button "Drop a csv file here to upload" at bounding box center [403, 157] width 75 height 25
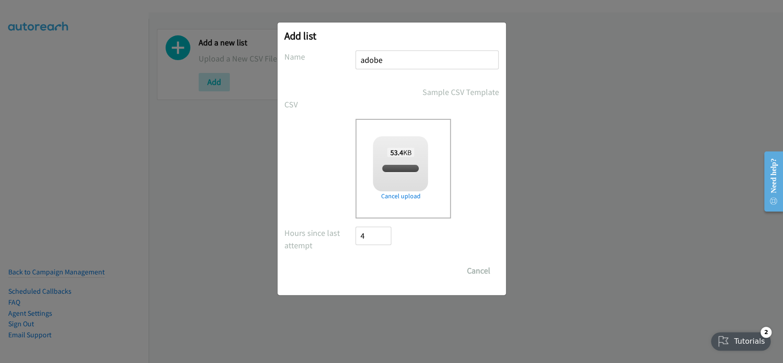
checkbox input "true"
click at [379, 271] on input "Save List" at bounding box center [380, 271] width 48 height 18
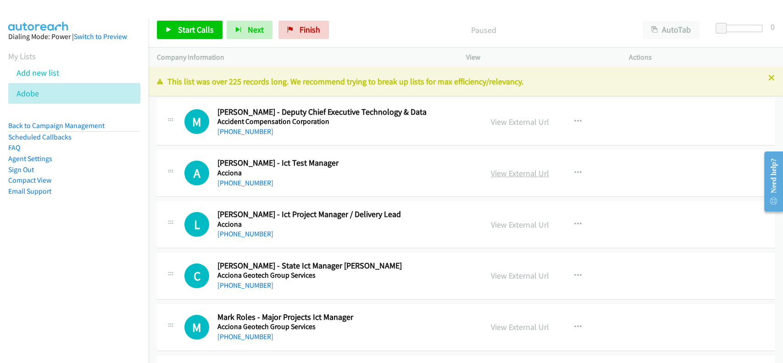
click at [503, 174] on link "View External Url" at bounding box center [520, 173] width 58 height 11
click at [236, 182] on link "[PHONE_NUMBER]" at bounding box center [246, 183] width 56 height 9
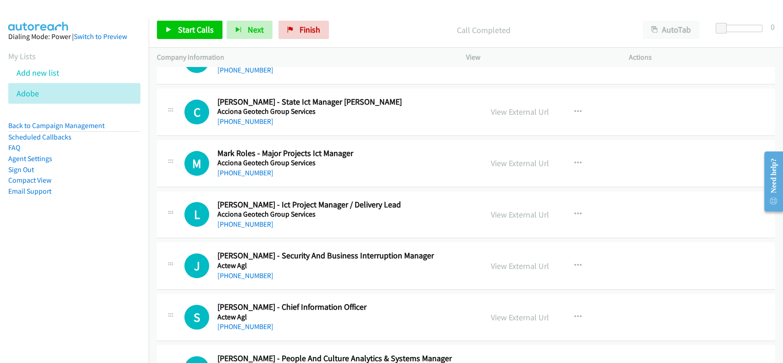
scroll to position [184, 0]
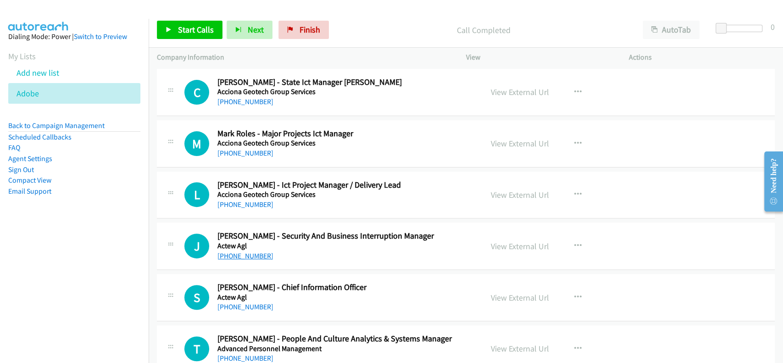
click at [253, 259] on link "[PHONE_NUMBER]" at bounding box center [246, 255] width 56 height 9
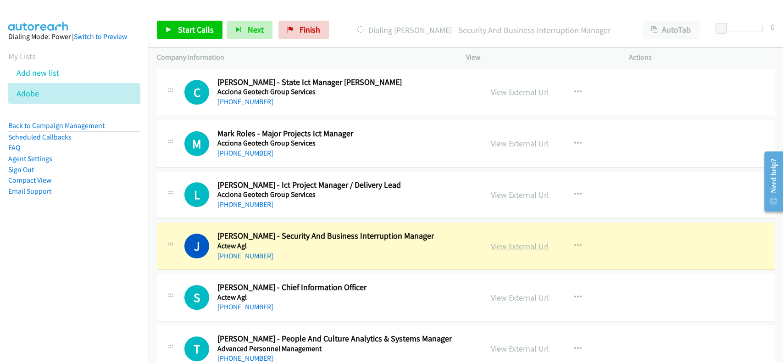
click at [505, 245] on link "View External Url" at bounding box center [520, 246] width 58 height 11
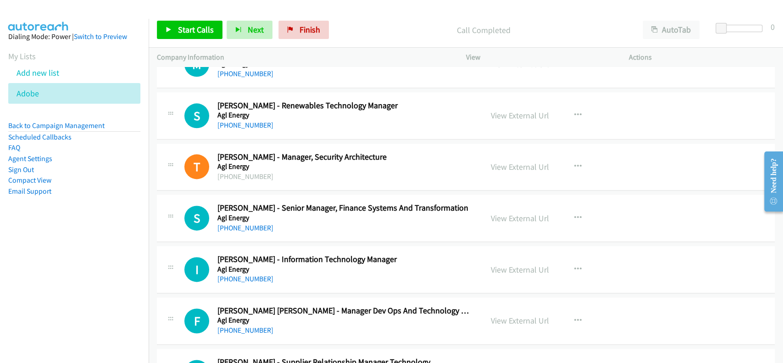
scroll to position [856, 0]
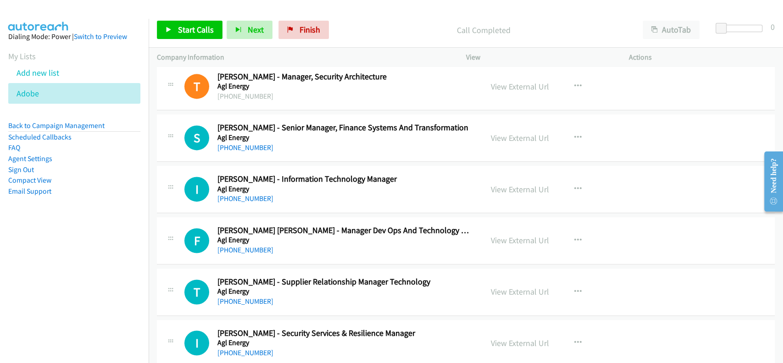
click at [237, 203] on div "I Callback Scheduled [PERSON_NAME] - Information Technology Manager Agl Energy …" at bounding box center [466, 189] width 618 height 47
click at [239, 198] on link "[PHONE_NUMBER]" at bounding box center [246, 198] width 56 height 9
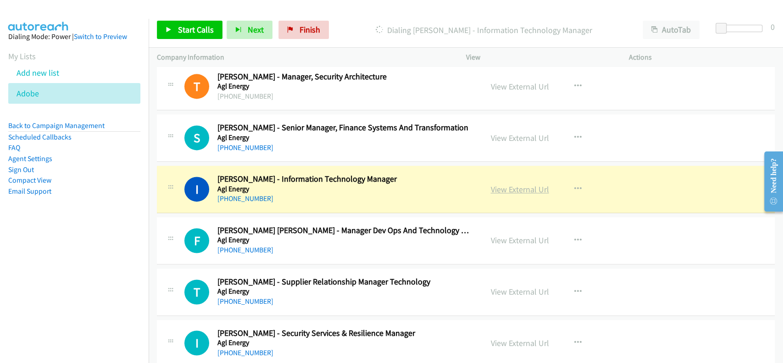
click at [519, 185] on link "View External Url" at bounding box center [520, 189] width 58 height 11
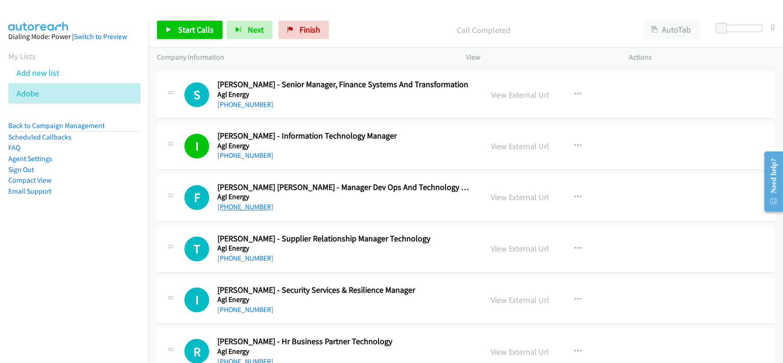
scroll to position [918, 0]
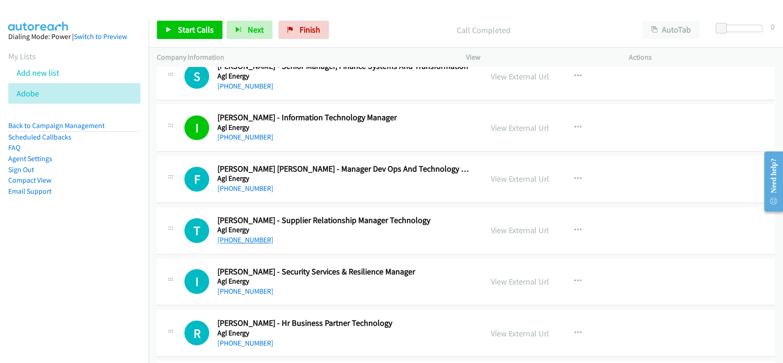
click at [237, 237] on link "[PHONE_NUMBER]" at bounding box center [246, 239] width 56 height 9
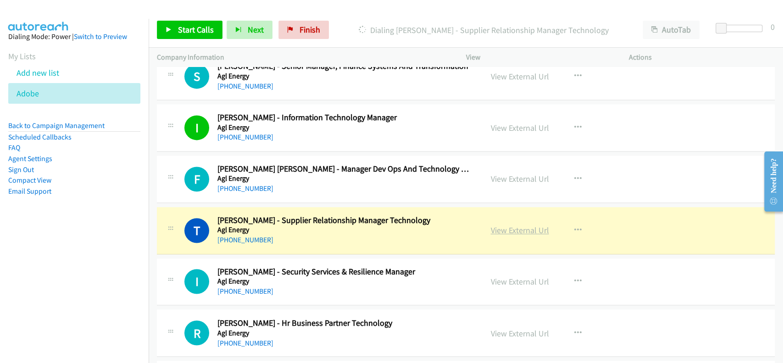
click at [520, 230] on link "View External Url" at bounding box center [520, 230] width 58 height 11
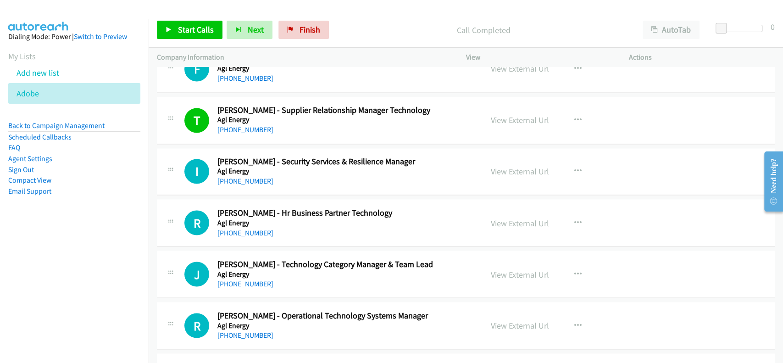
scroll to position [1040, 0]
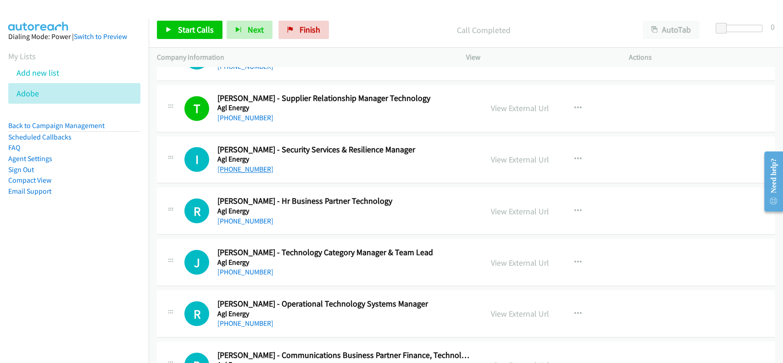
click at [237, 166] on link "[PHONE_NUMBER]" at bounding box center [246, 169] width 56 height 9
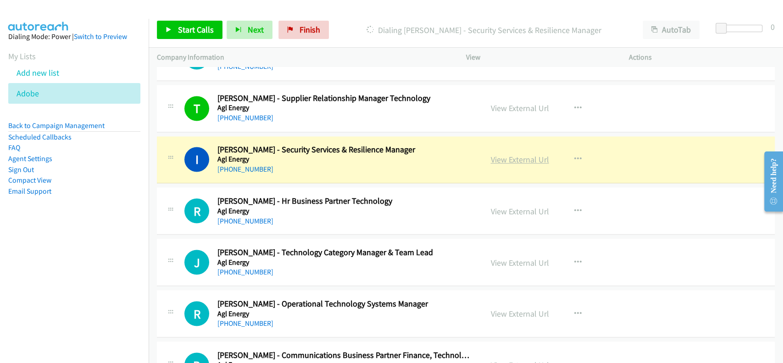
click at [504, 156] on link "View External Url" at bounding box center [520, 159] width 58 height 11
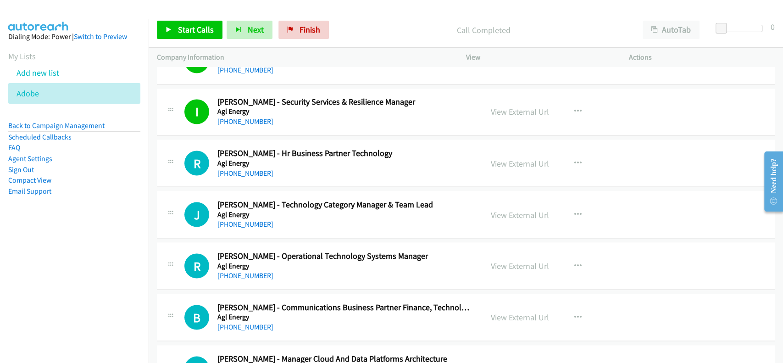
scroll to position [1162, 0]
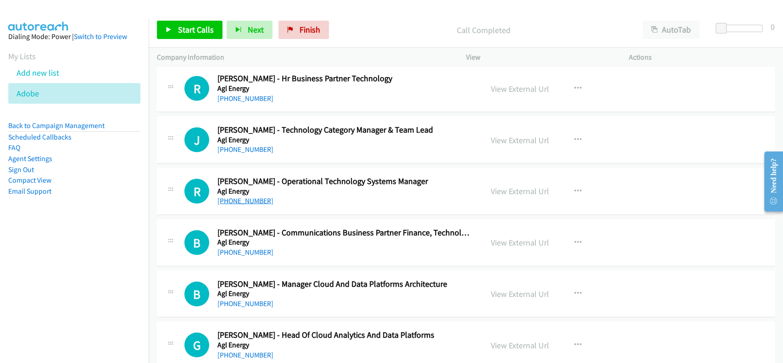
click at [235, 198] on link "[PHONE_NUMBER]" at bounding box center [246, 200] width 56 height 9
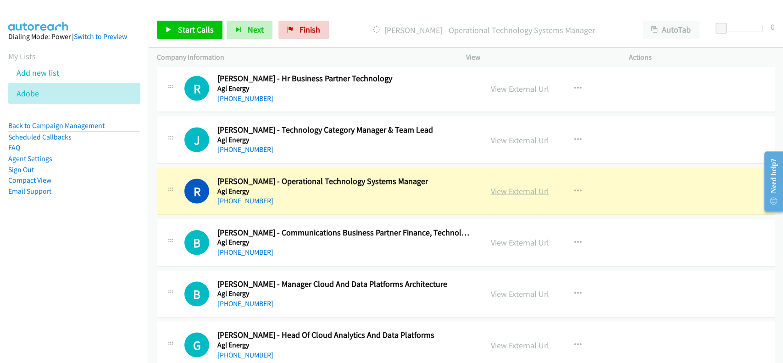
click at [521, 193] on link "View External Url" at bounding box center [520, 190] width 58 height 11
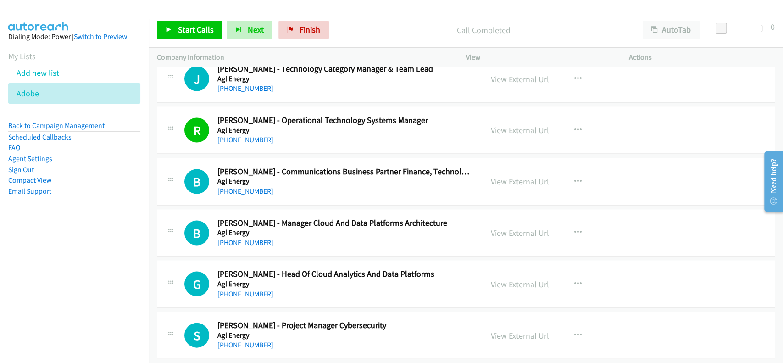
scroll to position [1285, 0]
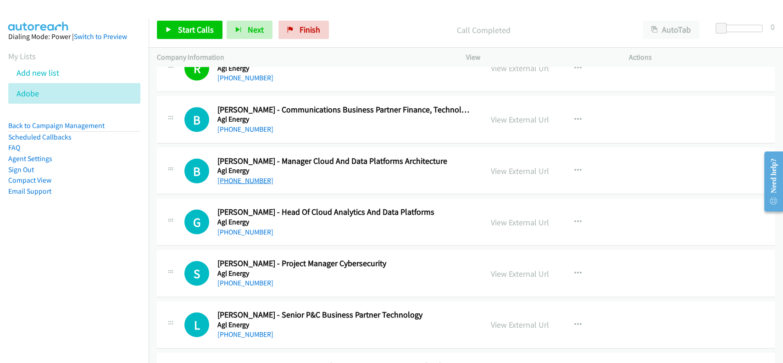
click at [246, 181] on link "[PHONE_NUMBER]" at bounding box center [246, 180] width 56 height 9
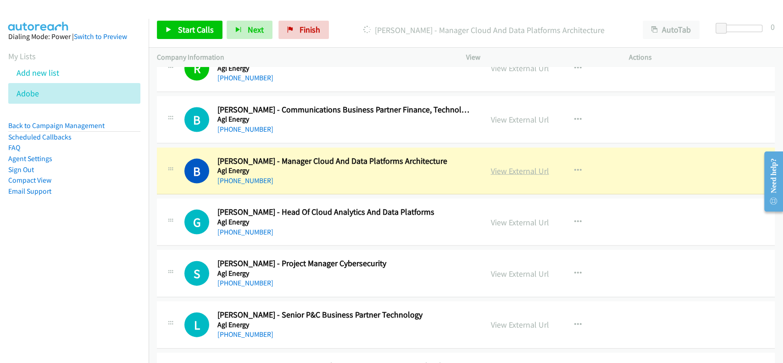
click at [520, 168] on link "View External Url" at bounding box center [520, 171] width 58 height 11
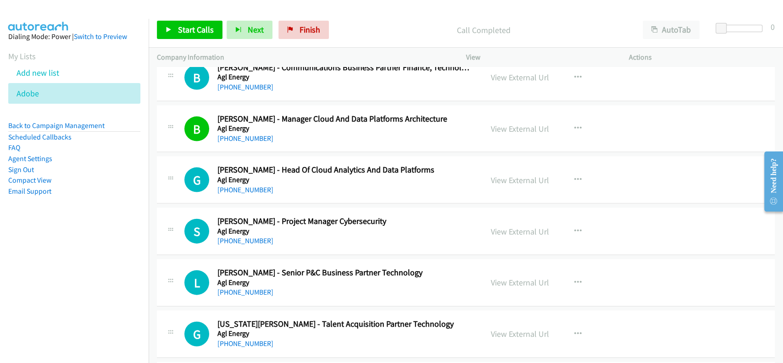
scroll to position [1407, 0]
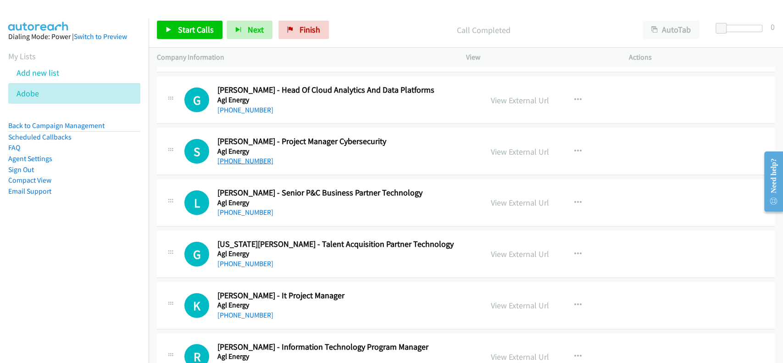
click at [246, 159] on link "[PHONE_NUMBER]" at bounding box center [246, 160] width 56 height 9
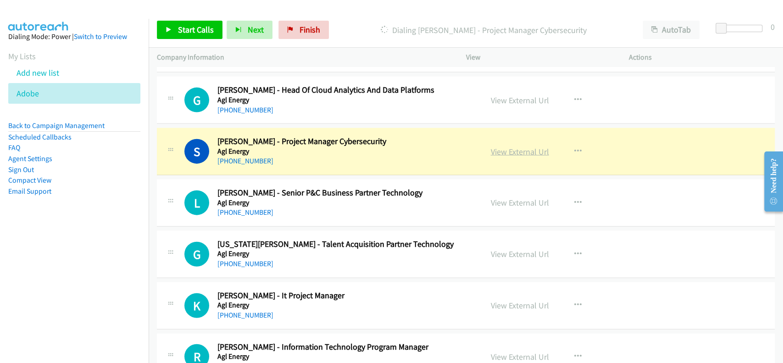
click at [499, 146] on link "View External Url" at bounding box center [520, 151] width 58 height 11
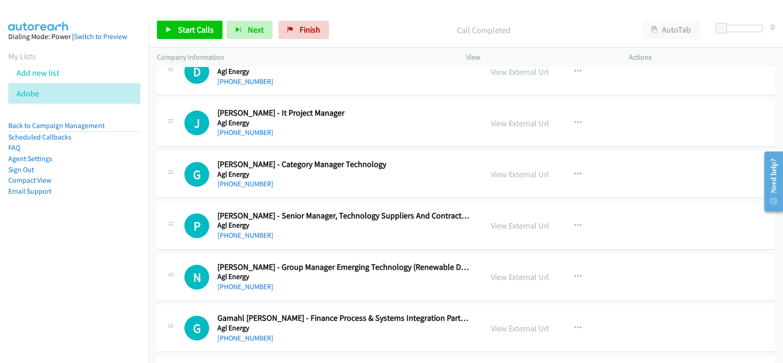
scroll to position [2019, 0]
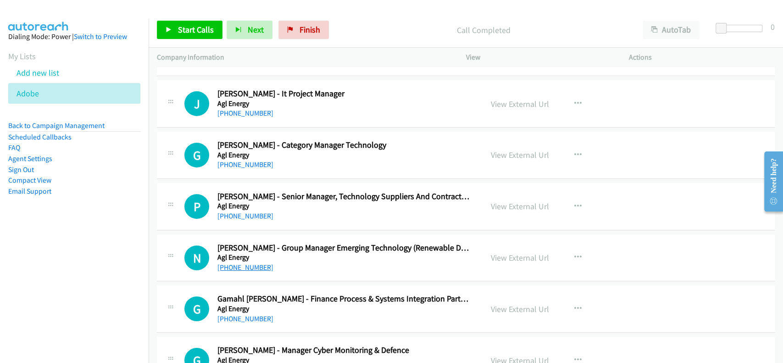
click at [242, 263] on link "[PHONE_NUMBER]" at bounding box center [246, 267] width 56 height 9
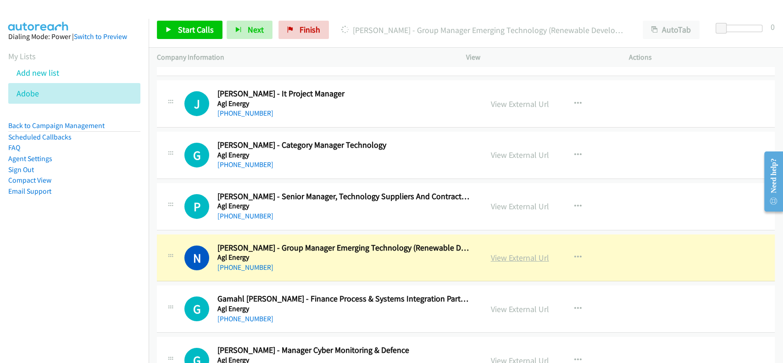
click at [509, 257] on link "View External Url" at bounding box center [520, 257] width 58 height 11
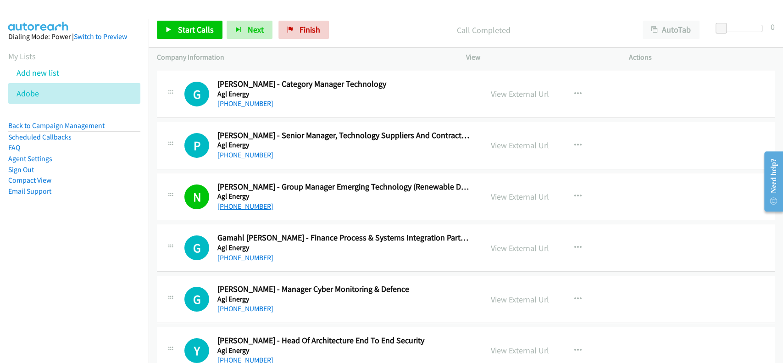
scroll to position [2141, 0]
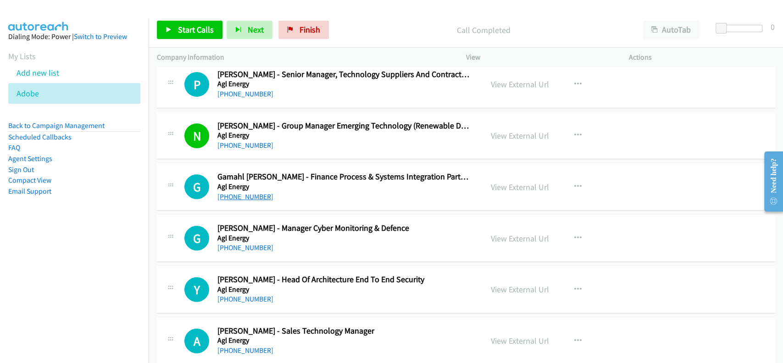
click at [246, 195] on link "[PHONE_NUMBER]" at bounding box center [246, 196] width 56 height 9
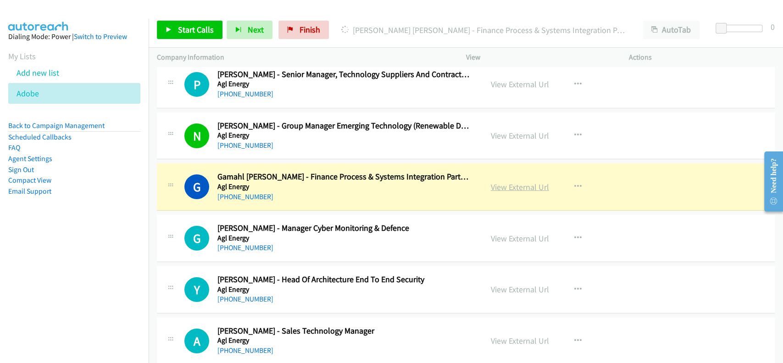
click at [499, 182] on link "View External Url" at bounding box center [520, 187] width 58 height 11
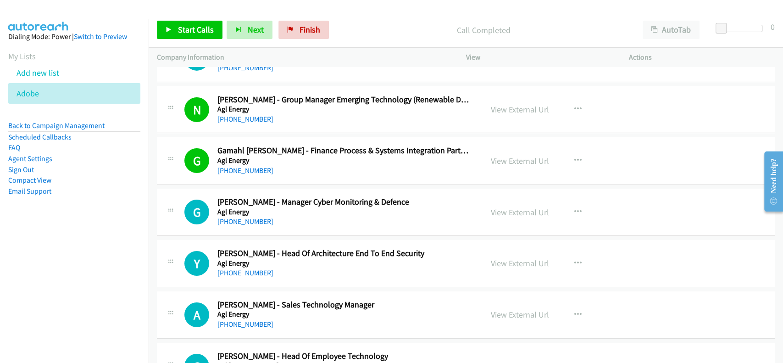
scroll to position [2203, 0]
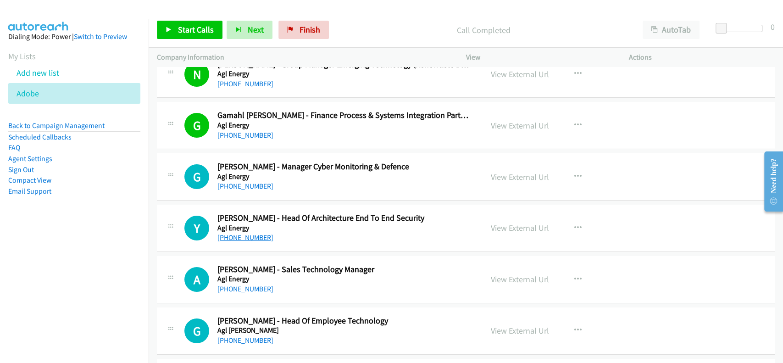
click at [234, 235] on link "[PHONE_NUMBER]" at bounding box center [246, 237] width 56 height 9
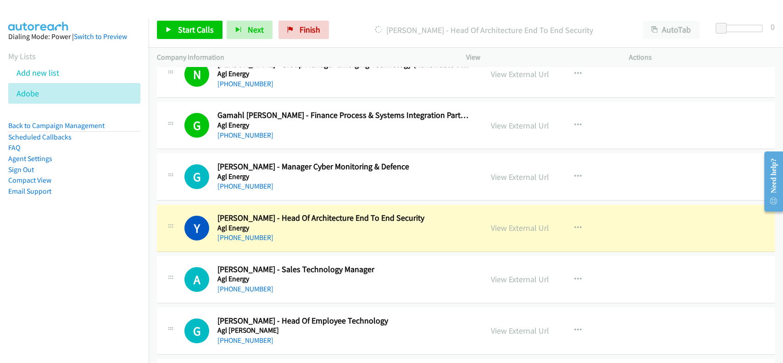
drag, startPoint x: 504, startPoint y: 229, endPoint x: 492, endPoint y: 237, distance: 14.0
click at [510, 227] on link "View External Url" at bounding box center [520, 228] width 58 height 11
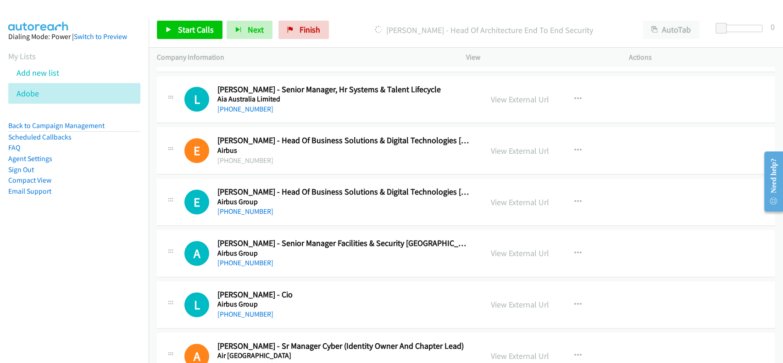
scroll to position [2753, 0]
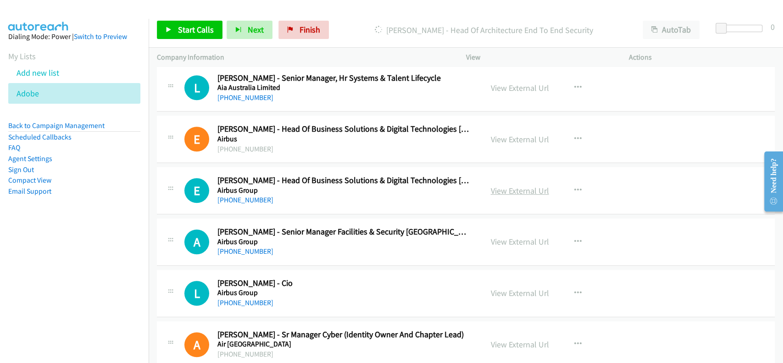
click at [522, 186] on link "View External Url" at bounding box center [520, 190] width 58 height 11
click at [246, 195] on link "[PHONE_NUMBER]" at bounding box center [246, 199] width 56 height 9
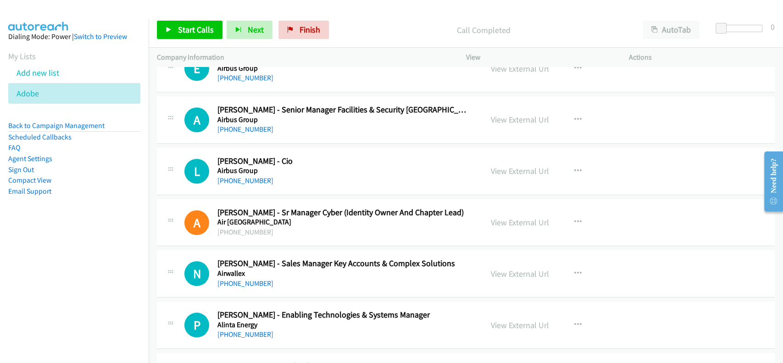
scroll to position [2937, 0]
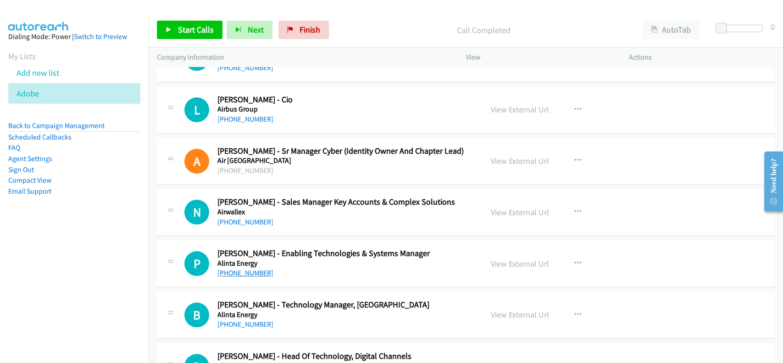
click at [233, 270] on link "[PHONE_NUMBER]" at bounding box center [246, 272] width 56 height 9
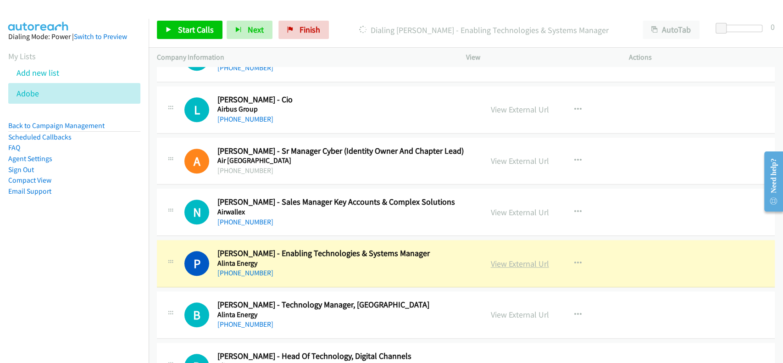
click at [530, 259] on link "View External Url" at bounding box center [520, 263] width 58 height 11
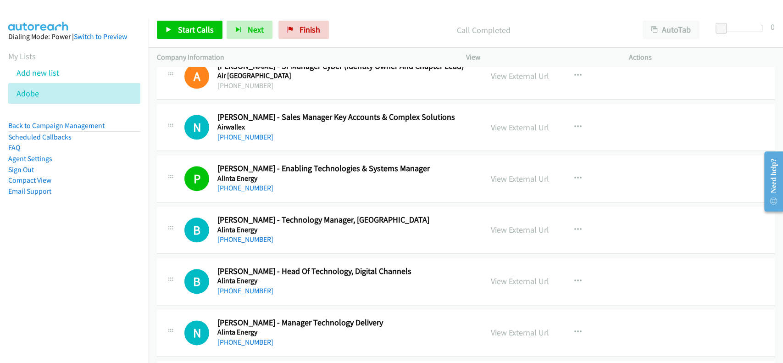
scroll to position [3059, 0]
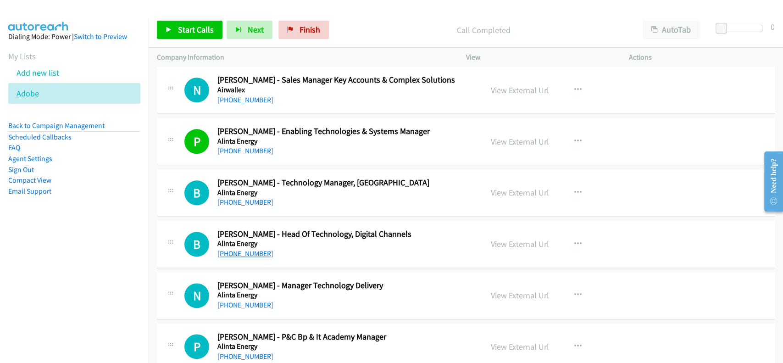
click at [243, 249] on link "[PHONE_NUMBER]" at bounding box center [246, 253] width 56 height 9
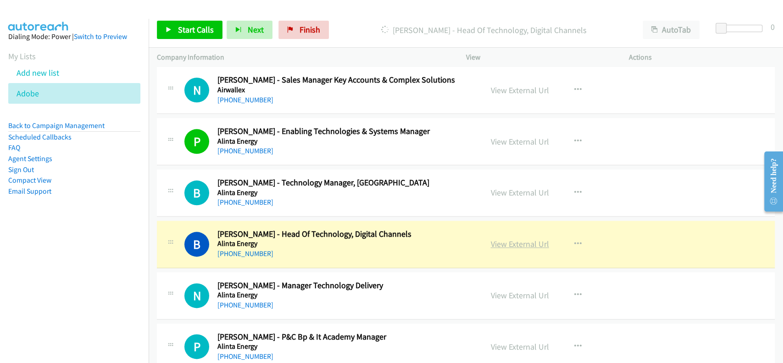
click at [507, 239] on link "View External Url" at bounding box center [520, 244] width 58 height 11
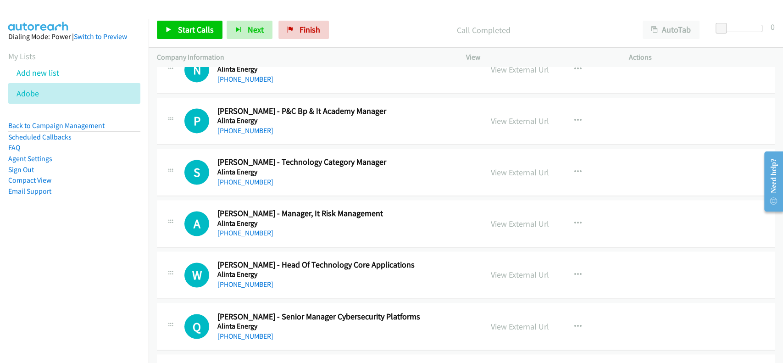
scroll to position [3304, 0]
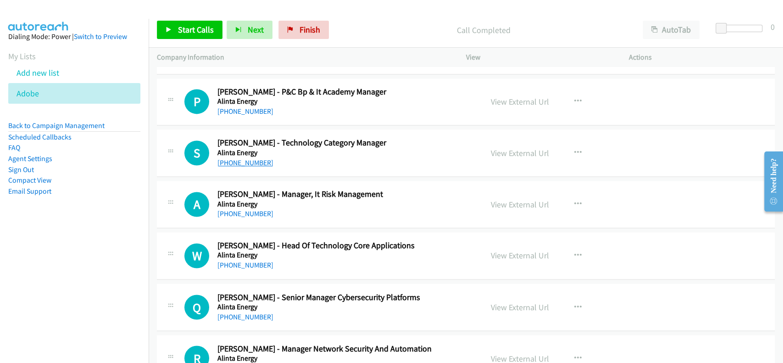
click at [243, 158] on link "[PHONE_NUMBER]" at bounding box center [246, 162] width 56 height 9
click at [514, 148] on link "View External Url" at bounding box center [520, 153] width 58 height 11
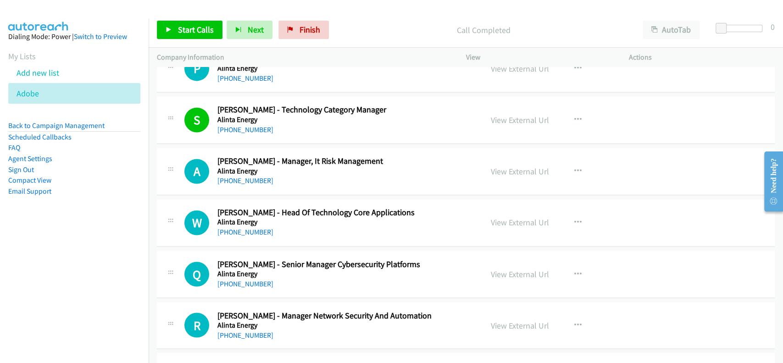
scroll to position [3365, 0]
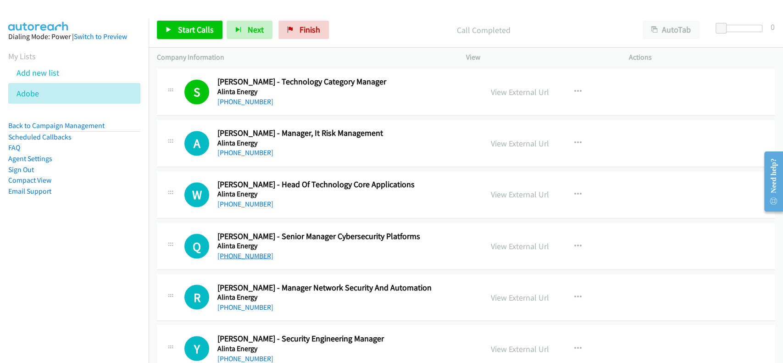
click at [239, 251] on link "[PHONE_NUMBER]" at bounding box center [246, 255] width 56 height 9
click at [507, 241] on link "View External Url" at bounding box center [520, 245] width 58 height 11
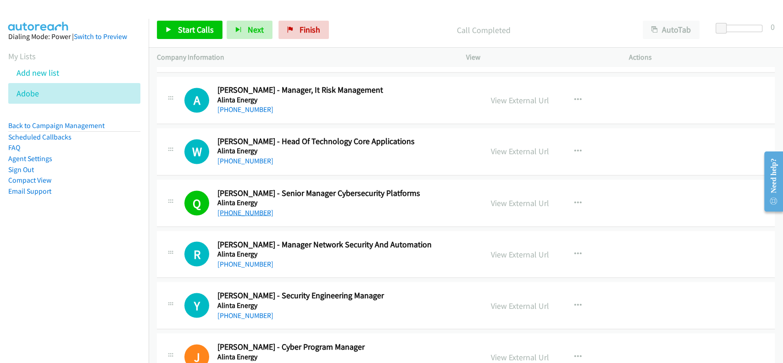
scroll to position [3426, 0]
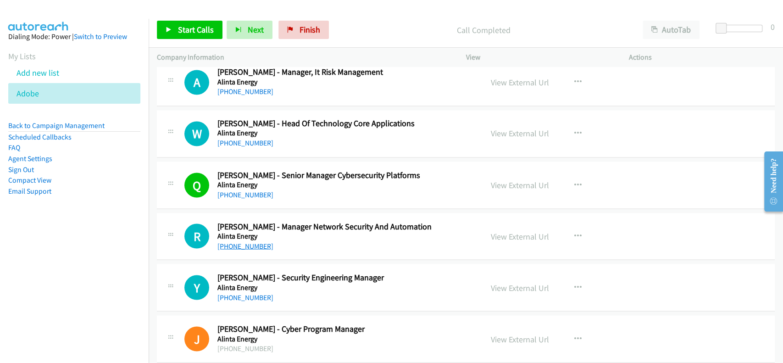
click at [235, 243] on link "[PHONE_NUMBER]" at bounding box center [246, 245] width 56 height 9
click at [253, 297] on div "[PHONE_NUMBER]" at bounding box center [344, 297] width 252 height 11
click at [253, 296] on link "[PHONE_NUMBER]" at bounding box center [246, 297] width 56 height 9
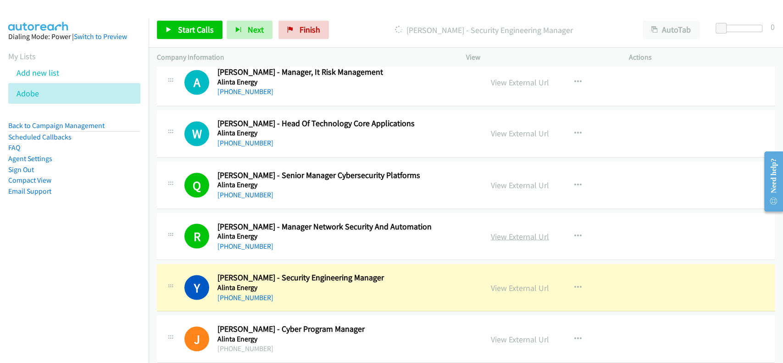
click at [525, 231] on link "View External Url" at bounding box center [520, 236] width 58 height 11
click at [510, 286] on link "View External Url" at bounding box center [520, 287] width 58 height 11
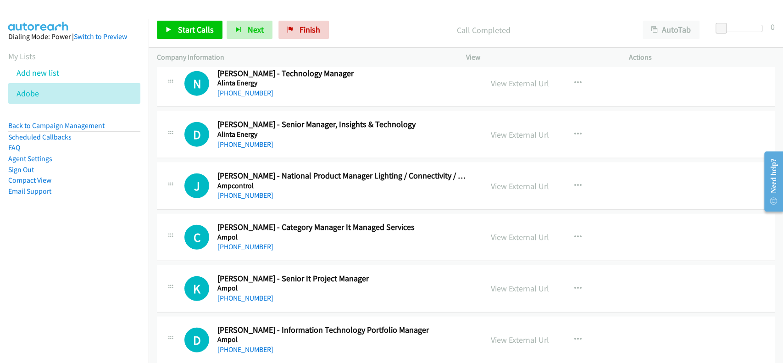
scroll to position [3855, 0]
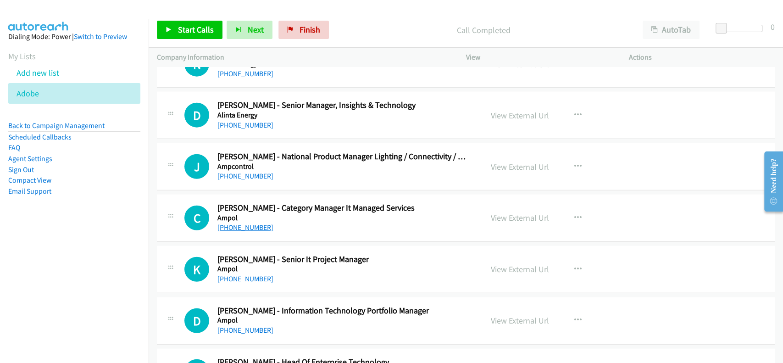
click at [236, 223] on link "[PHONE_NUMBER]" at bounding box center [246, 227] width 56 height 9
click at [492, 218] on link "View External Url" at bounding box center [520, 217] width 58 height 11
